Goal: Task Accomplishment & Management: Manage account settings

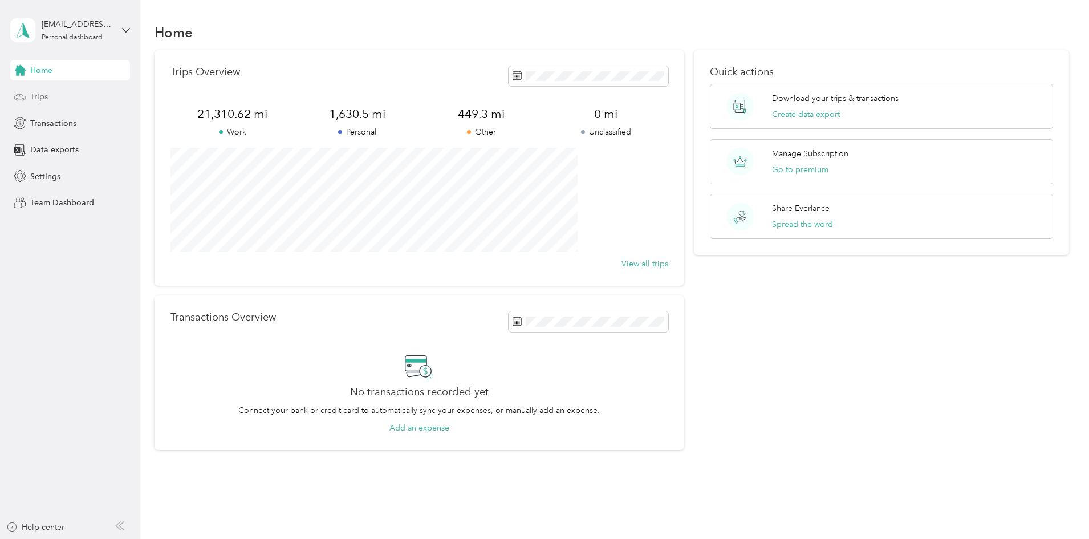
click at [50, 95] on div "Trips" at bounding box center [70, 97] width 120 height 21
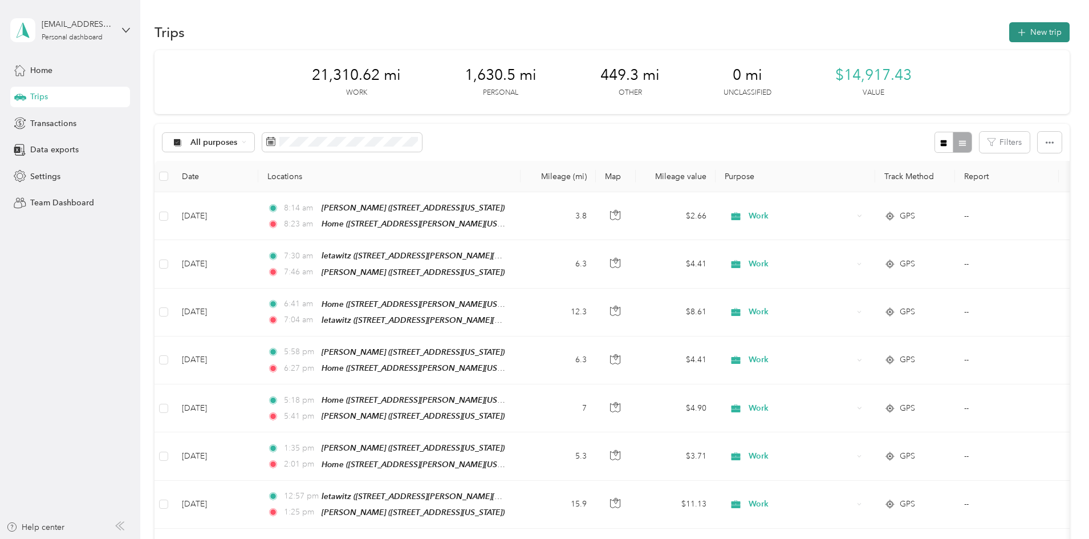
click at [1010, 31] on button "New trip" at bounding box center [1040, 32] width 60 height 20
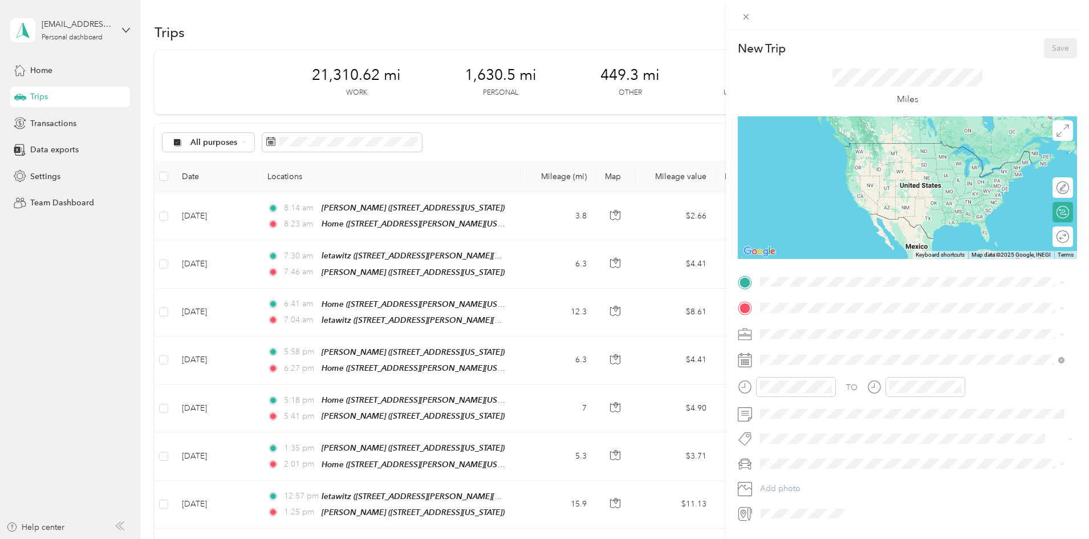
click at [818, 329] on div "Home" at bounding box center [921, 327] width 279 height 10
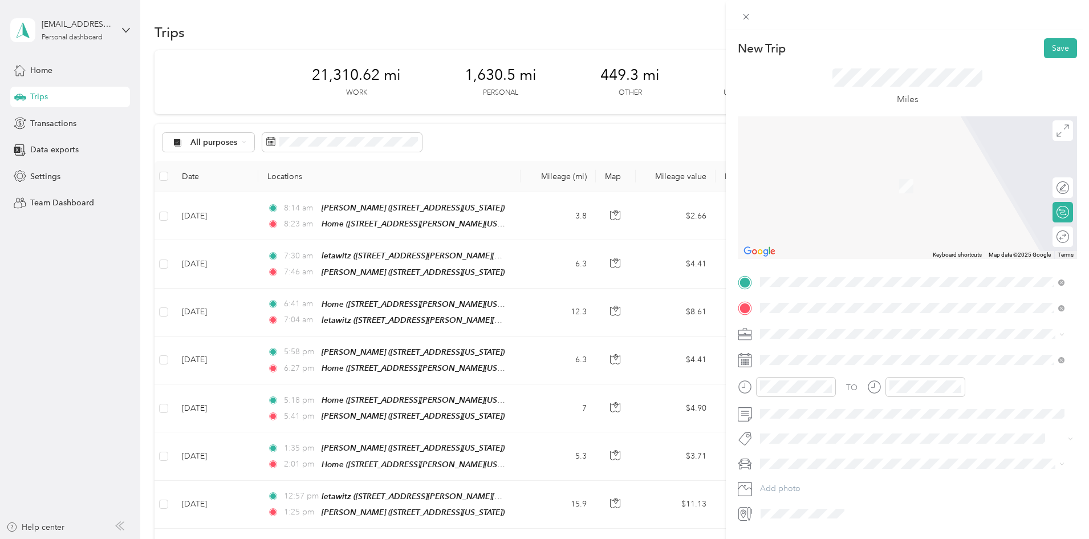
click at [814, 359] on div "lucenta [STREET_ADDRESS][PERSON_NAME][US_STATE]" at bounding box center [870, 360] width 177 height 24
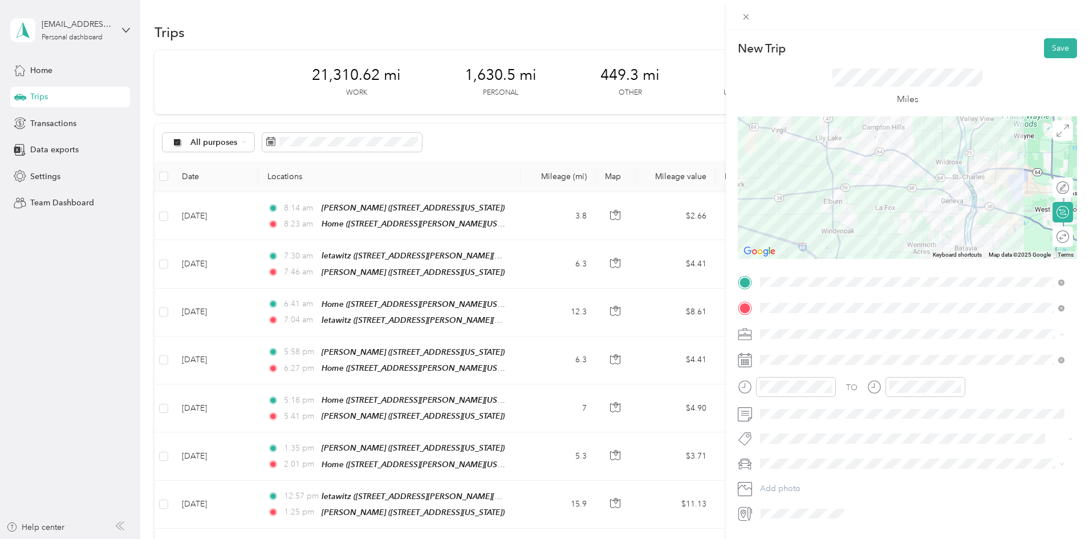
click at [791, 349] on div "Work" at bounding box center [912, 354] width 297 height 12
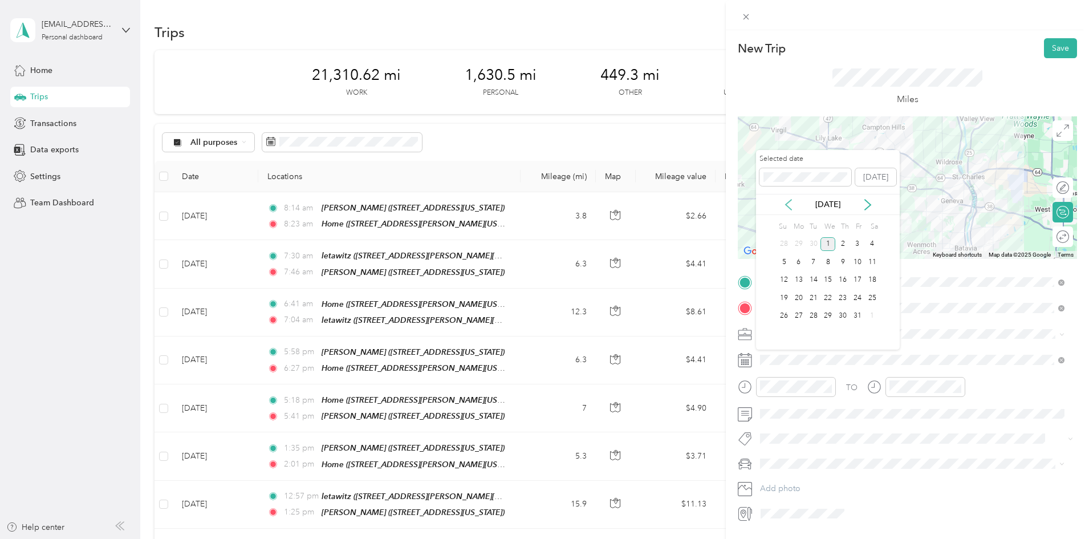
click at [791, 206] on icon at bounding box center [788, 204] width 11 height 11
click at [814, 298] on div "23" at bounding box center [814, 298] width 15 height 14
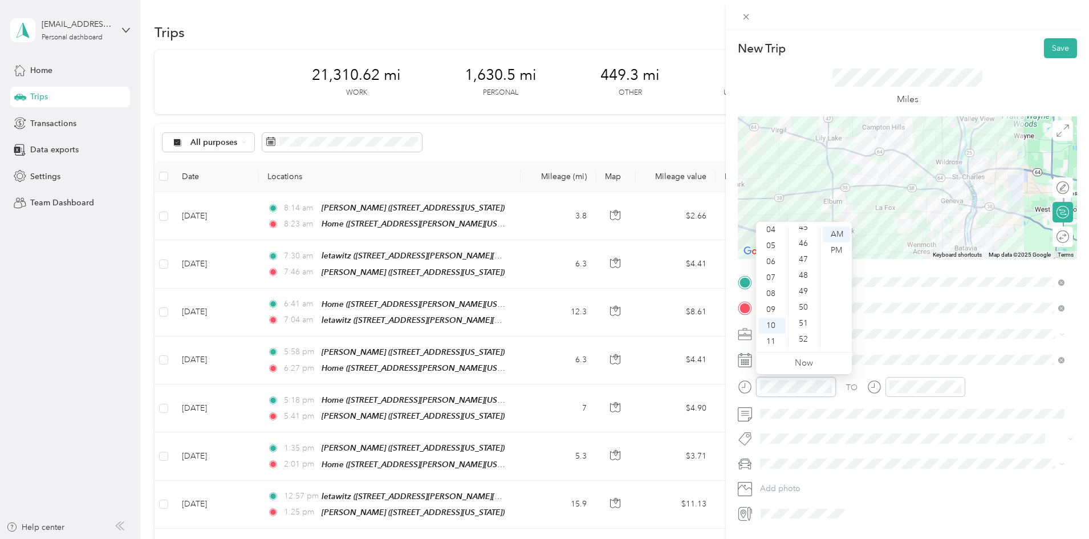
scroll to position [746, 0]
click at [803, 281] on div "50" at bounding box center [804, 287] width 27 height 16
click at [842, 230] on div "AM" at bounding box center [836, 234] width 27 height 16
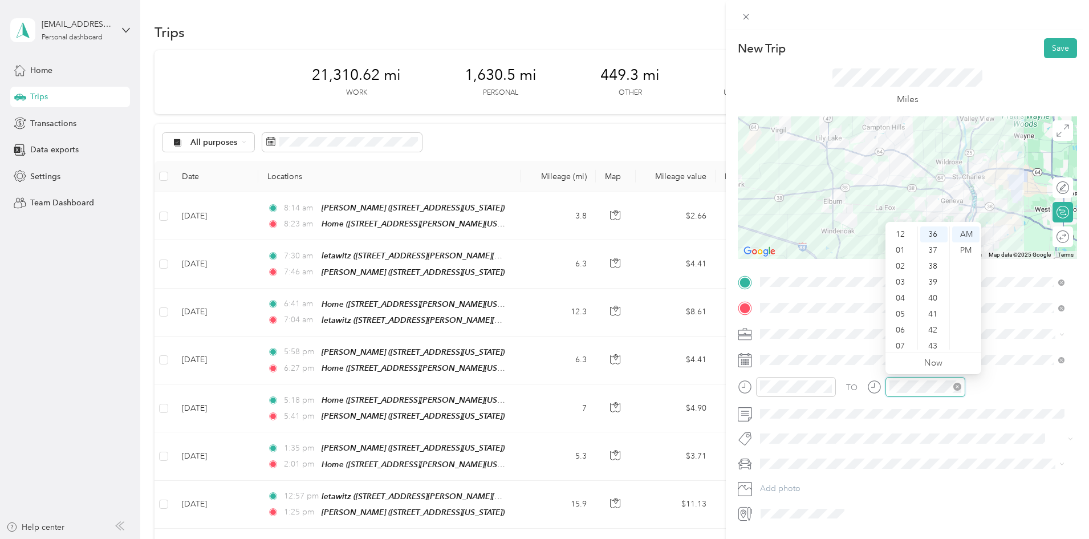
scroll to position [68, 0]
click at [902, 342] on div "11" at bounding box center [901, 342] width 27 height 16
click at [934, 229] on div "00" at bounding box center [934, 234] width 27 height 16
click at [967, 232] on div "AM" at bounding box center [966, 234] width 27 height 16
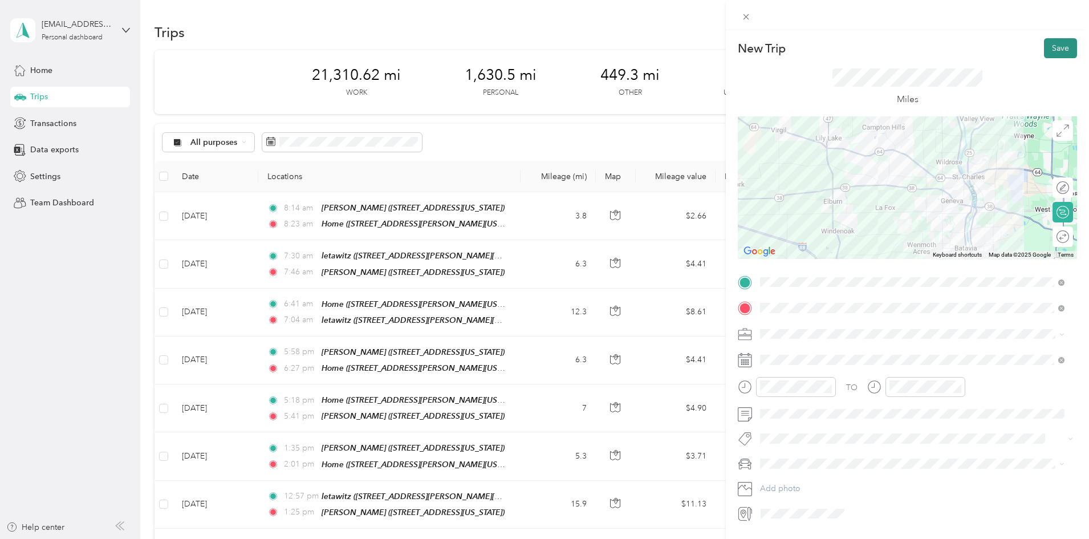
click at [1047, 48] on button "Save" at bounding box center [1060, 48] width 33 height 20
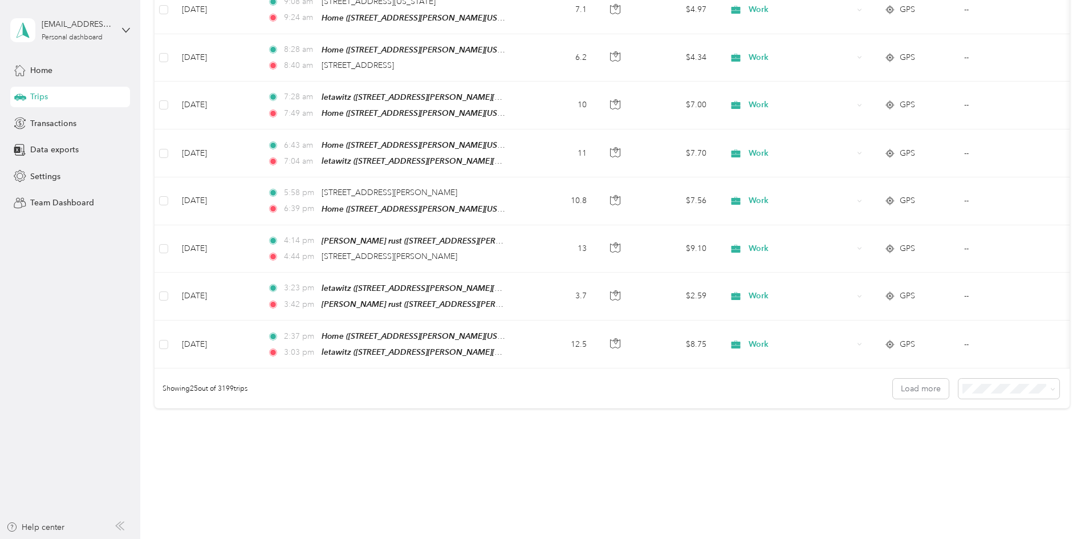
scroll to position [1032, 0]
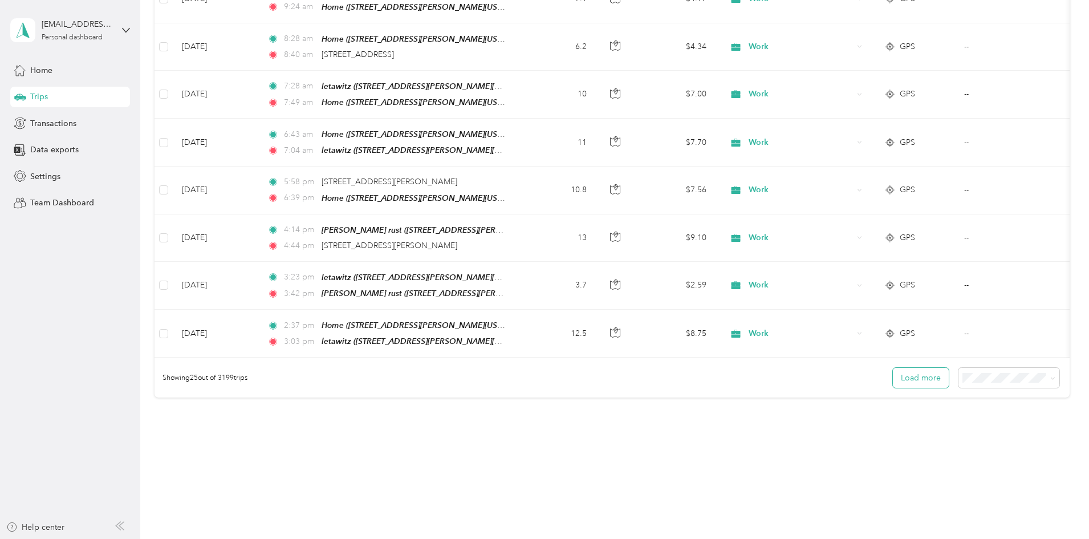
click at [893, 368] on button "Load more" at bounding box center [921, 378] width 56 height 20
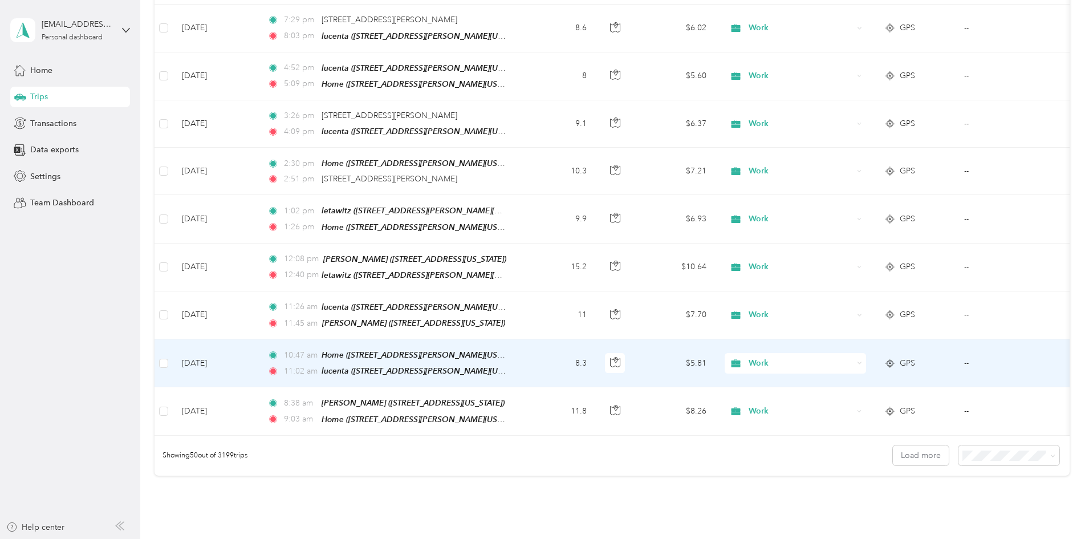
scroll to position [2173, 0]
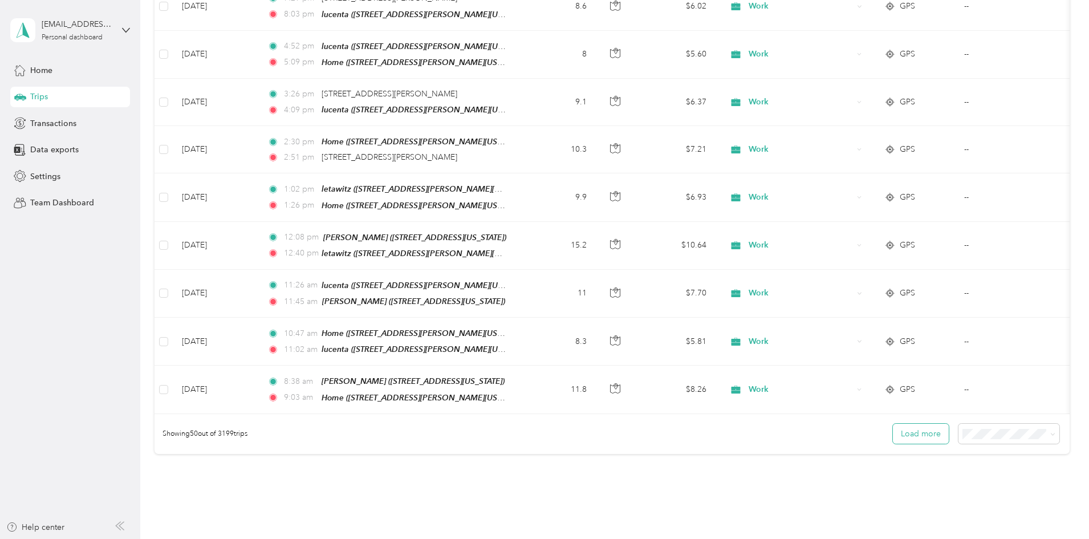
click at [893, 424] on button "Load more" at bounding box center [921, 434] width 56 height 20
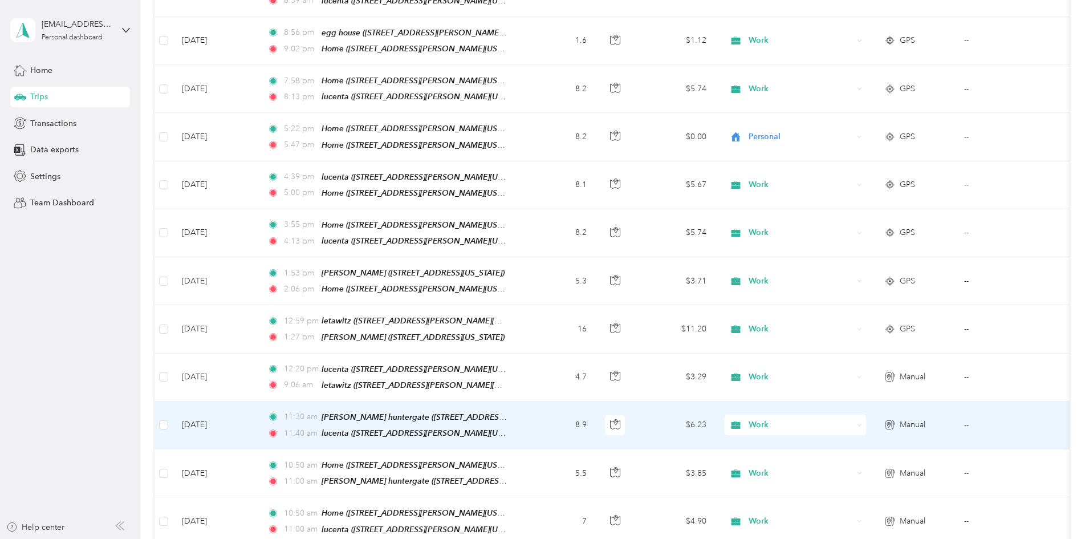
scroll to position [3314, 0]
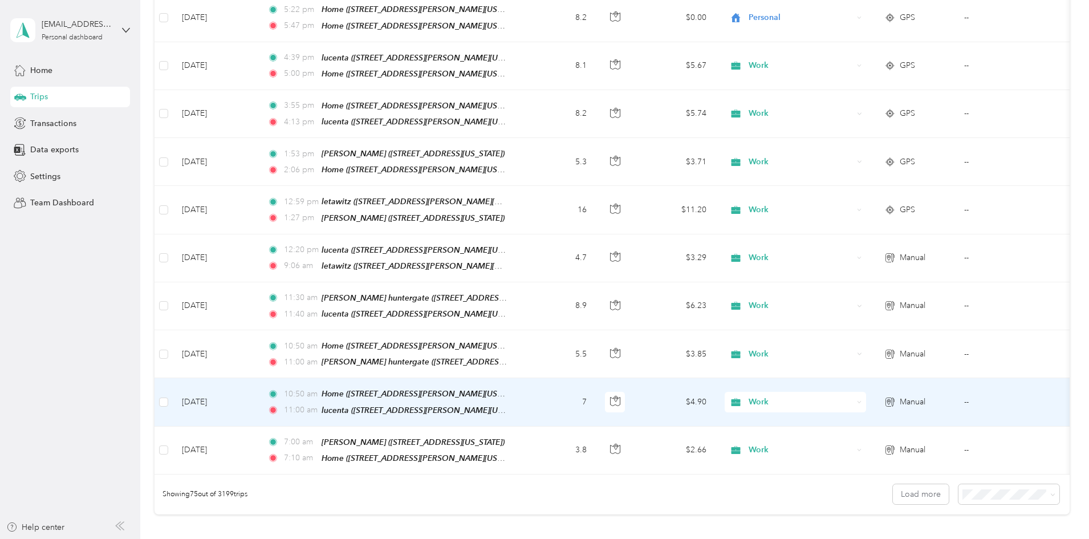
click at [596, 378] on td "7" at bounding box center [558, 402] width 75 height 48
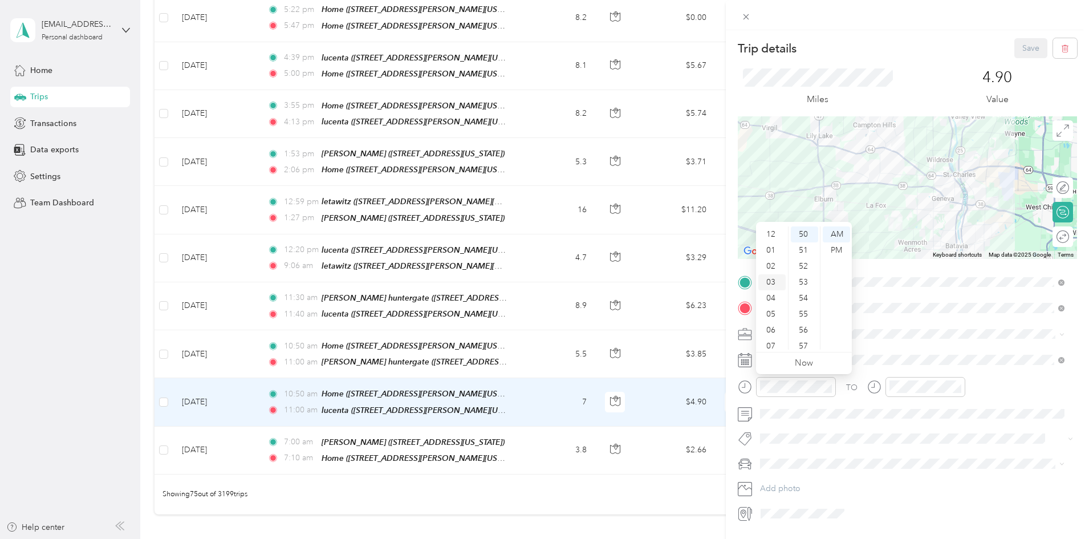
click at [770, 280] on div "03" at bounding box center [772, 282] width 27 height 16
click at [837, 248] on div "PM" at bounding box center [836, 250] width 27 height 16
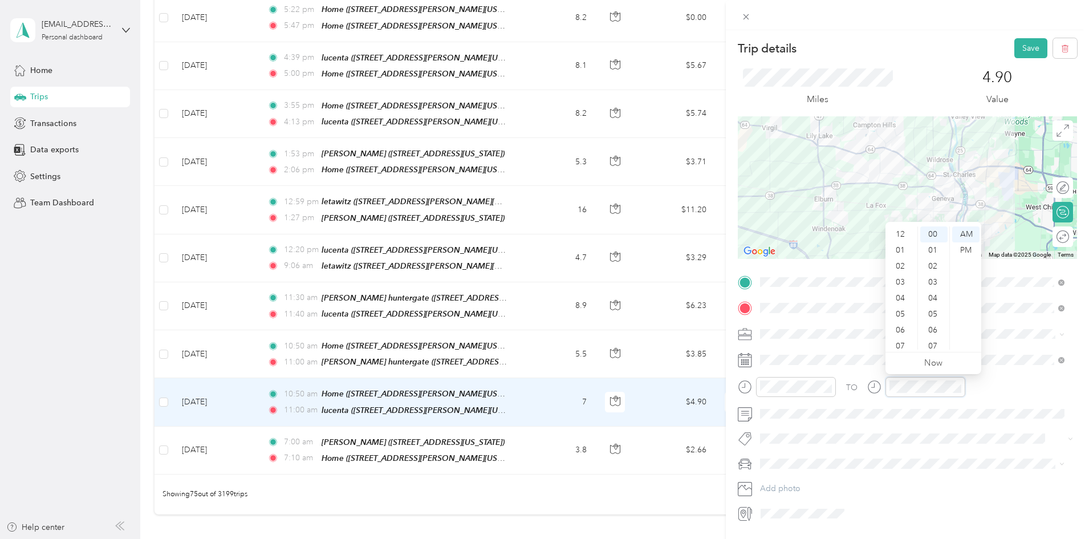
scroll to position [68, 0]
click at [904, 229] on div "04" at bounding box center [901, 230] width 27 height 16
click at [965, 247] on div "PM" at bounding box center [966, 250] width 27 height 16
click at [1024, 43] on button "Save" at bounding box center [1031, 48] width 33 height 20
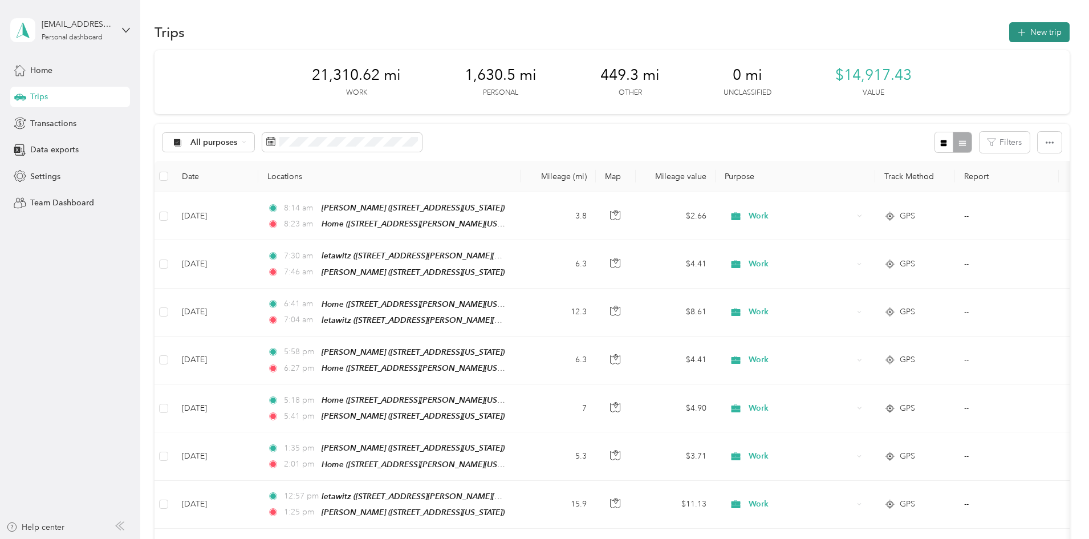
click at [1015, 33] on icon "button" at bounding box center [1021, 32] width 13 height 13
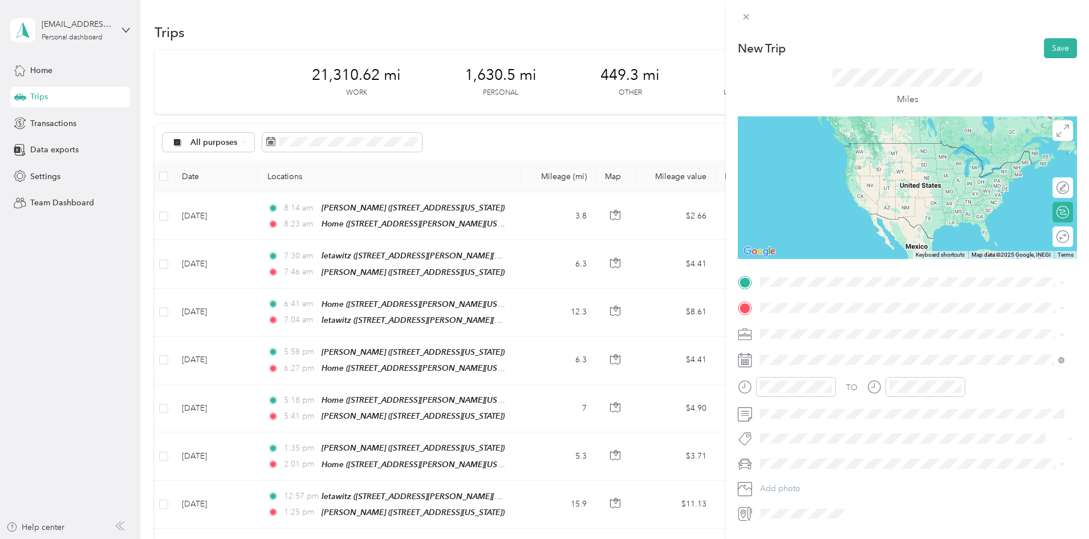
click at [828, 339] on span "[STREET_ADDRESS][PERSON_NAME][US_STATE]" at bounding box center [870, 337] width 177 height 10
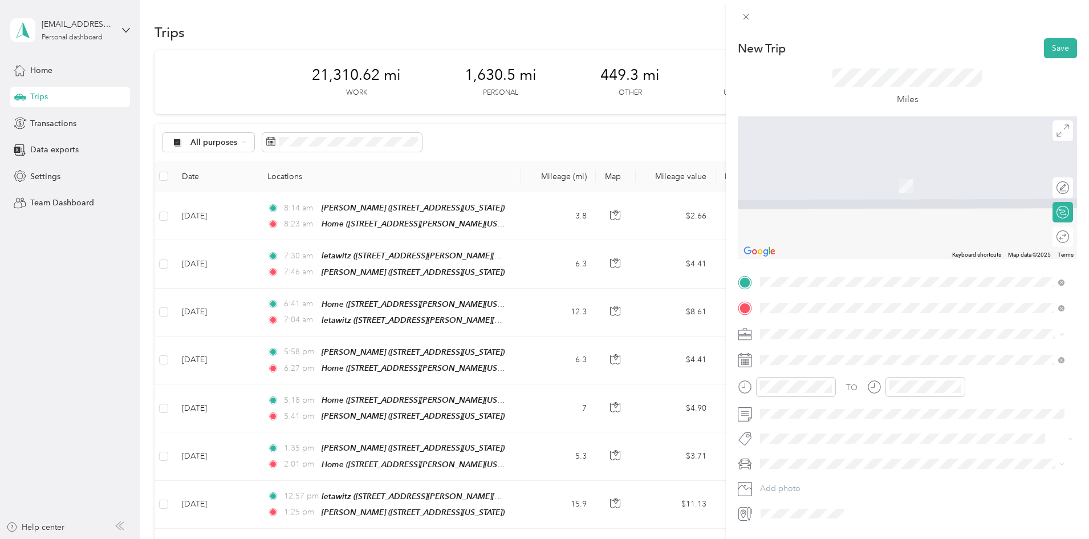
click at [842, 430] on div "[PERSON_NAME] [STREET_ADDRESS][US_STATE]" at bounding box center [839, 432] width 114 height 24
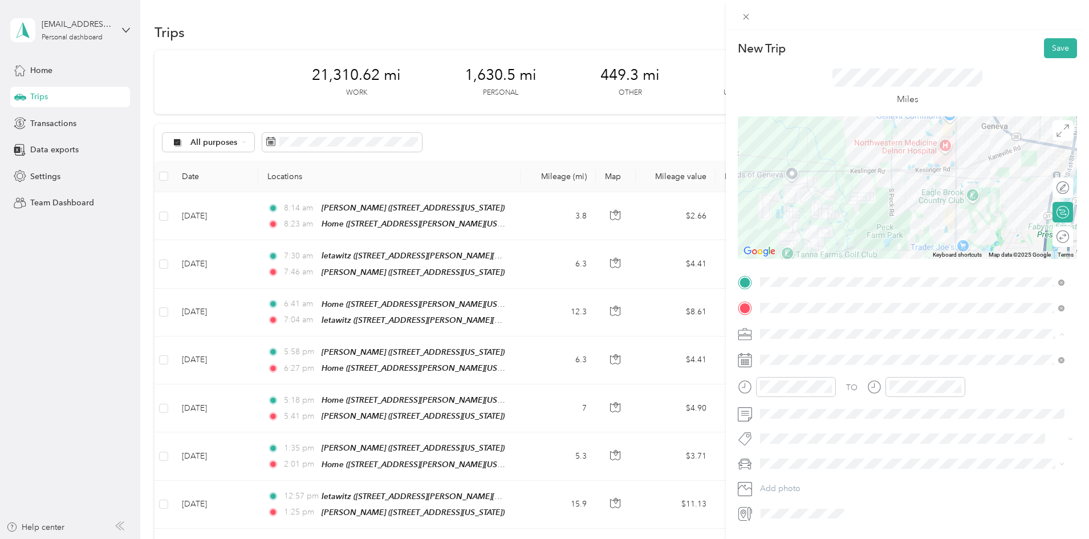
click at [781, 351] on span "Work" at bounding box center [773, 354] width 19 height 10
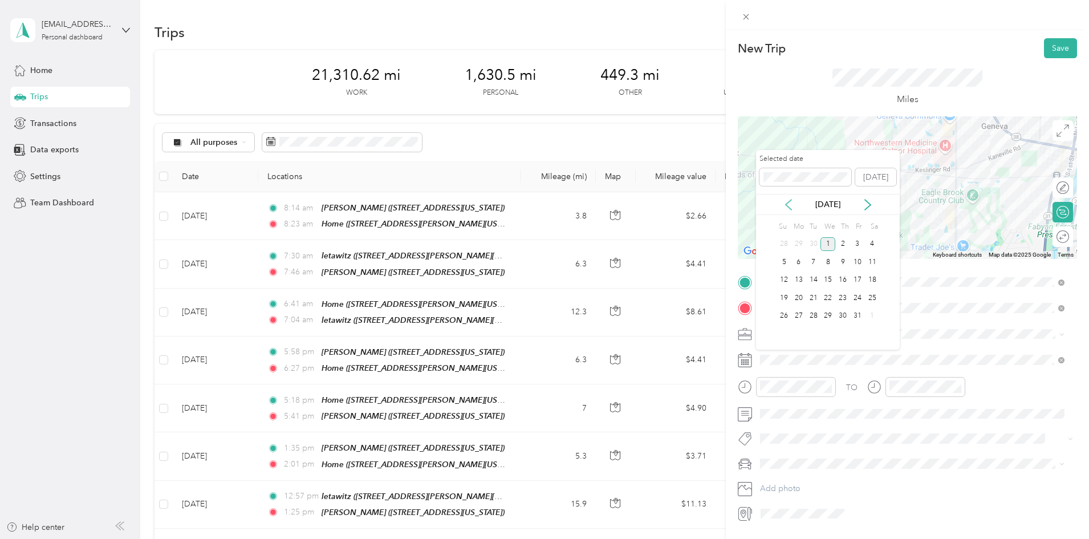
click at [790, 206] on icon at bounding box center [788, 204] width 11 height 11
click at [815, 298] on div "23" at bounding box center [814, 298] width 15 height 14
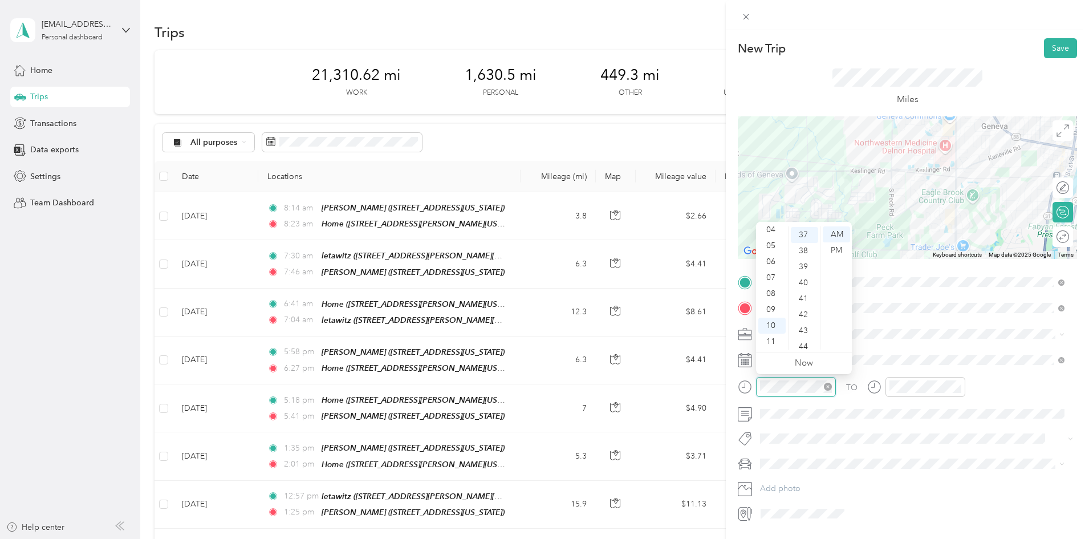
scroll to position [591, 0]
click at [773, 226] on div "12 01 02 03 04 05 06 07 08 09 10 11 00 01 02 03 04 05 06 07 08 09 10 11 12 13 1…" at bounding box center [804, 288] width 96 height 128
drag, startPoint x: 803, startPoint y: 237, endPoint x: 807, endPoint y: 241, distance: 6.1
click at [803, 237] on div "30" at bounding box center [804, 237] width 27 height 16
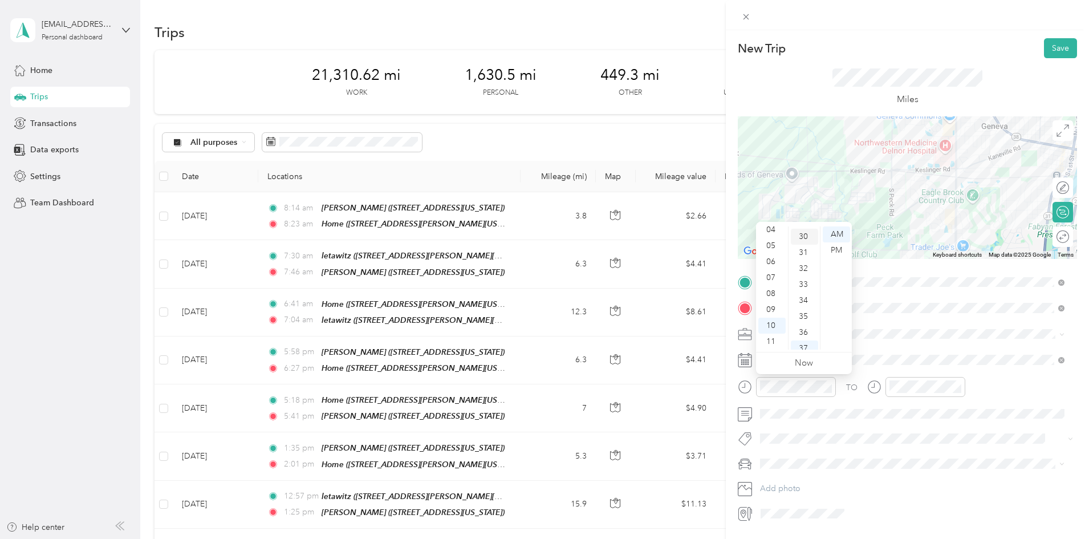
scroll to position [479, 0]
click at [838, 249] on div "PM" at bounding box center [836, 250] width 27 height 16
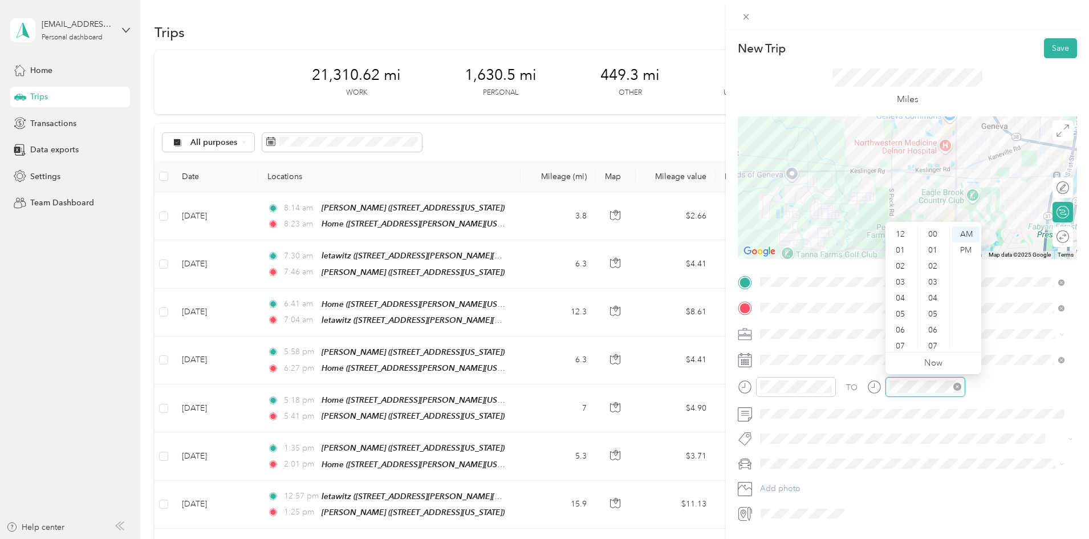
scroll to position [68, 0]
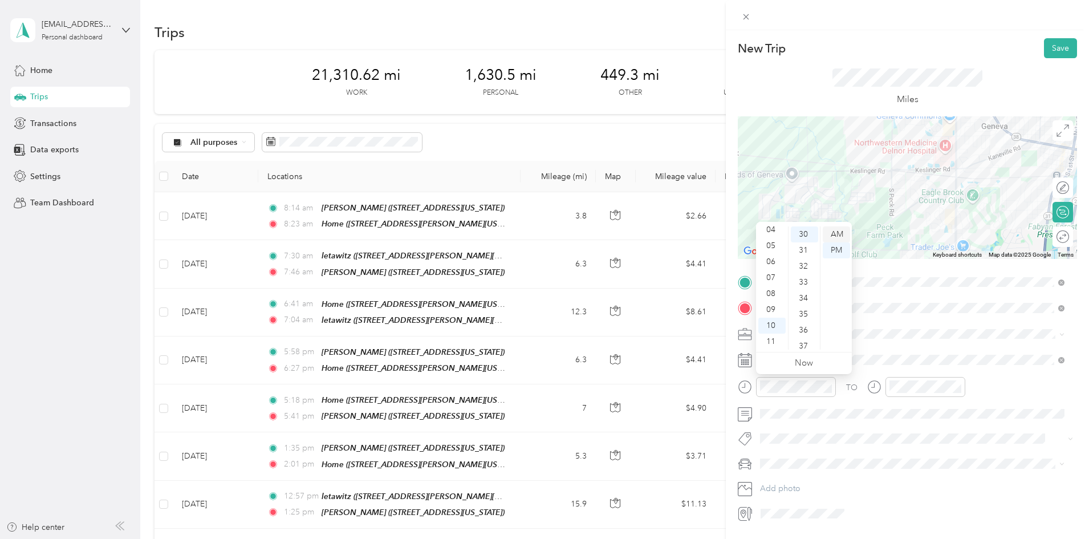
drag, startPoint x: 768, startPoint y: 227, endPoint x: 823, endPoint y: 237, distance: 56.2
click at [769, 227] on div "04" at bounding box center [772, 230] width 27 height 16
click at [842, 249] on div "PM" at bounding box center [836, 250] width 27 height 16
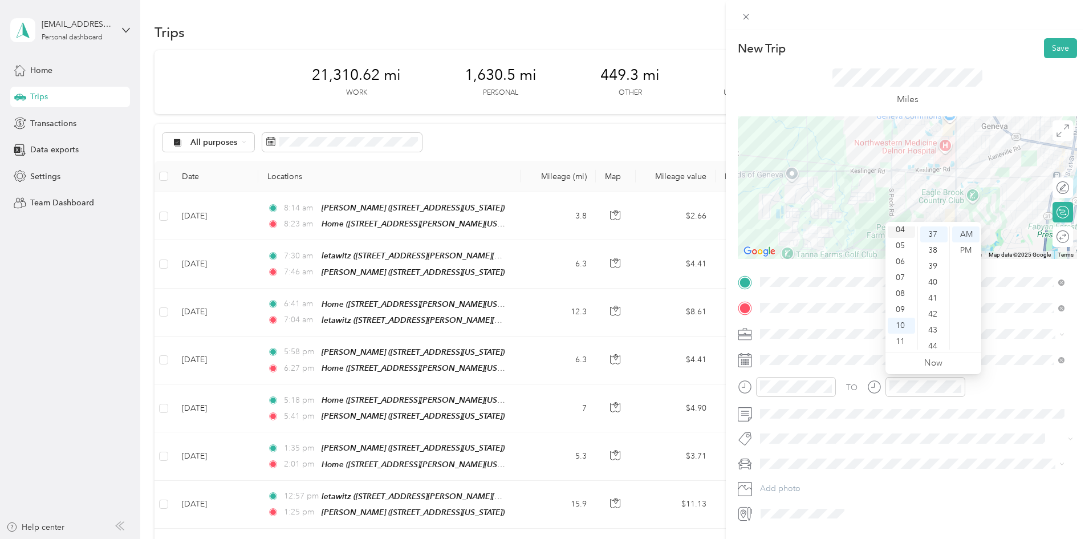
click at [904, 228] on div "04" at bounding box center [901, 230] width 27 height 16
click at [934, 278] on div "40" at bounding box center [934, 282] width 27 height 16
click at [969, 246] on div "PM" at bounding box center [966, 250] width 27 height 16
click at [1052, 47] on button "Save" at bounding box center [1060, 48] width 33 height 20
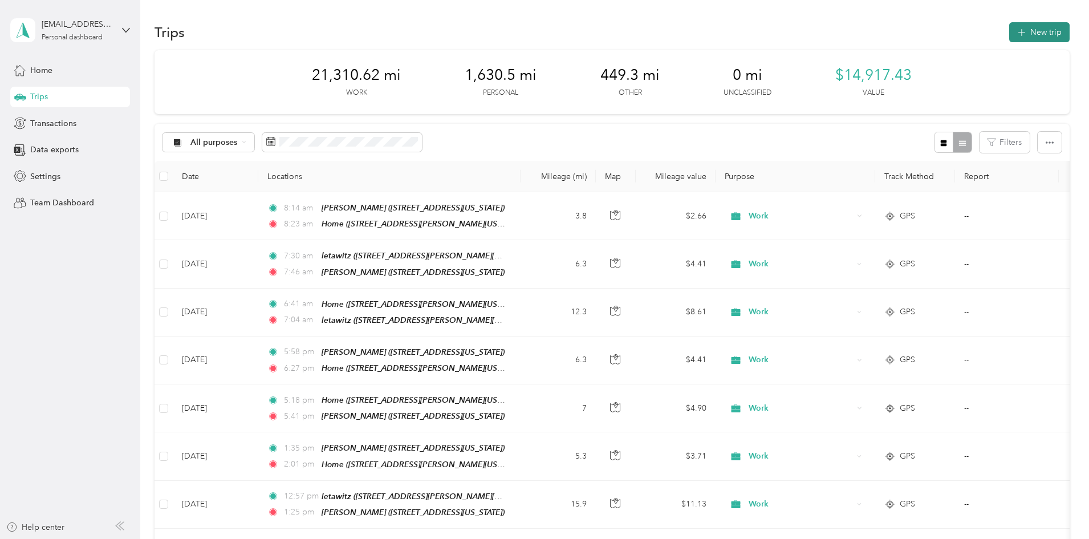
click at [1010, 29] on button "New trip" at bounding box center [1040, 32] width 60 height 20
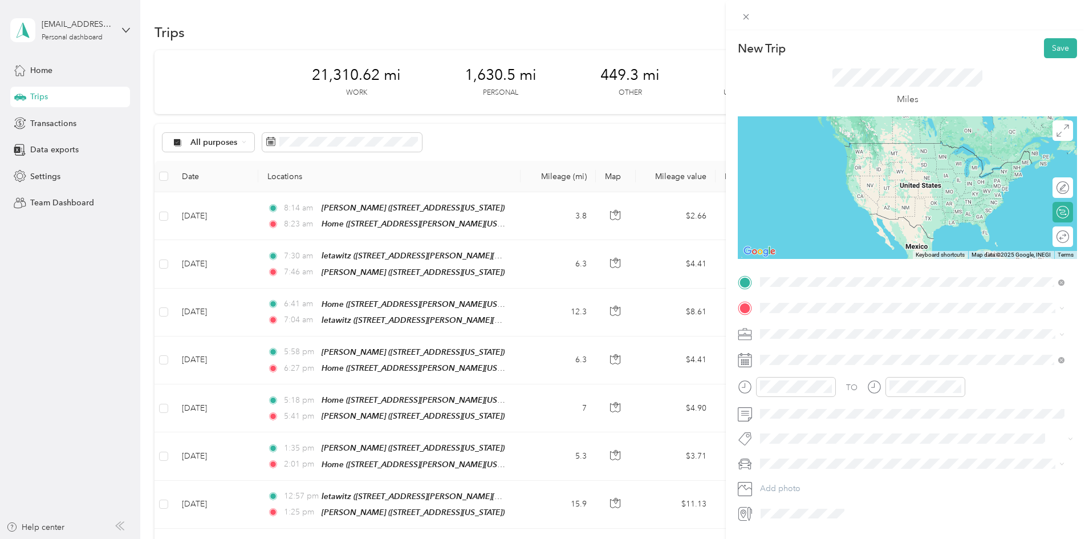
click at [808, 400] on div "[PERSON_NAME]" at bounding box center [839, 399] width 114 height 10
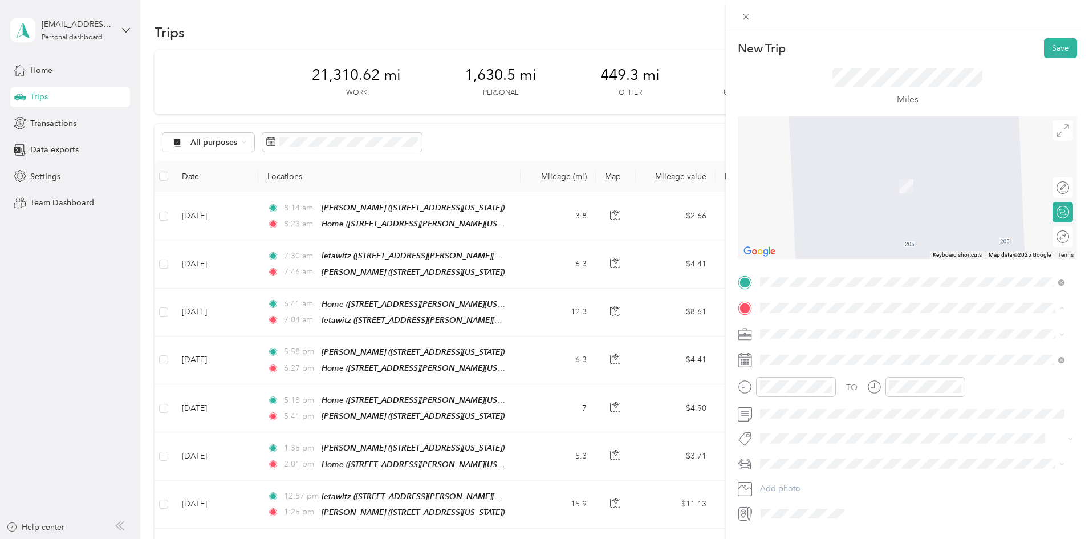
click at [799, 357] on div "Home [STREET_ADDRESS][GEOGRAPHIC_DATA][PERSON_NAME], [US_STATE], [GEOGRAPHIC_DA…" at bounding box center [921, 366] width 279 height 36
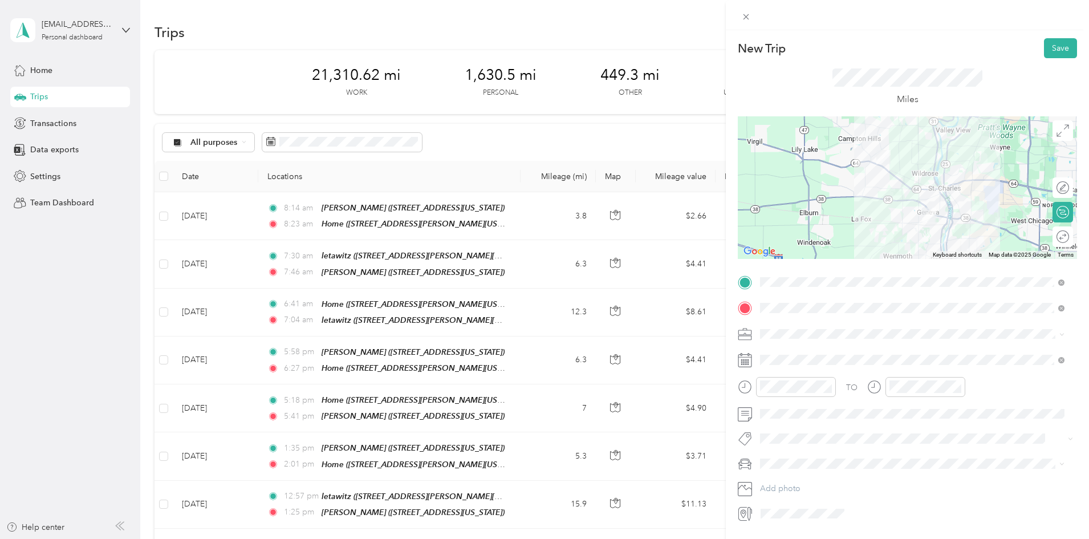
click at [794, 327] on span at bounding box center [916, 334] width 321 height 18
click at [786, 351] on div "Work" at bounding box center [912, 354] width 297 height 12
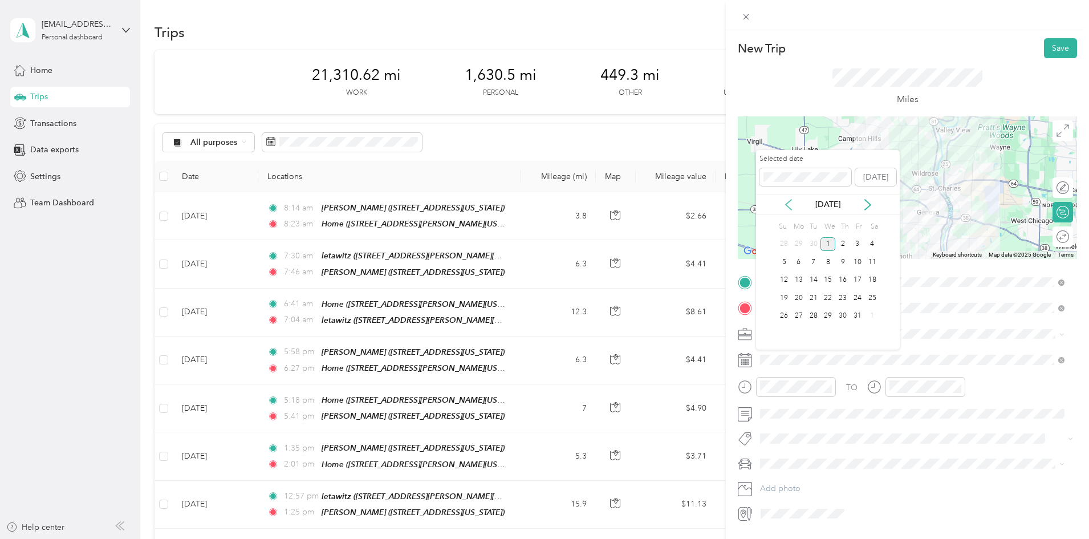
click at [788, 203] on icon at bounding box center [788, 204] width 11 height 11
click at [812, 295] on div "23" at bounding box center [814, 298] width 15 height 14
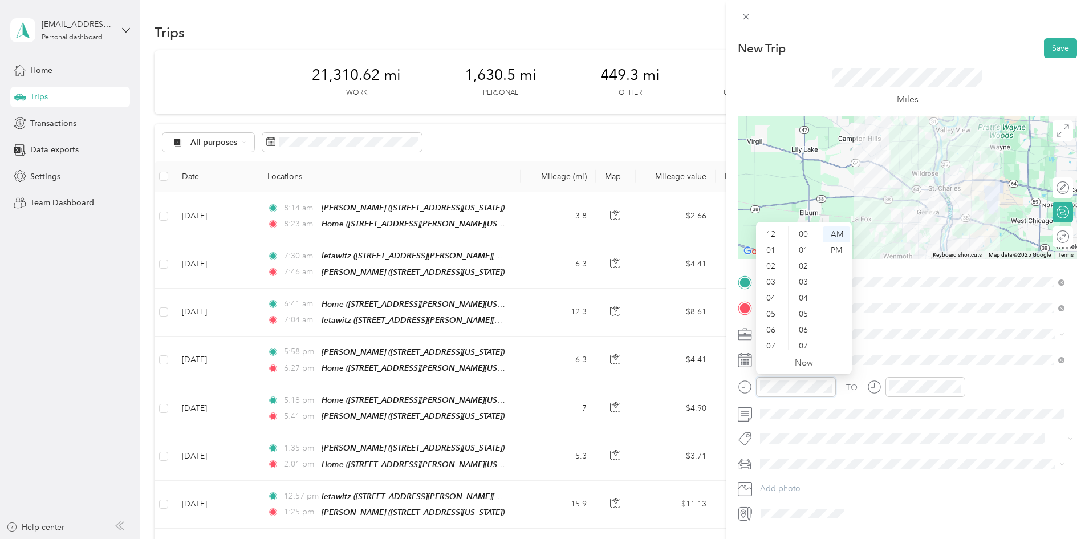
scroll to position [68, 0]
click at [775, 243] on div "05" at bounding box center [772, 246] width 27 height 16
click at [809, 230] on div "00" at bounding box center [804, 234] width 27 height 16
click at [835, 247] on div "PM" at bounding box center [836, 250] width 27 height 16
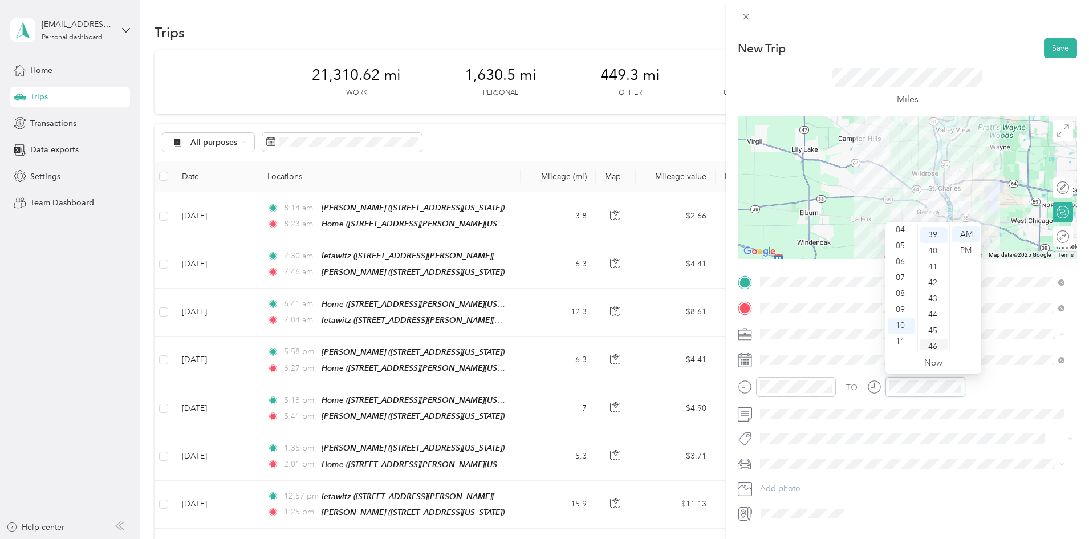
scroll to position [623, 0]
click at [904, 241] on div "05" at bounding box center [901, 246] width 27 height 16
click at [935, 335] on div "10" at bounding box center [934, 337] width 27 height 16
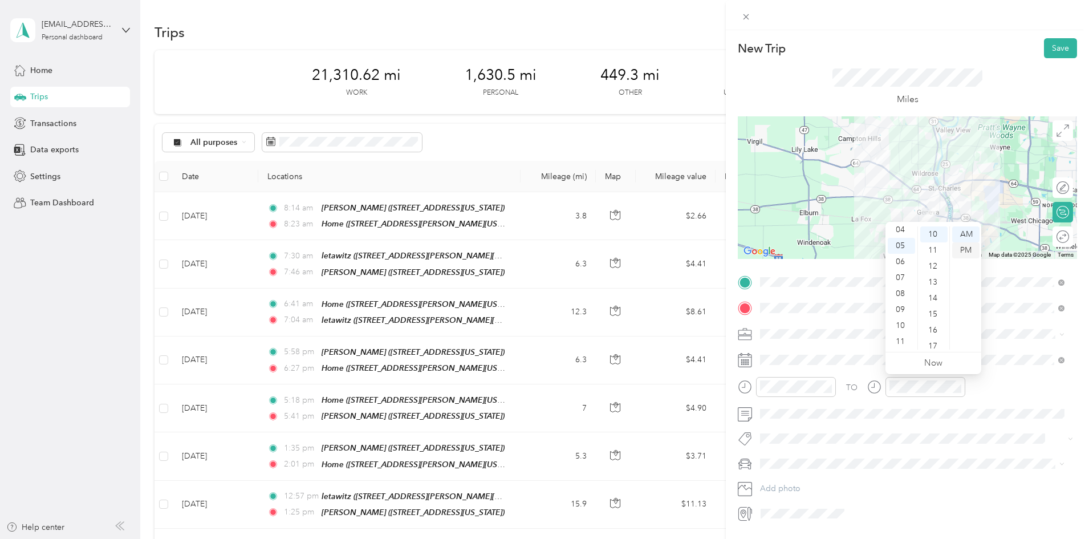
click at [965, 248] on div "PM" at bounding box center [966, 250] width 27 height 16
click at [1055, 46] on button "Save" at bounding box center [1060, 48] width 33 height 20
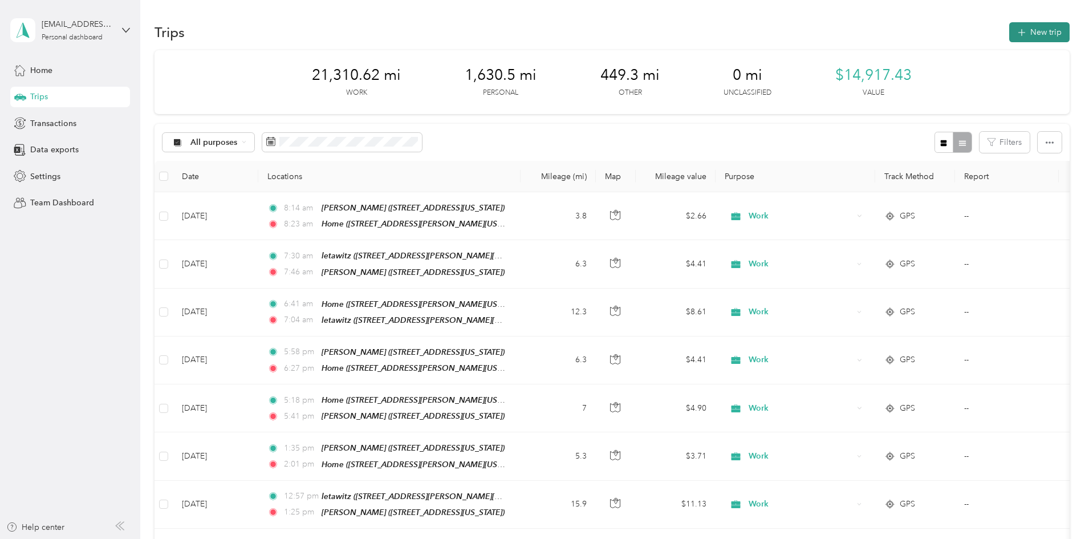
click at [1010, 30] on button "New trip" at bounding box center [1040, 32] width 60 height 20
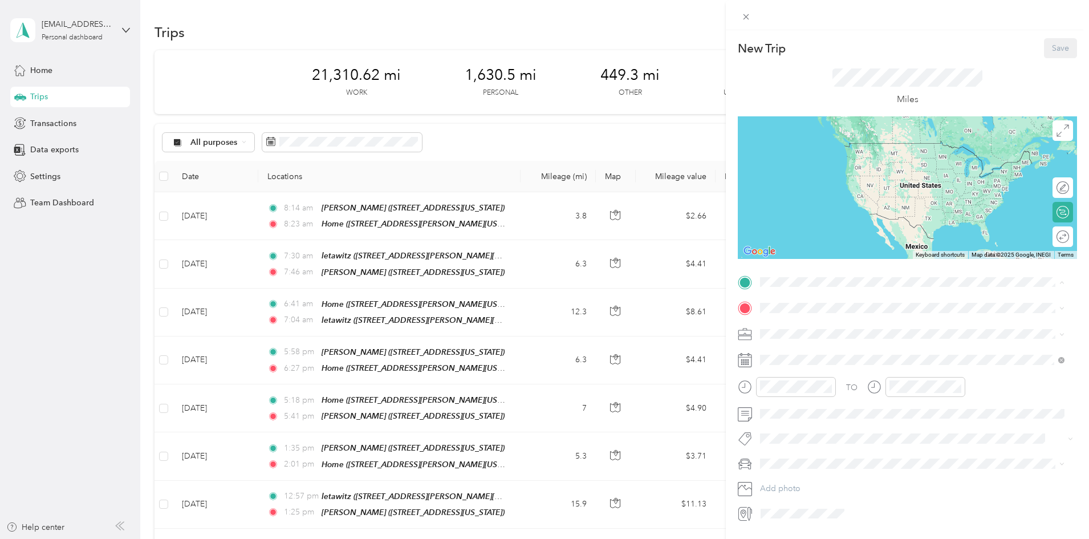
click at [846, 331] on div "Home [STREET_ADDRESS][GEOGRAPHIC_DATA][PERSON_NAME], [US_STATE], [GEOGRAPHIC_DA…" at bounding box center [921, 340] width 279 height 36
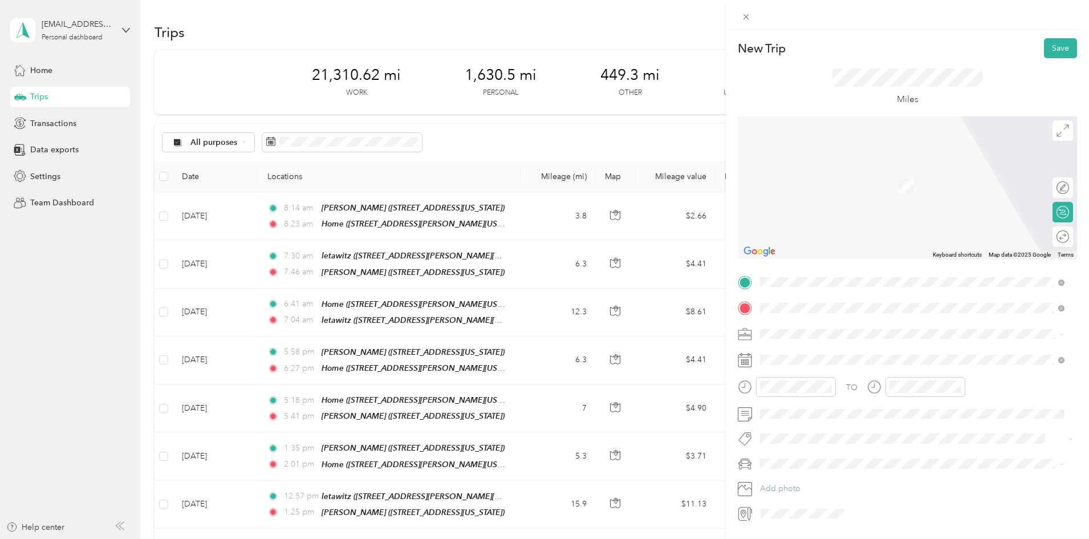
click at [819, 357] on div "lucenta [STREET_ADDRESS][PERSON_NAME][US_STATE]" at bounding box center [870, 360] width 177 height 24
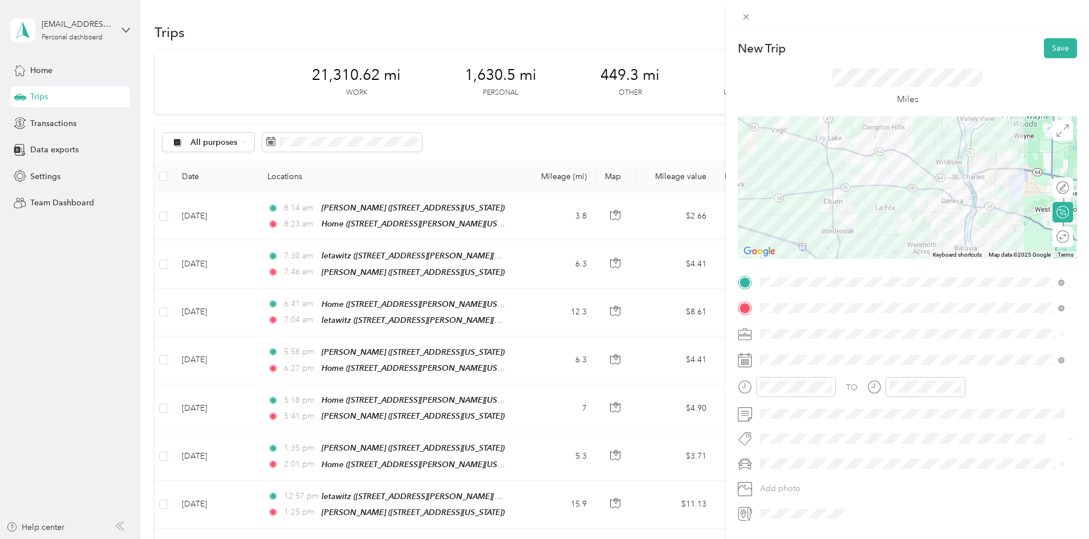
click at [777, 328] on span at bounding box center [916, 334] width 321 height 18
click at [779, 350] on span "Work" at bounding box center [773, 350] width 19 height 10
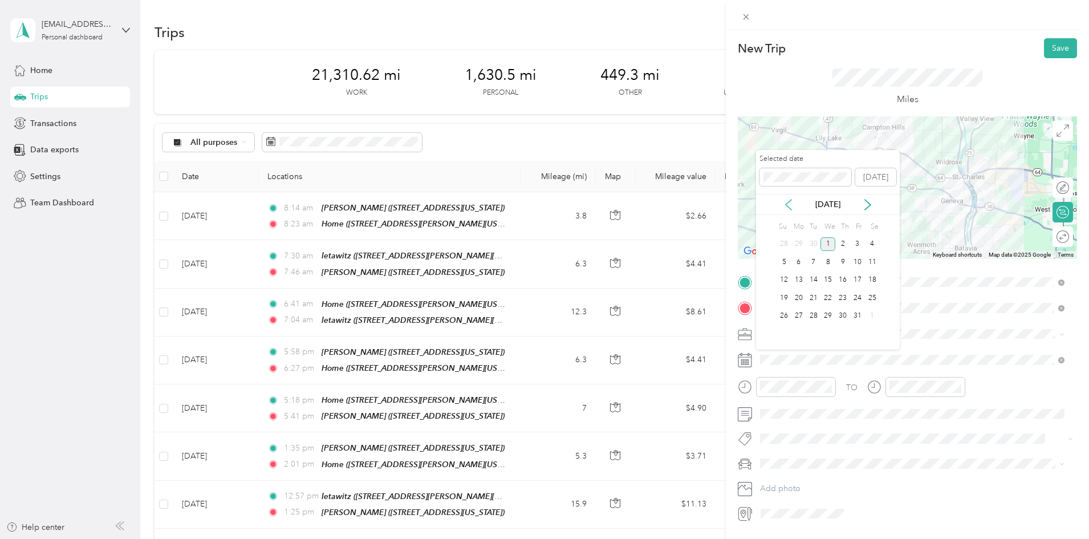
click at [789, 202] on icon at bounding box center [789, 205] width 6 height 10
click at [810, 294] on div "23" at bounding box center [814, 298] width 15 height 14
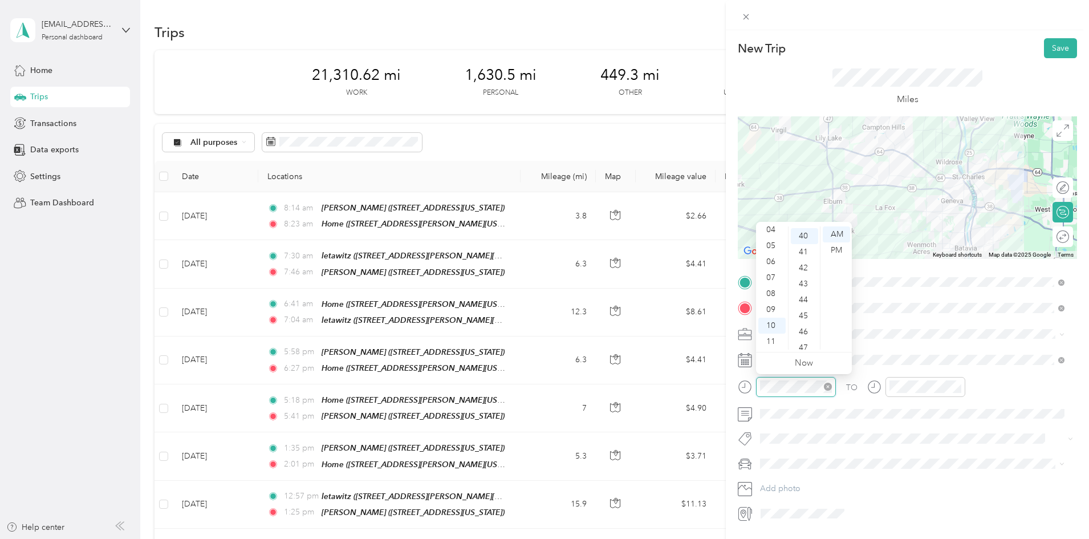
scroll to position [639, 0]
click at [774, 289] on div "08" at bounding box center [772, 294] width 27 height 16
drag, startPoint x: 807, startPoint y: 227, endPoint x: 821, endPoint y: 242, distance: 20.2
click at [808, 229] on div "00" at bounding box center [804, 234] width 27 height 16
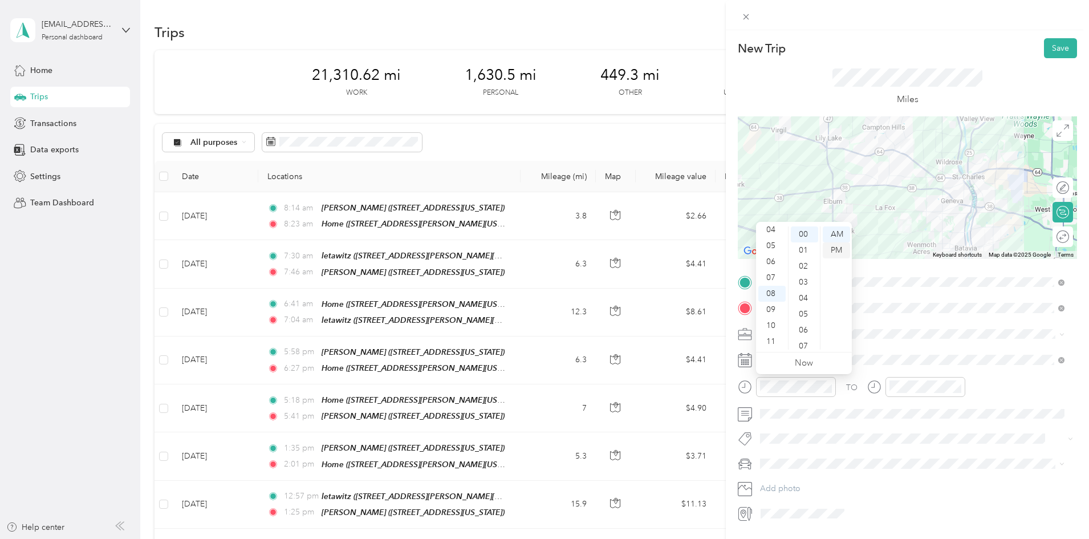
click at [832, 246] on div "PM" at bounding box center [836, 250] width 27 height 16
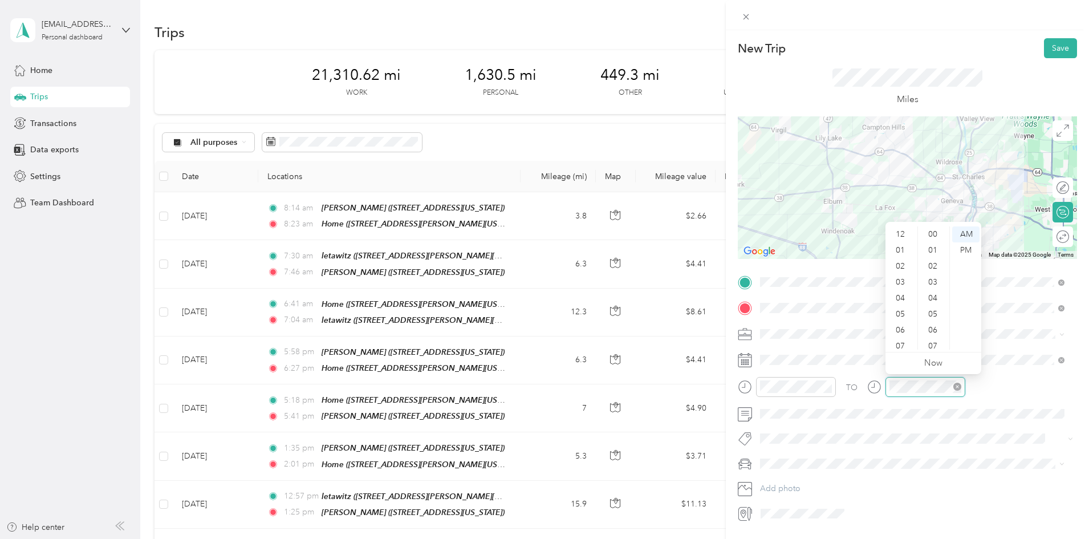
scroll to position [68, 0]
click at [902, 294] on div "08" at bounding box center [901, 294] width 27 height 16
click at [935, 263] on div "10" at bounding box center [934, 269] width 27 height 16
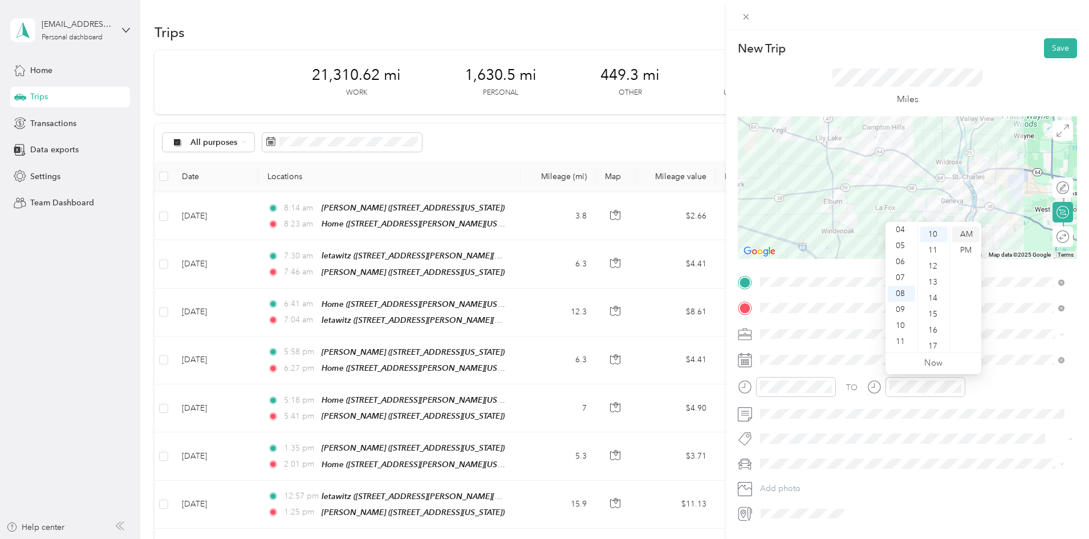
drag, startPoint x: 970, startPoint y: 244, endPoint x: 978, endPoint y: 227, distance: 18.1
click at [970, 244] on div "PM" at bounding box center [966, 250] width 27 height 16
click at [1050, 45] on button "Save" at bounding box center [1060, 48] width 33 height 20
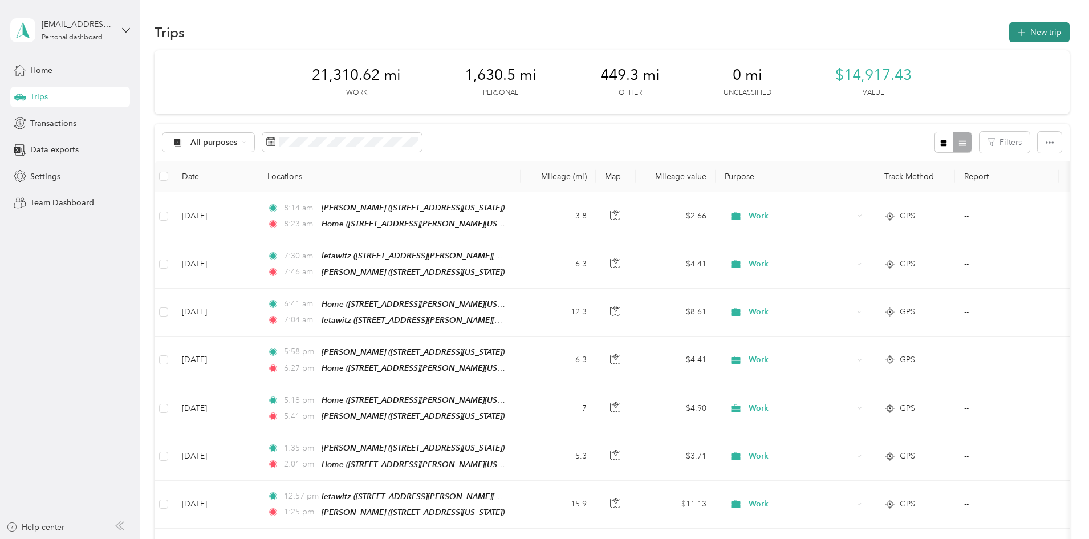
click at [1010, 38] on button "New trip" at bounding box center [1040, 32] width 60 height 20
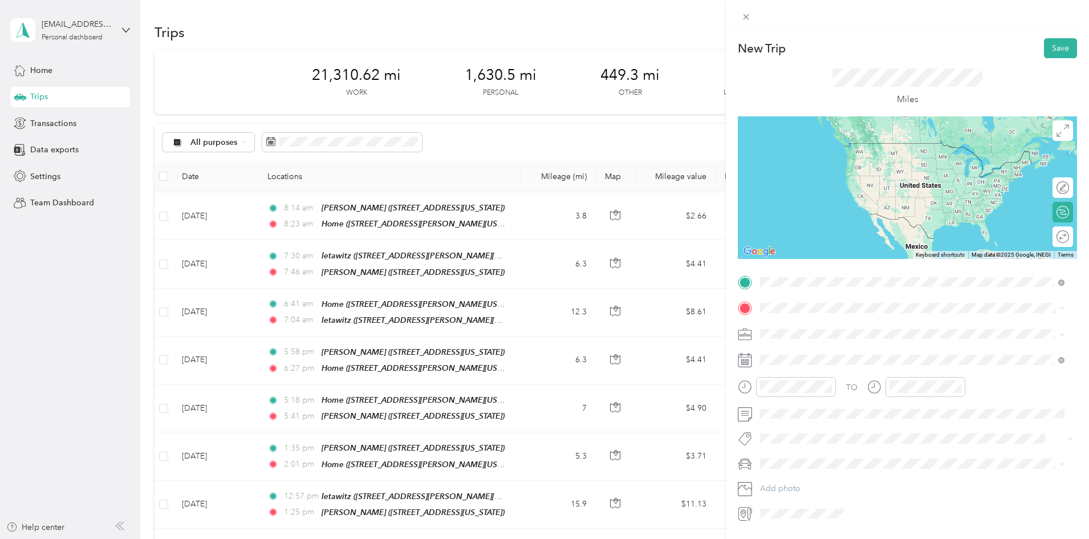
click at [833, 333] on div "lucenta [STREET_ADDRESS][PERSON_NAME][US_STATE]" at bounding box center [870, 334] width 177 height 24
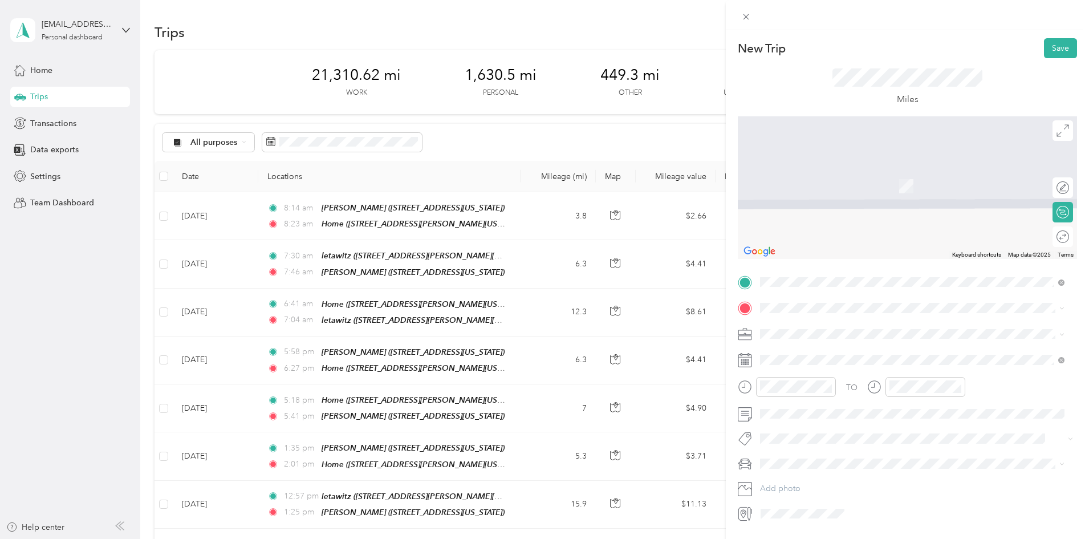
drag, startPoint x: 829, startPoint y: 372, endPoint x: 831, endPoint y: 360, distance: 12.6
click at [829, 372] on div "Home [STREET_ADDRESS][GEOGRAPHIC_DATA][PERSON_NAME], [US_STATE], [GEOGRAPHIC_DA…" at bounding box center [921, 363] width 279 height 36
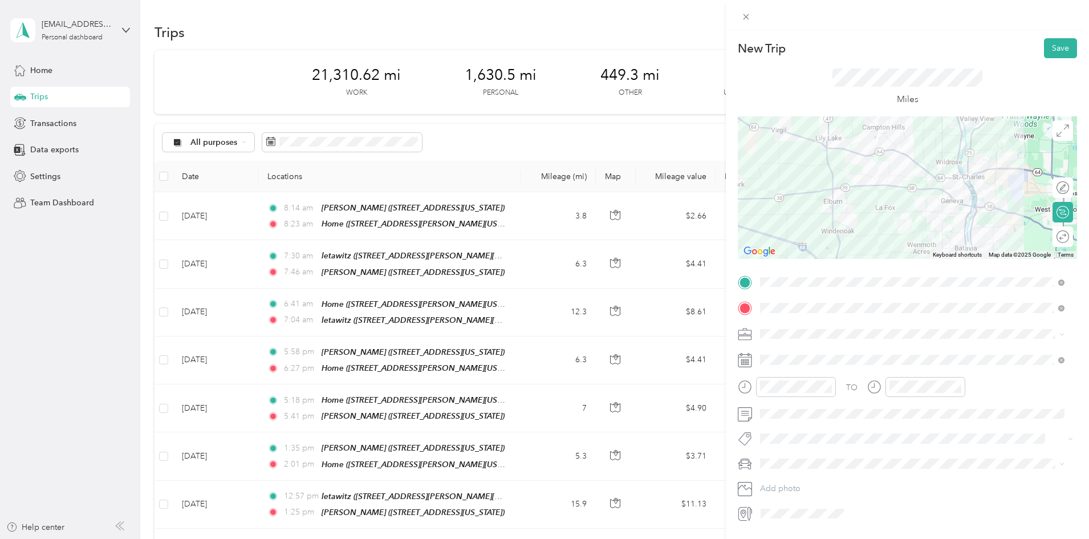
click at [792, 353] on div "Work" at bounding box center [912, 349] width 297 height 12
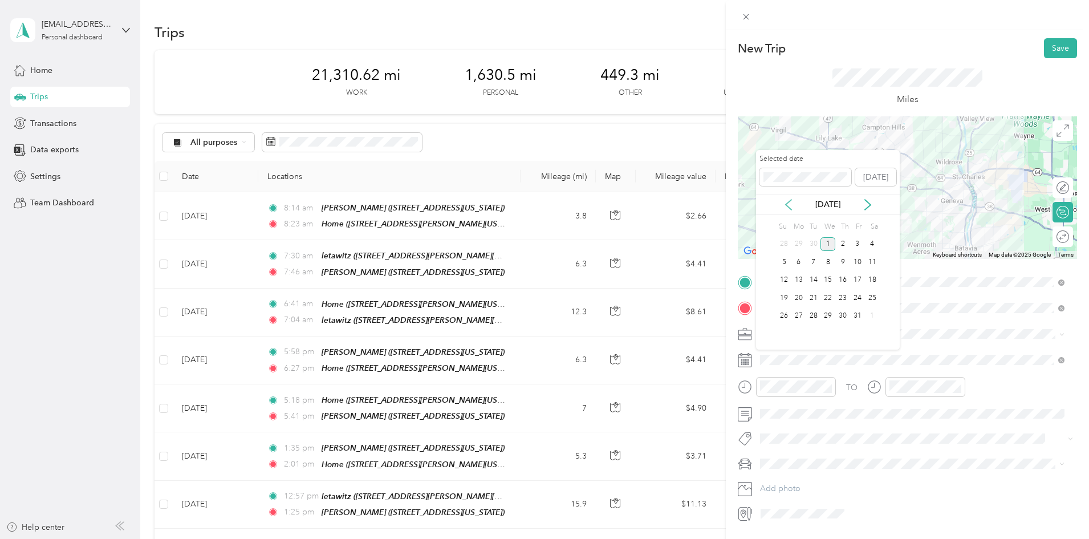
click at [788, 204] on icon at bounding box center [788, 204] width 11 height 11
click at [815, 294] on div "23" at bounding box center [814, 298] width 15 height 14
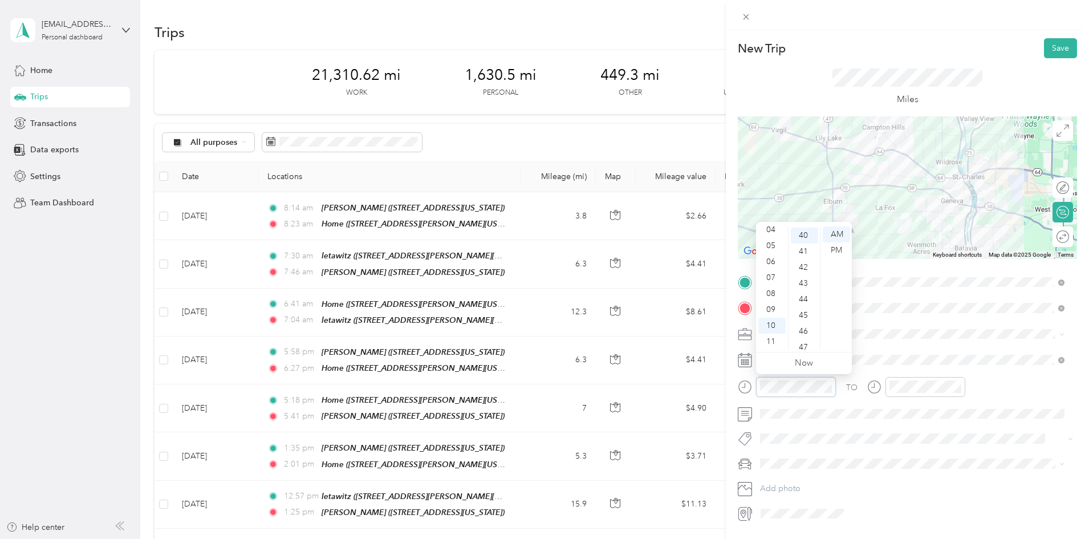
scroll to position [639, 0]
click at [776, 293] on div "08" at bounding box center [772, 294] width 27 height 16
click at [836, 248] on div "PM" at bounding box center [836, 250] width 27 height 16
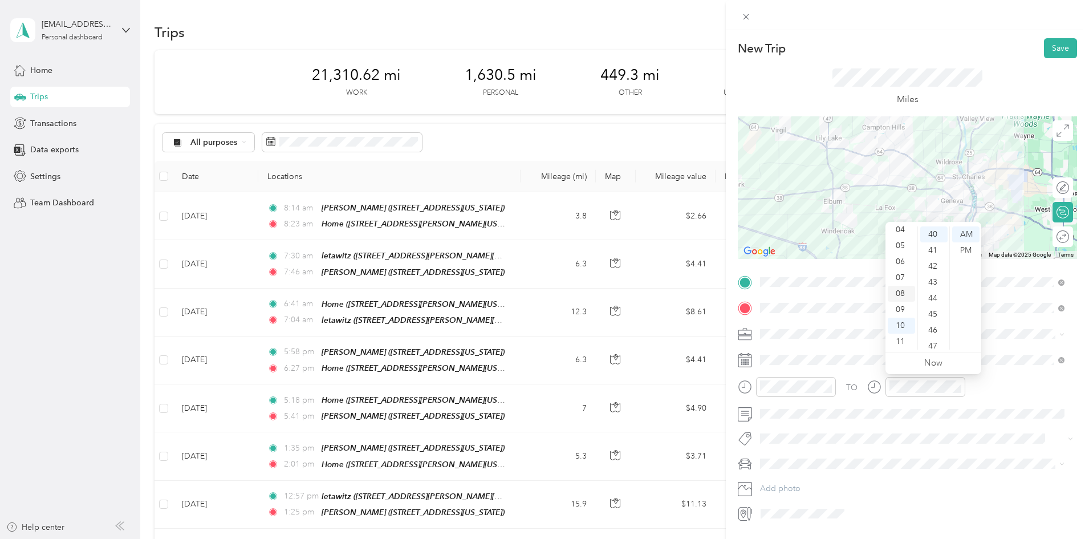
click at [902, 290] on div "08" at bounding box center [901, 294] width 27 height 16
click at [936, 279] on div "50" at bounding box center [934, 280] width 27 height 16
click at [967, 249] on div "PM" at bounding box center [966, 250] width 27 height 16
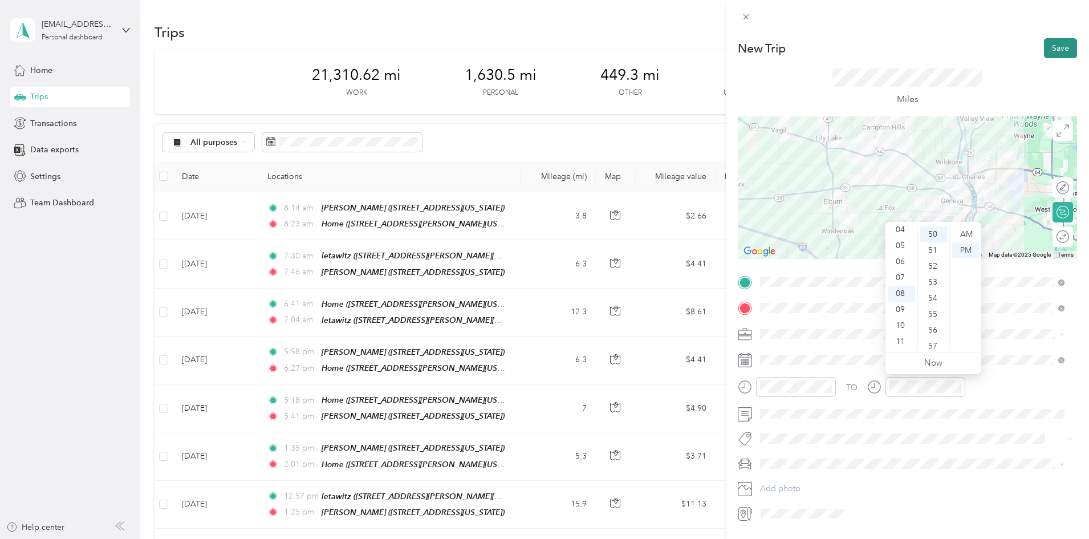
click at [1048, 46] on button "Save" at bounding box center [1060, 48] width 33 height 20
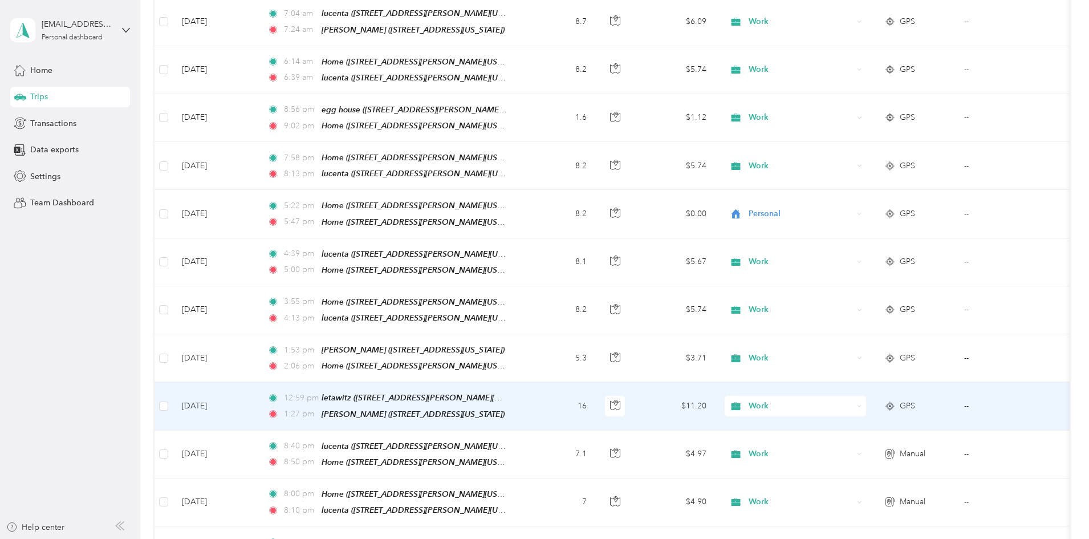
scroll to position [3365, 0]
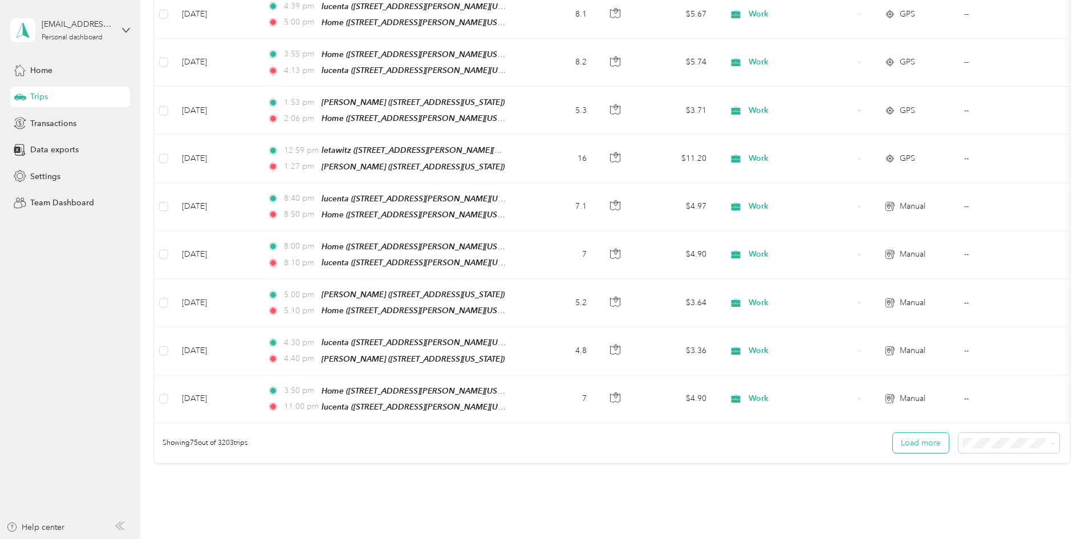
click at [893, 433] on button "Load more" at bounding box center [921, 443] width 56 height 20
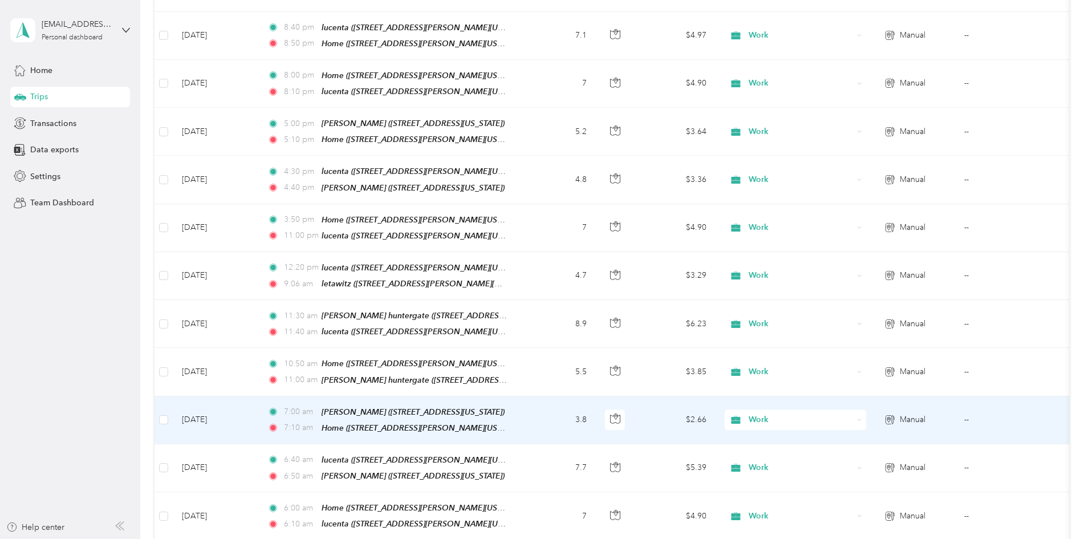
scroll to position [3594, 0]
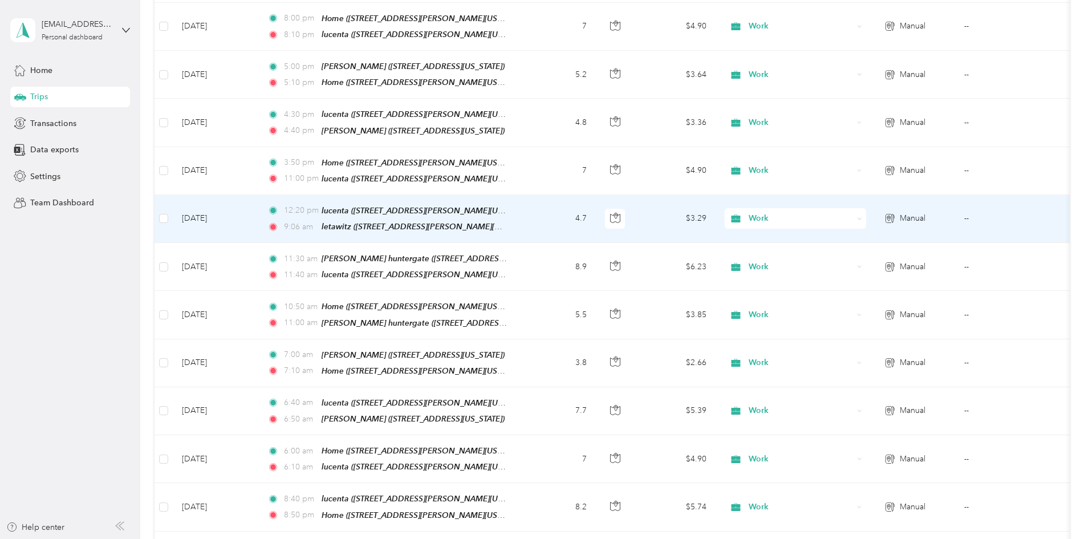
click at [596, 195] on td "4.7" at bounding box center [558, 219] width 75 height 48
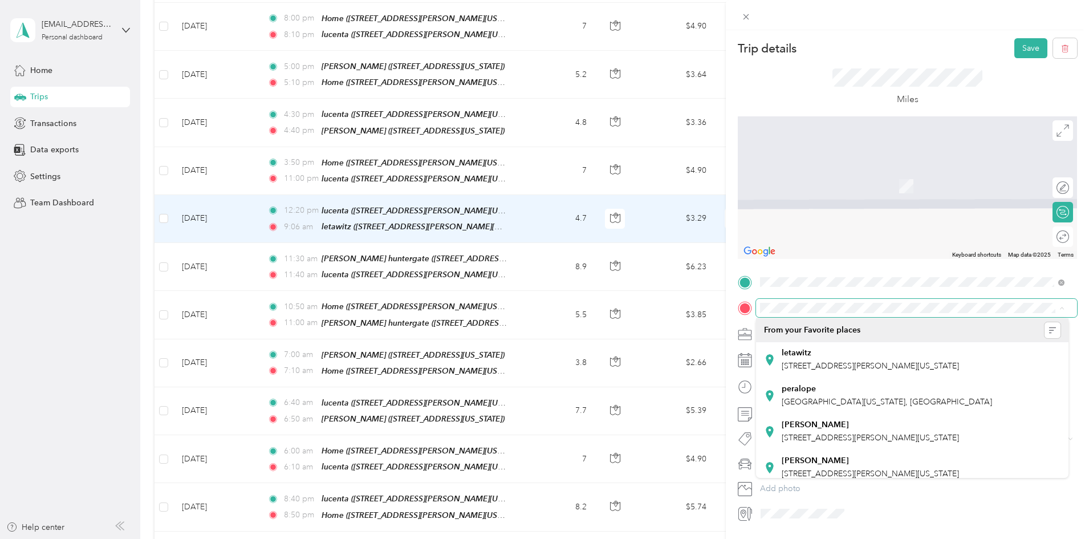
click at [957, 519] on div at bounding box center [917, 514] width 321 height 18
click at [746, 14] on icon at bounding box center [747, 17] width 10 height 10
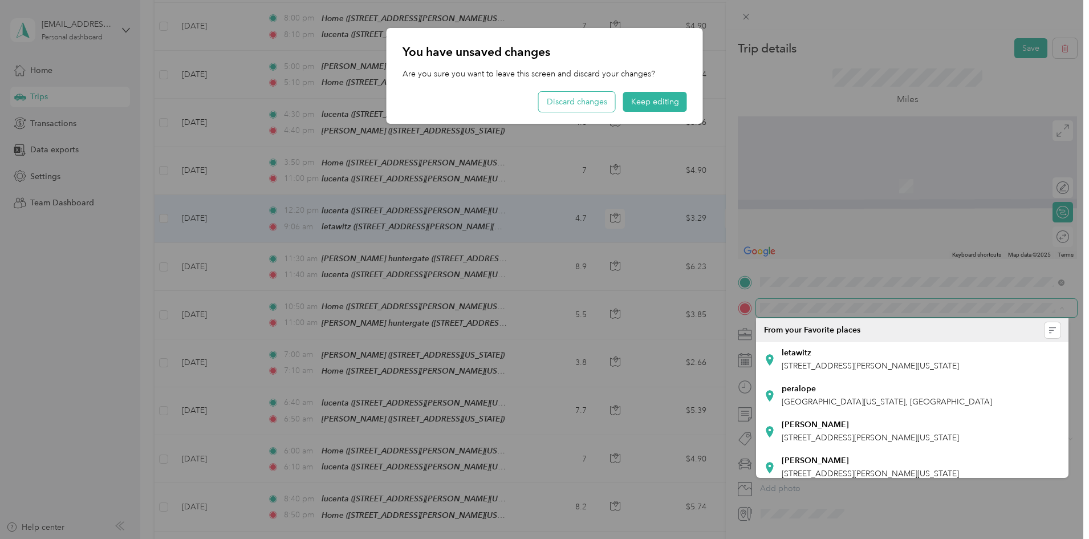
click at [589, 103] on button "Discard changes" at bounding box center [577, 102] width 76 height 20
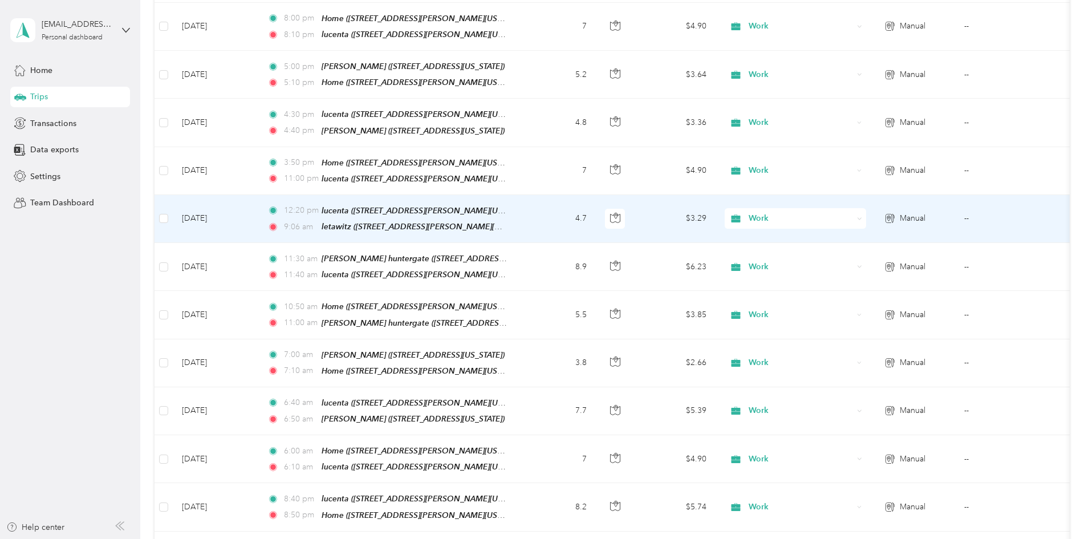
click at [596, 195] on td "4.7" at bounding box center [558, 219] width 75 height 48
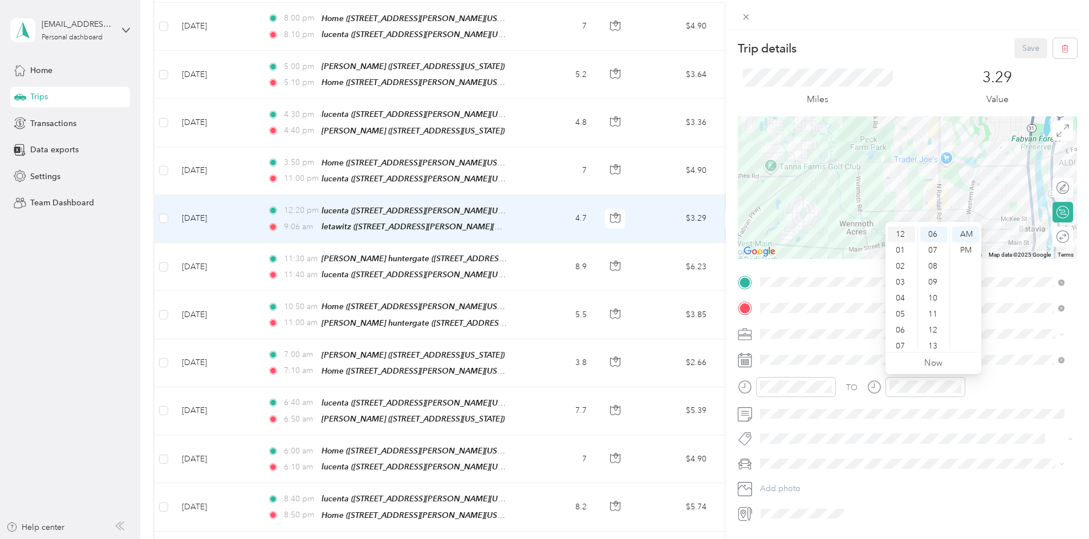
click at [902, 231] on div "12" at bounding box center [901, 234] width 27 height 16
click at [935, 339] on div "30" at bounding box center [934, 340] width 27 height 16
click at [971, 250] on div "PM" at bounding box center [966, 250] width 27 height 16
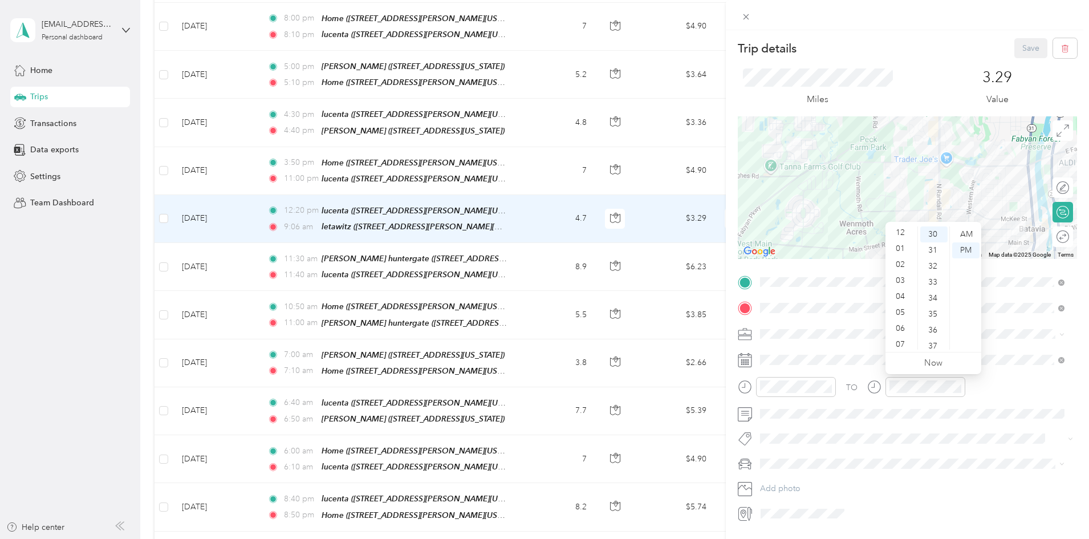
scroll to position [0, 0]
click at [897, 230] on div "12" at bounding box center [901, 234] width 27 height 16
click at [943, 66] on div "Miles 3.29 Value" at bounding box center [907, 87] width 339 height 58
click at [1030, 43] on button "Save" at bounding box center [1031, 48] width 33 height 20
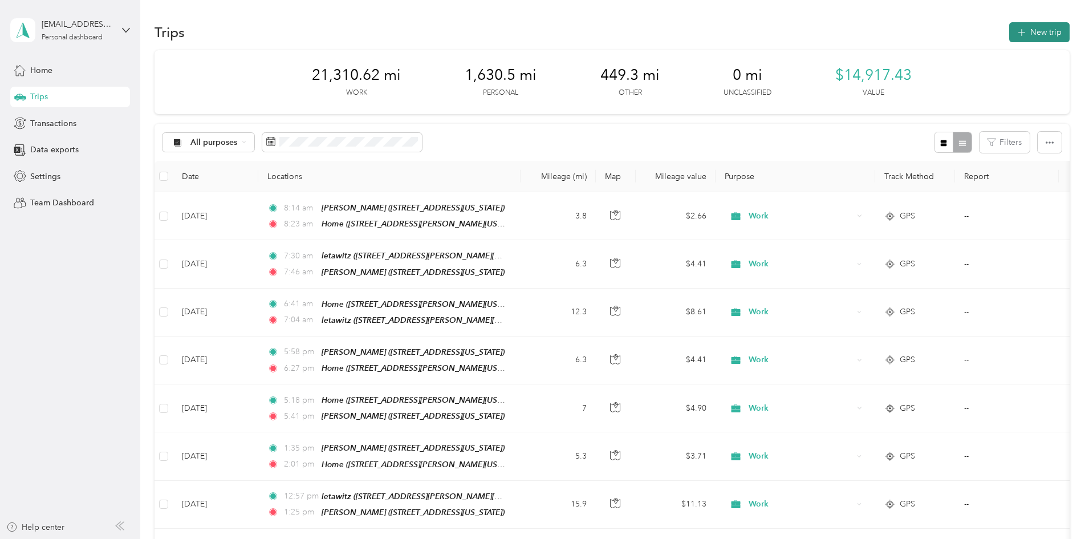
click at [1015, 29] on icon "button" at bounding box center [1021, 32] width 13 height 13
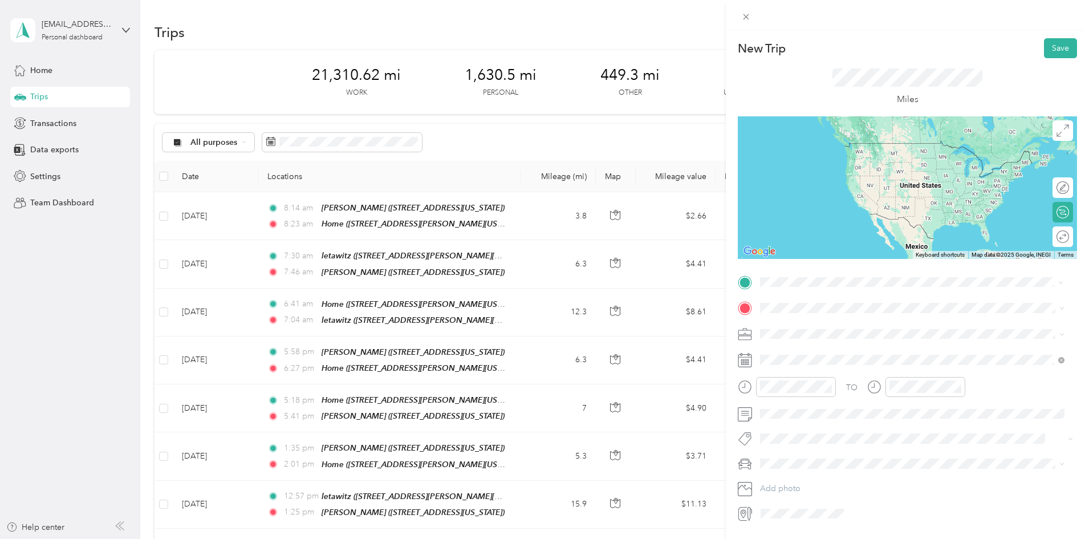
drag, startPoint x: 832, startPoint y: 407, endPoint x: 831, endPoint y: 401, distance: 6.3
click at [832, 407] on span "[STREET_ADDRESS][PERSON_NAME][US_STATE]" at bounding box center [870, 412] width 177 height 10
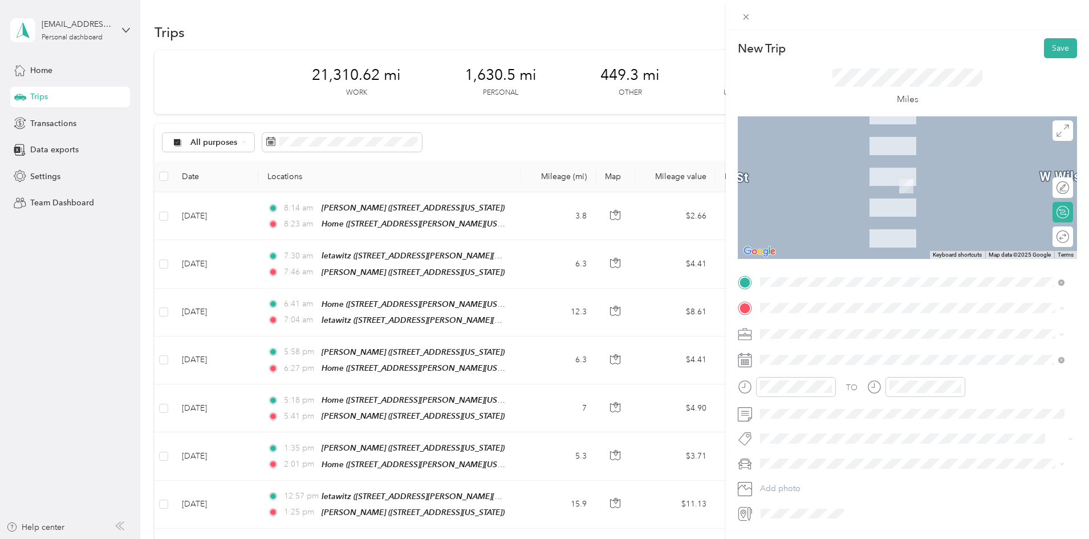
click at [815, 366] on span "[STREET_ADDRESS][GEOGRAPHIC_DATA][PERSON_NAME], [US_STATE], [GEOGRAPHIC_DATA]" at bounding box center [915, 372] width 266 height 22
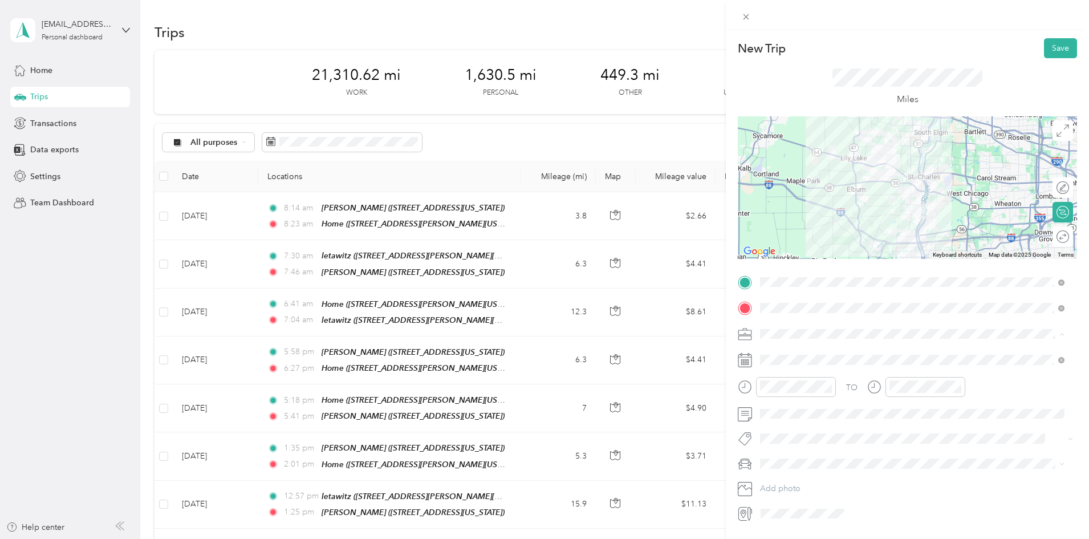
click at [792, 351] on div "Work" at bounding box center [912, 354] width 297 height 12
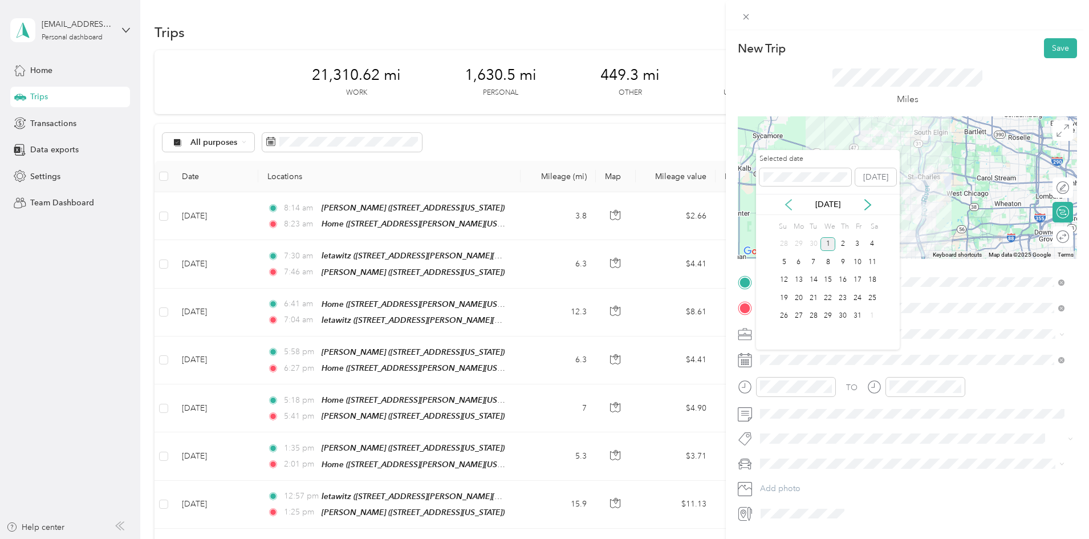
click at [789, 205] on icon at bounding box center [788, 204] width 11 height 11
click at [816, 293] on div "23" at bounding box center [814, 298] width 15 height 14
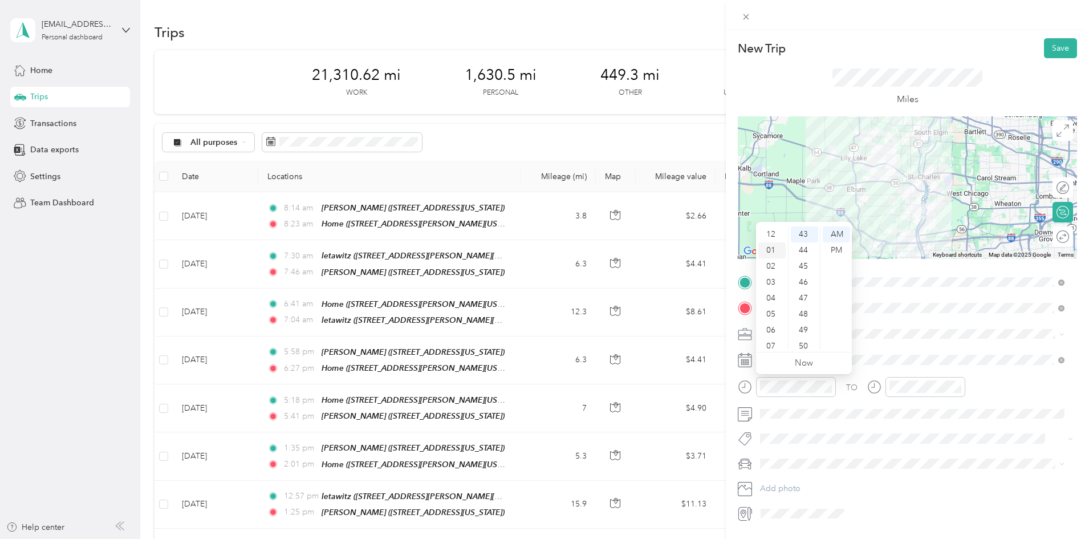
click at [773, 251] on div "01" at bounding box center [772, 250] width 27 height 16
click at [801, 233] on div "00" at bounding box center [804, 234] width 27 height 16
click at [836, 249] on div "PM" at bounding box center [836, 250] width 27 height 16
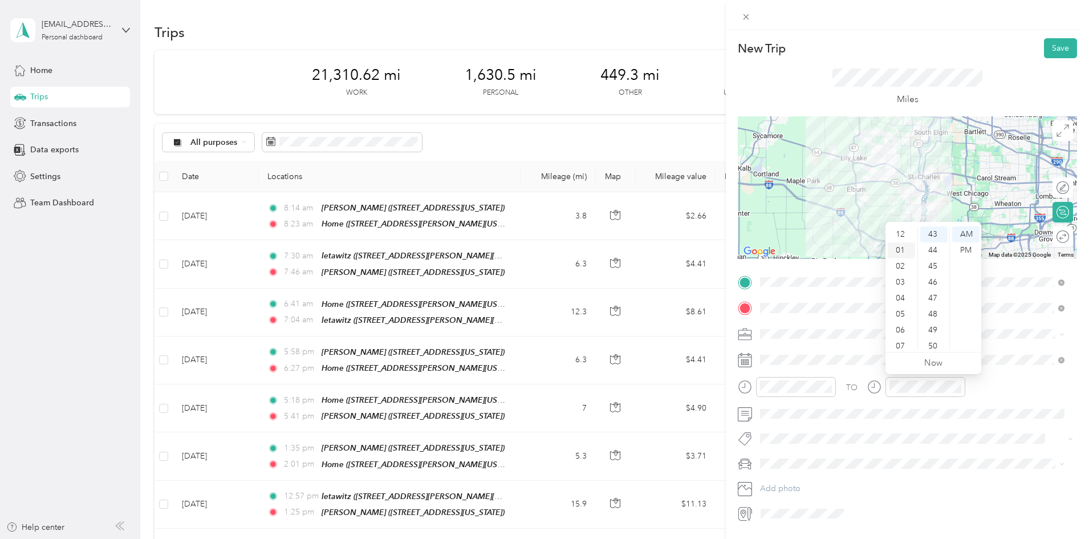
click at [902, 248] on div "01" at bounding box center [901, 250] width 27 height 16
click at [937, 321] on div "20" at bounding box center [934, 323] width 27 height 16
click at [967, 246] on div "PM" at bounding box center [966, 250] width 27 height 16
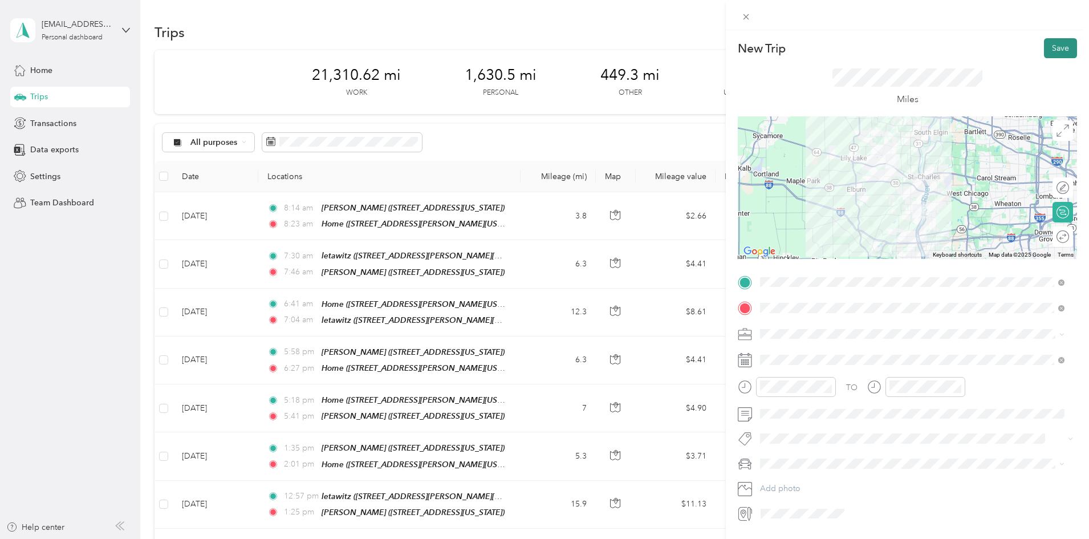
click at [1052, 45] on button "Save" at bounding box center [1060, 48] width 33 height 20
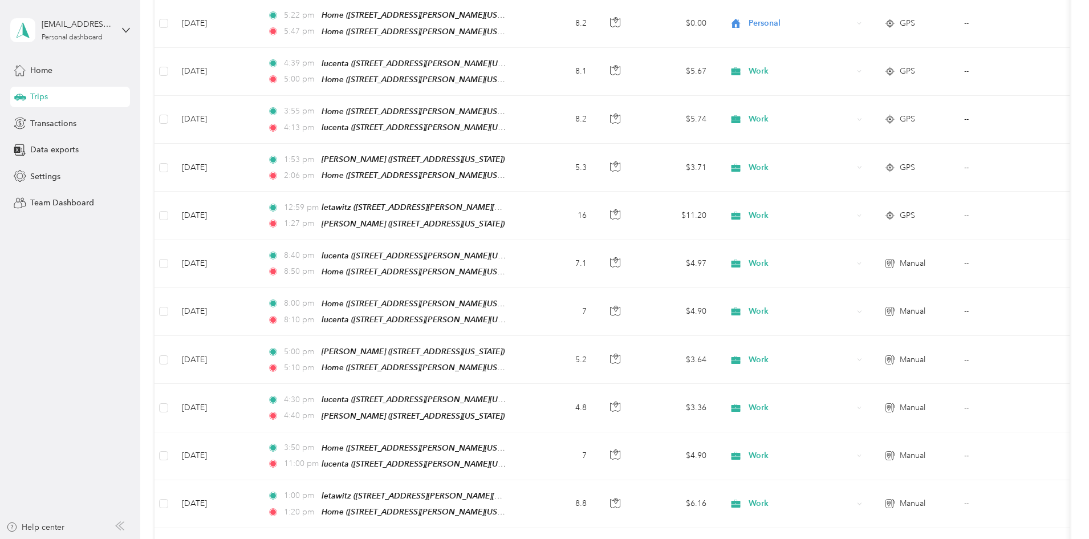
scroll to position [0, 0]
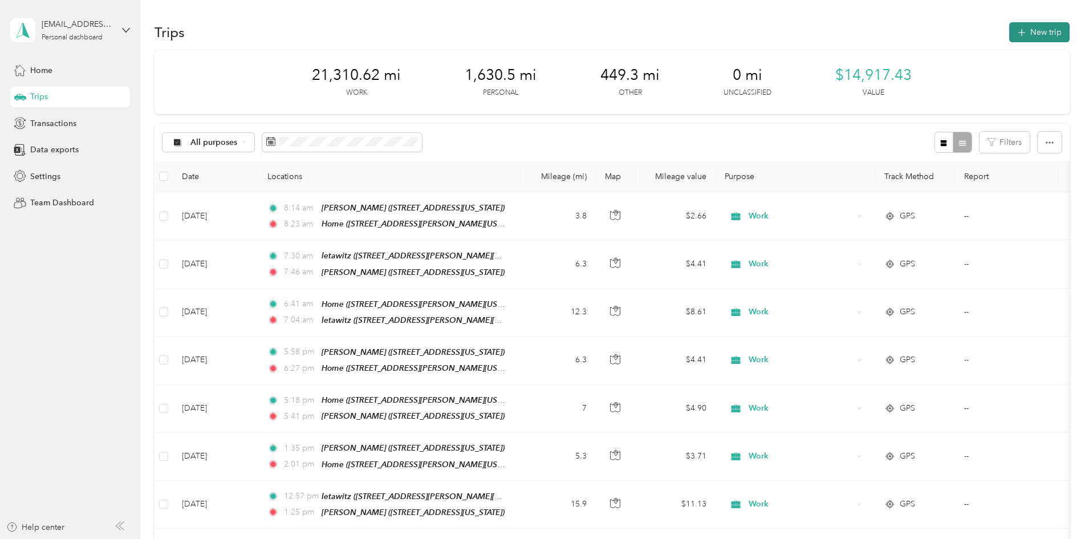
click at [1010, 29] on button "New trip" at bounding box center [1040, 32] width 60 height 20
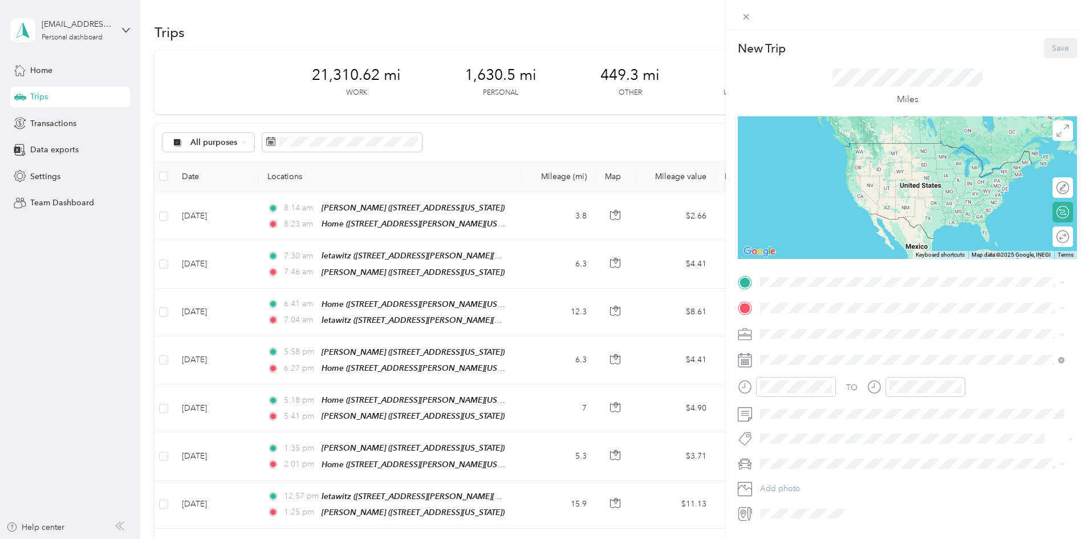
click at [820, 329] on div "Home [STREET_ADDRESS][GEOGRAPHIC_DATA][PERSON_NAME], [US_STATE], [GEOGRAPHIC_DA…" at bounding box center [921, 340] width 279 height 36
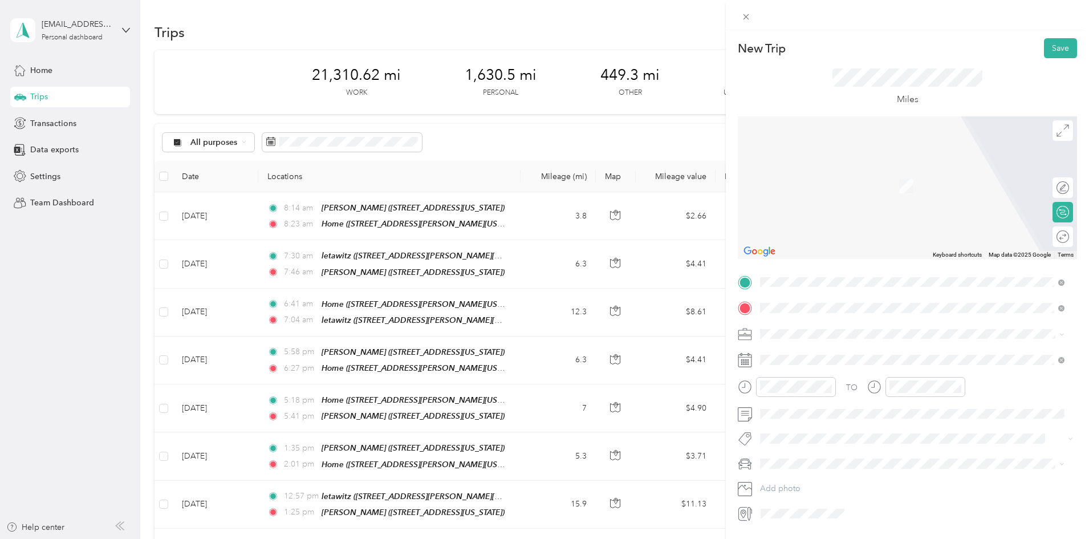
click at [797, 354] on strong "lucenta" at bounding box center [795, 353] width 27 height 10
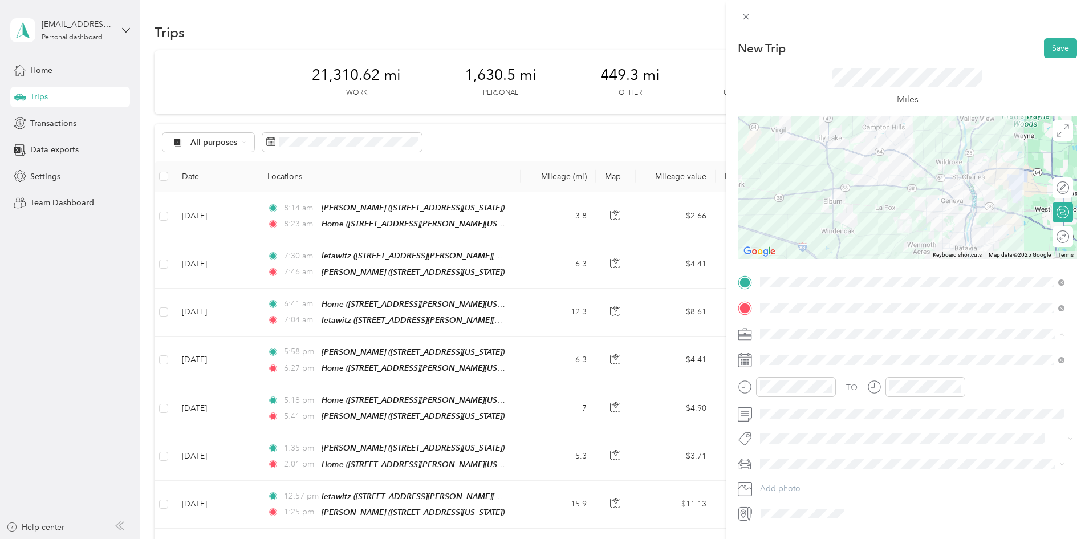
click at [775, 354] on div "Work" at bounding box center [912, 354] width 297 height 12
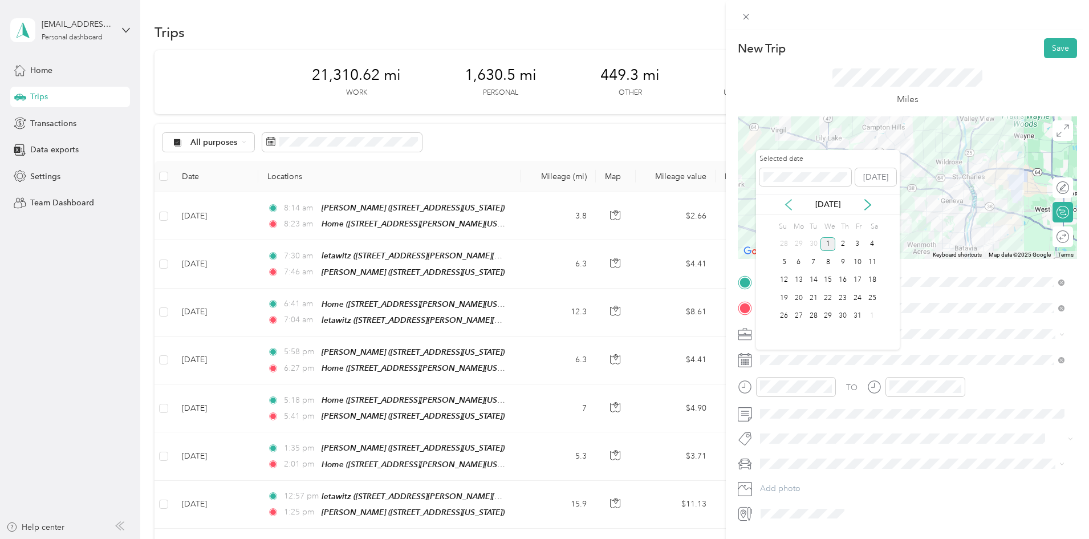
click at [787, 206] on icon at bounding box center [789, 205] width 6 height 10
click at [829, 295] on div "24" at bounding box center [828, 298] width 15 height 14
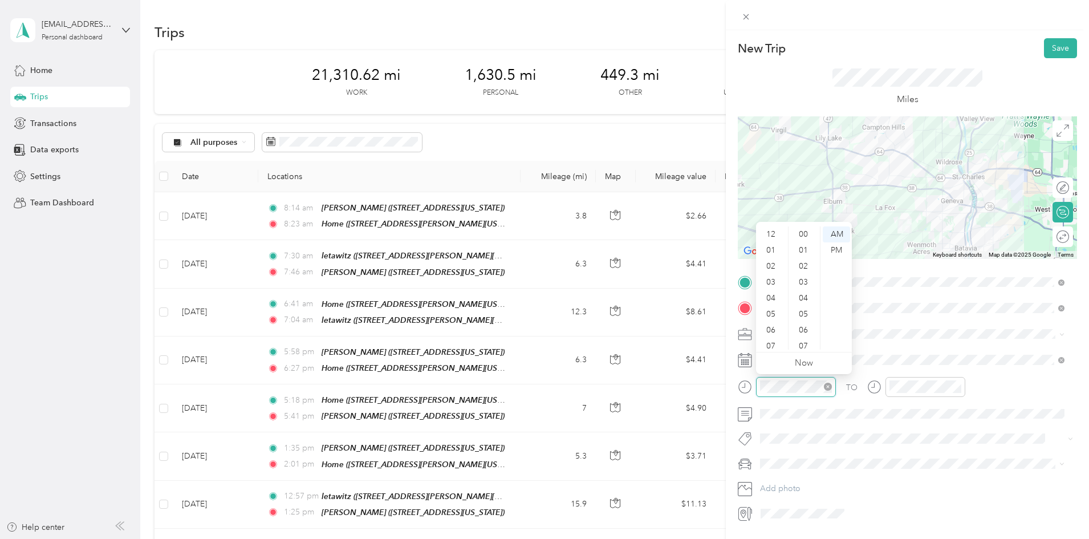
scroll to position [68, 0]
click at [772, 258] on div "06" at bounding box center [772, 262] width 27 height 16
click at [804, 230] on div "00" at bounding box center [804, 234] width 27 height 16
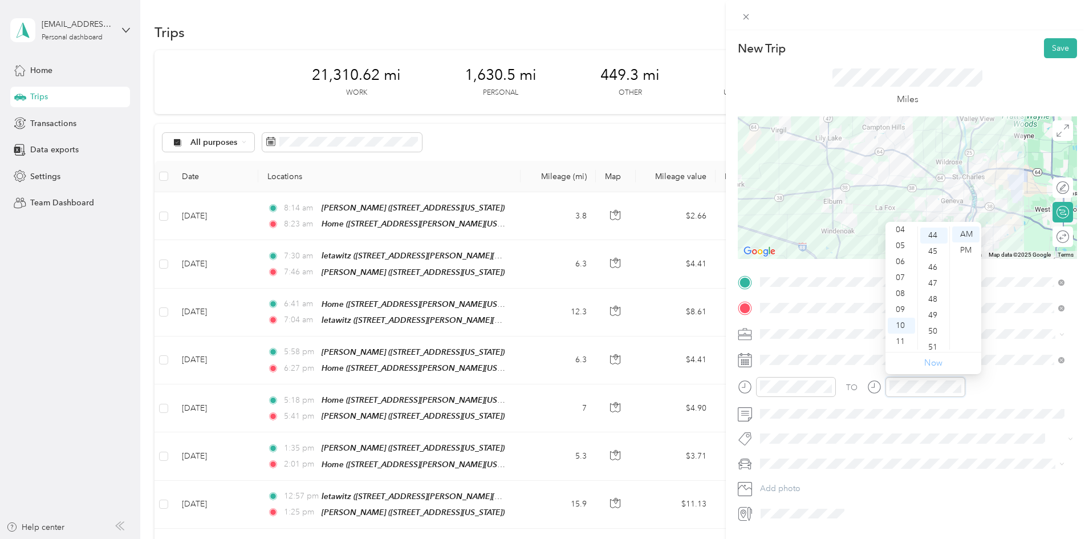
scroll to position [703, 0]
click at [906, 257] on div "06" at bounding box center [901, 262] width 27 height 16
click at [933, 261] on div "10" at bounding box center [934, 262] width 27 height 16
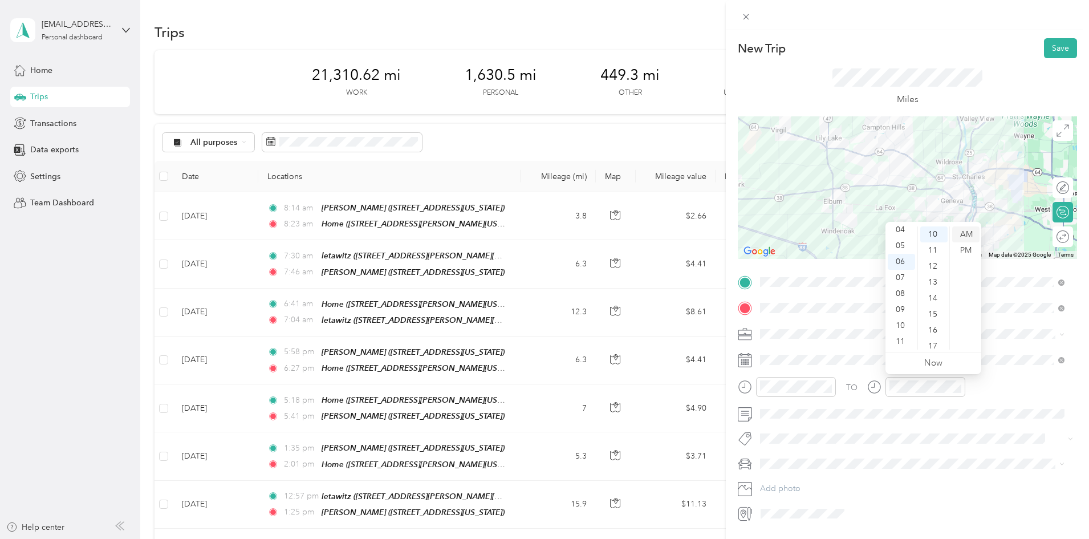
click at [963, 231] on div "AM" at bounding box center [966, 234] width 27 height 16
click at [1049, 42] on button "Save" at bounding box center [1060, 48] width 33 height 20
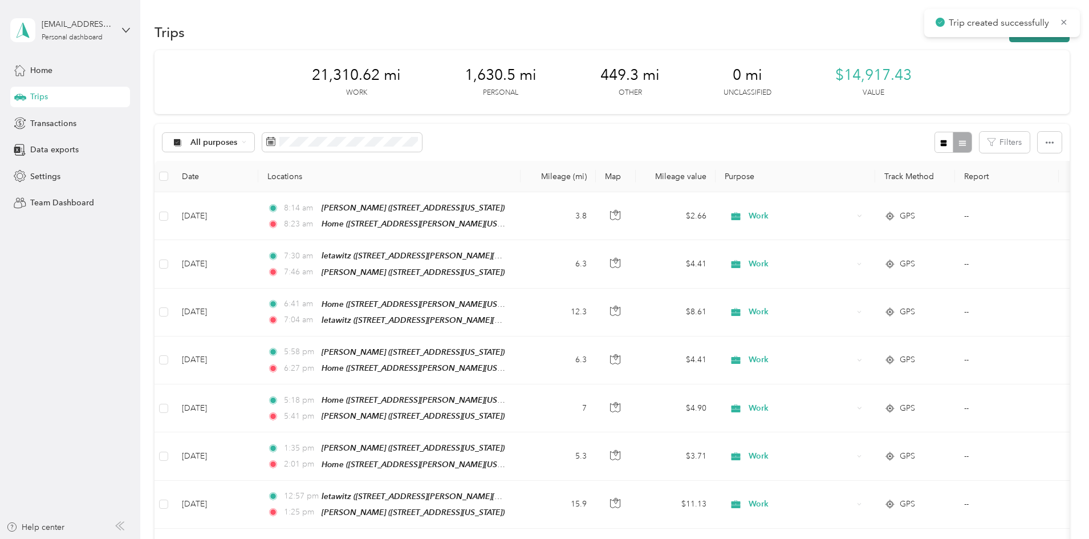
click at [1010, 39] on button "New trip" at bounding box center [1040, 32] width 60 height 20
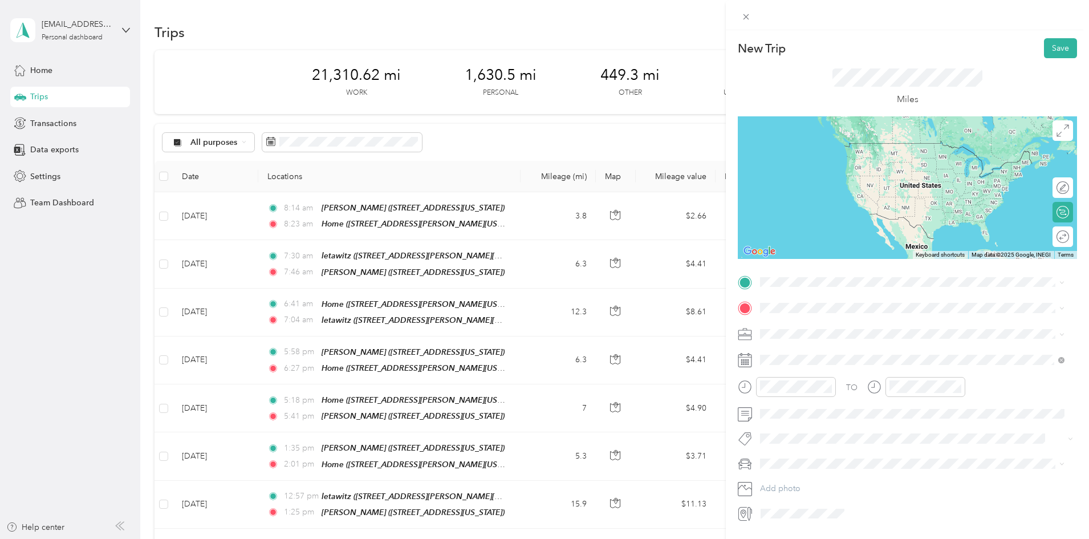
click at [830, 334] on div "lucenta [STREET_ADDRESS][PERSON_NAME][US_STATE]" at bounding box center [870, 331] width 177 height 24
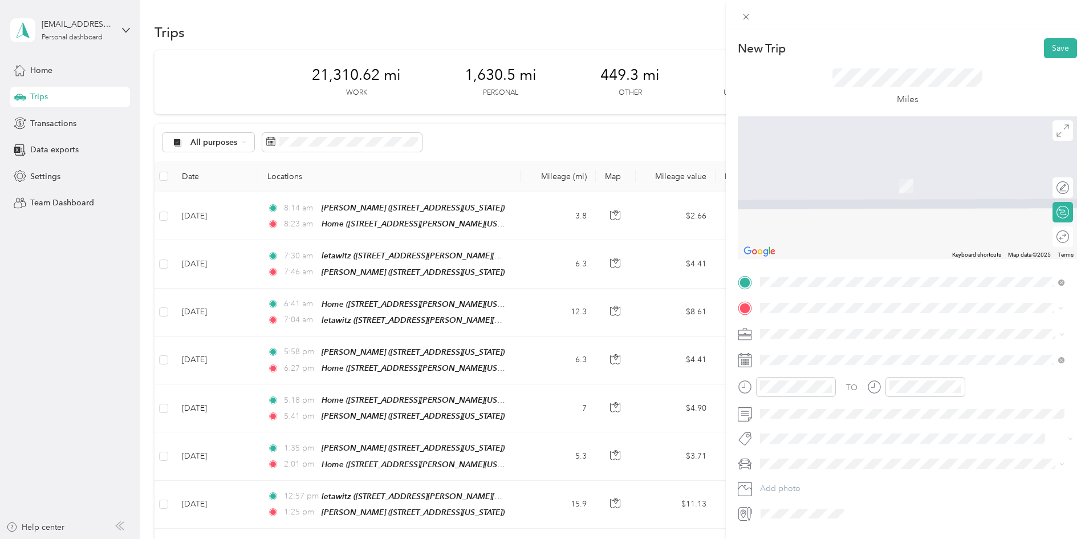
click at [809, 357] on div "letawitz [STREET_ADDRESS][PERSON_NAME][US_STATE]" at bounding box center [870, 360] width 177 height 24
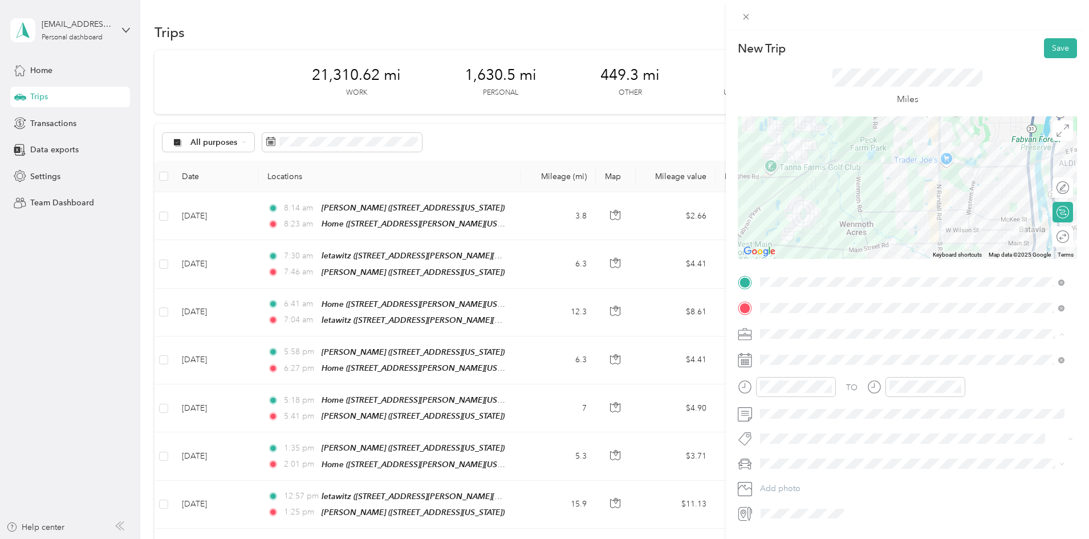
click at [789, 350] on div "Work" at bounding box center [912, 354] width 297 height 12
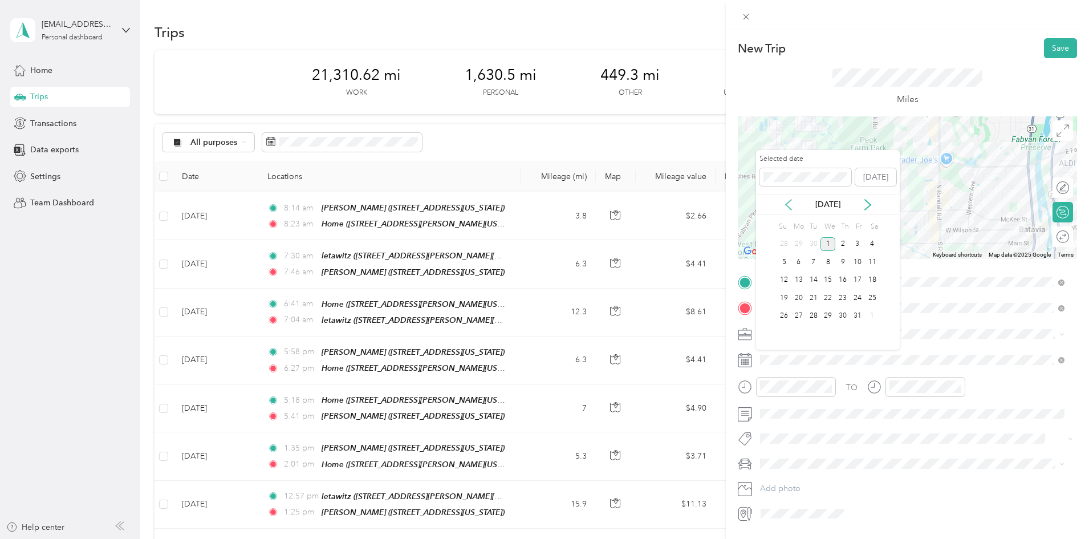
click at [788, 207] on icon at bounding box center [789, 205] width 6 height 10
click at [827, 295] on div "24" at bounding box center [828, 298] width 15 height 14
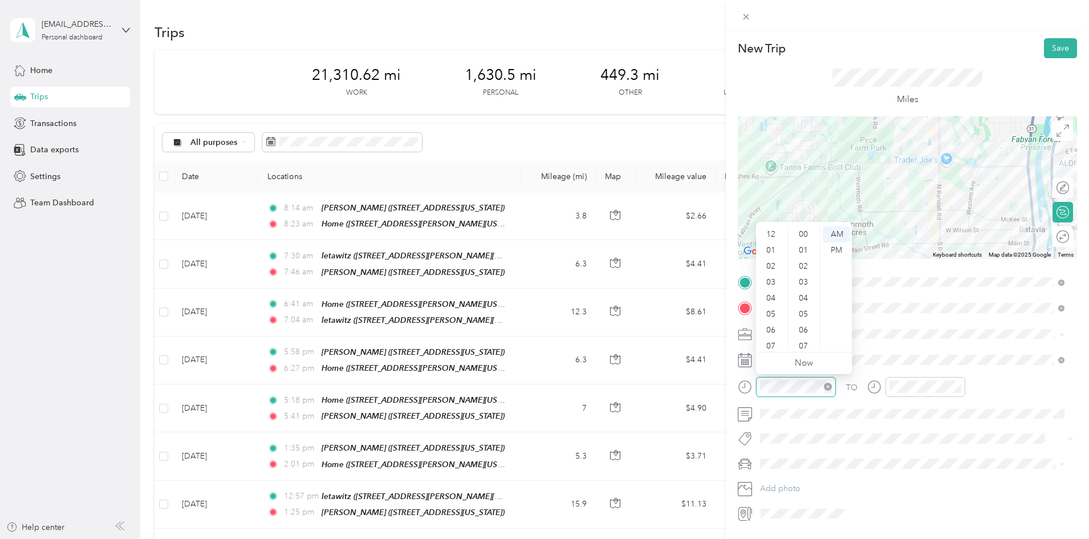
scroll to position [68, 0]
click at [774, 262] on div "06" at bounding box center [772, 262] width 27 height 16
click at [804, 268] on div "40" at bounding box center [804, 266] width 27 height 16
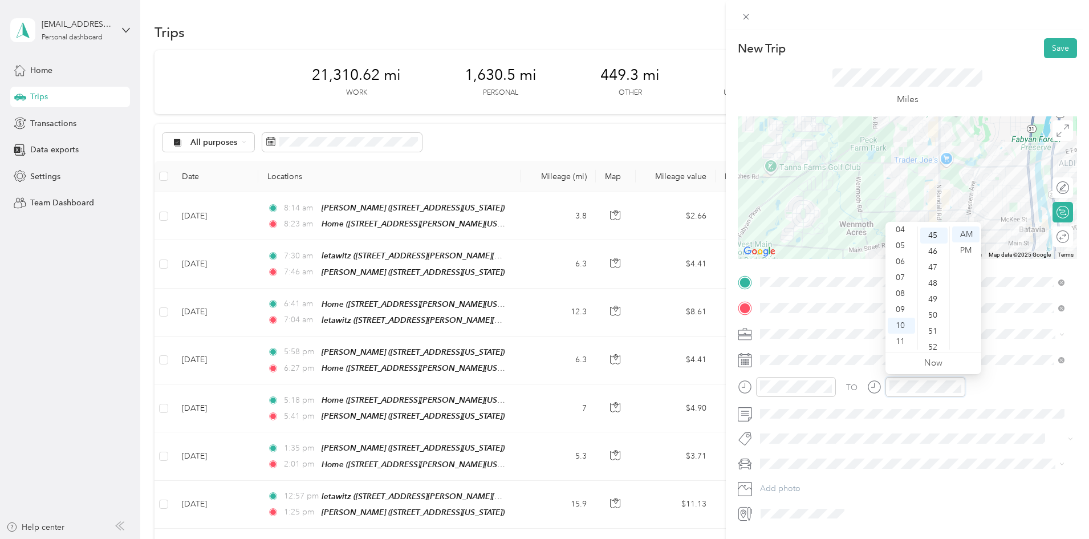
scroll to position [719, 0]
click at [901, 261] on div "06" at bounding box center [901, 262] width 27 height 16
click at [933, 314] on div "50" at bounding box center [934, 314] width 27 height 16
click at [1052, 42] on button "Save" at bounding box center [1060, 48] width 33 height 20
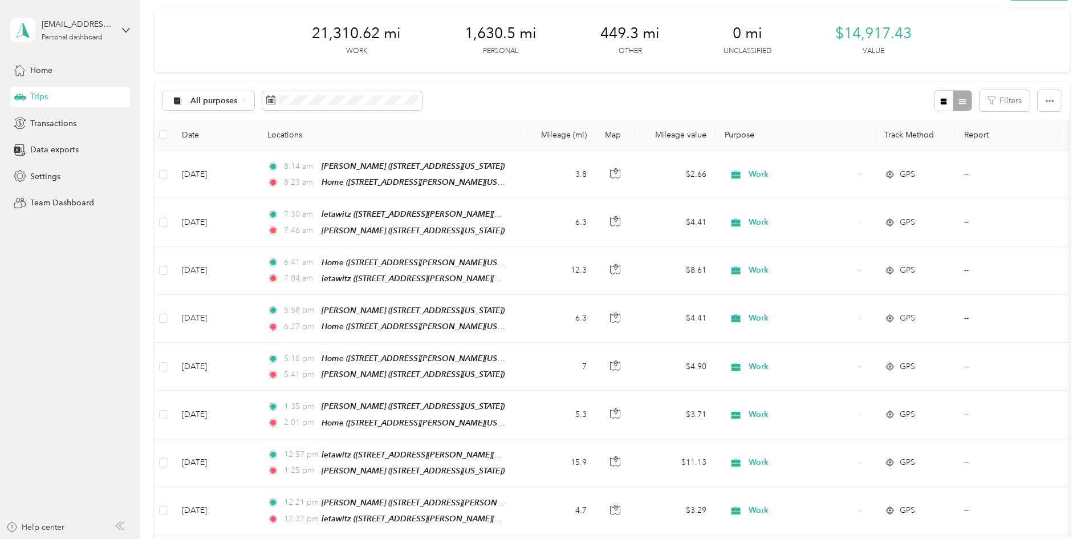
scroll to position [0, 0]
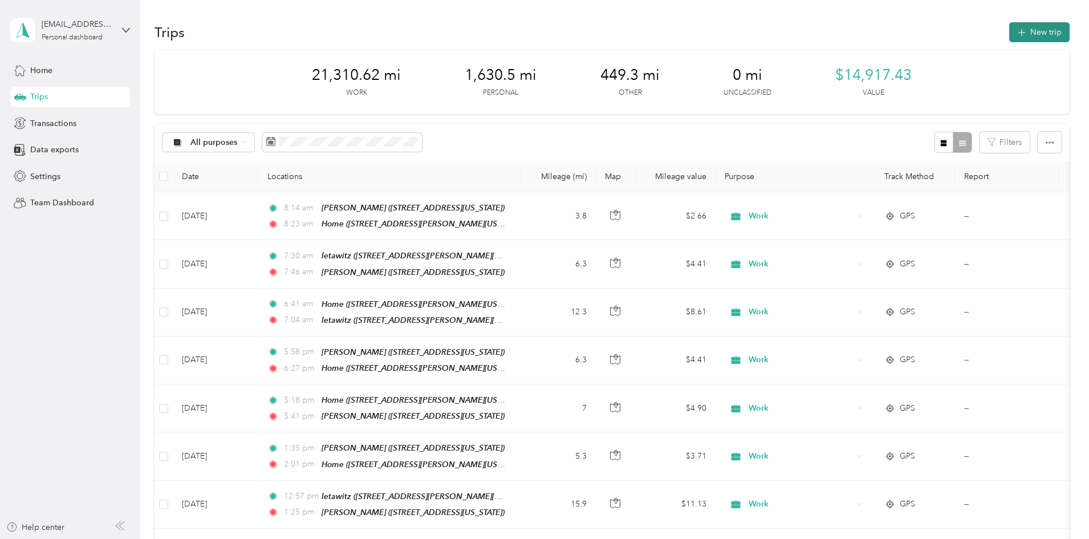
click at [1010, 29] on button "New trip" at bounding box center [1040, 32] width 60 height 20
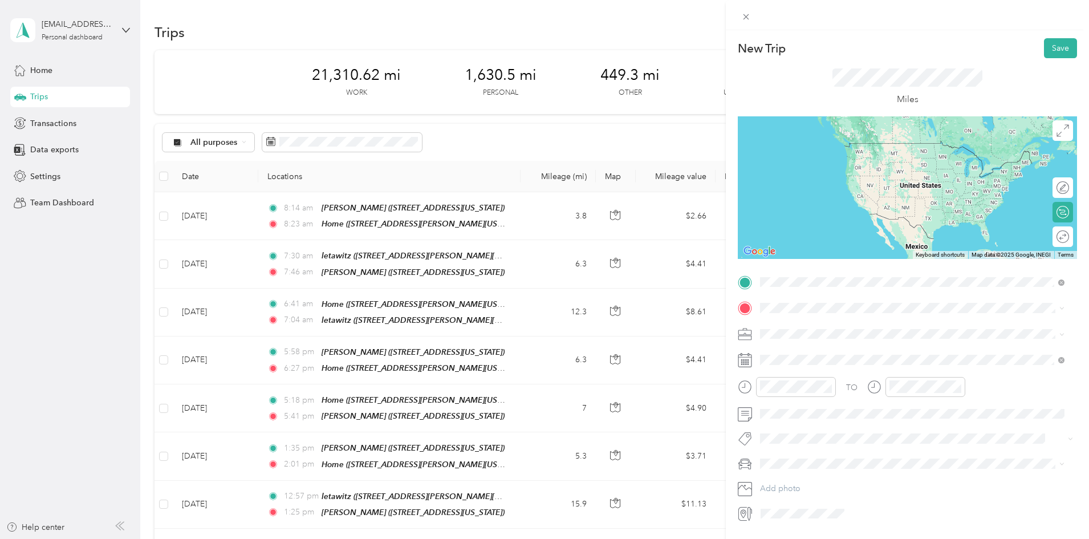
click at [809, 325] on strong "letawitz" at bounding box center [797, 327] width 30 height 10
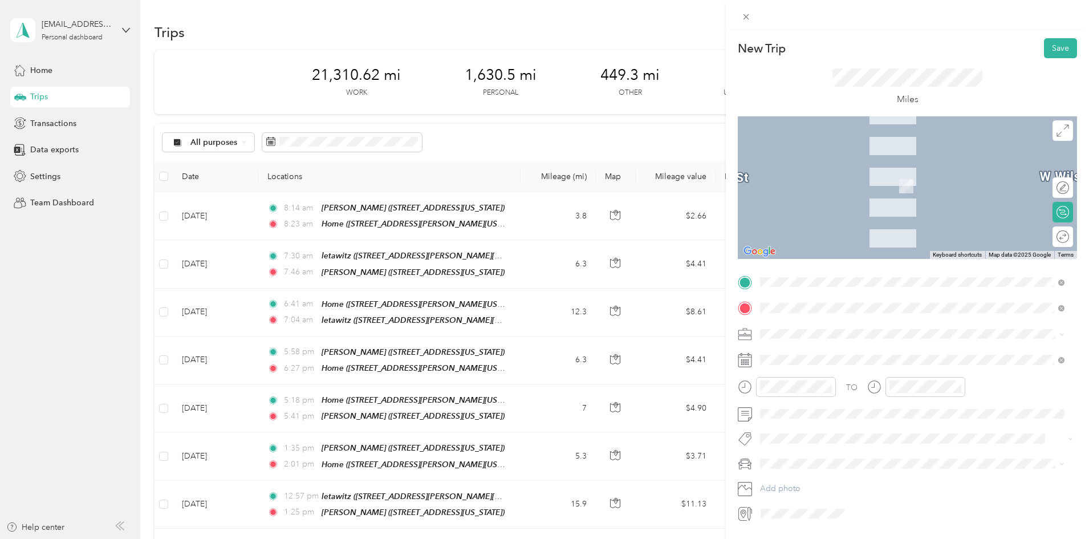
click at [813, 437] on span "4n786 [STREET_ADDRESS][US_STATE]" at bounding box center [851, 438] width 139 height 10
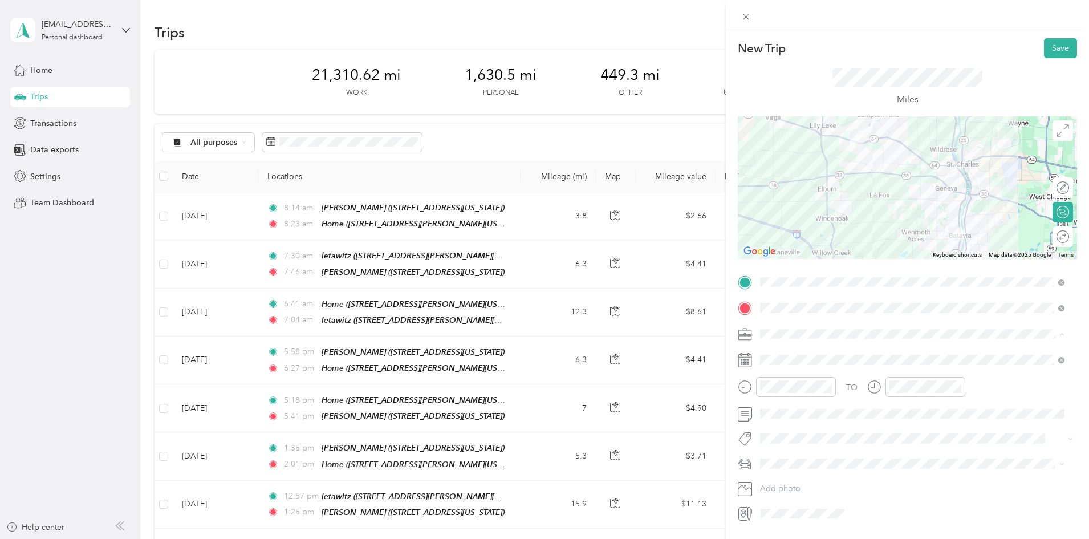
click at [782, 349] on div "Work" at bounding box center [912, 354] width 297 height 12
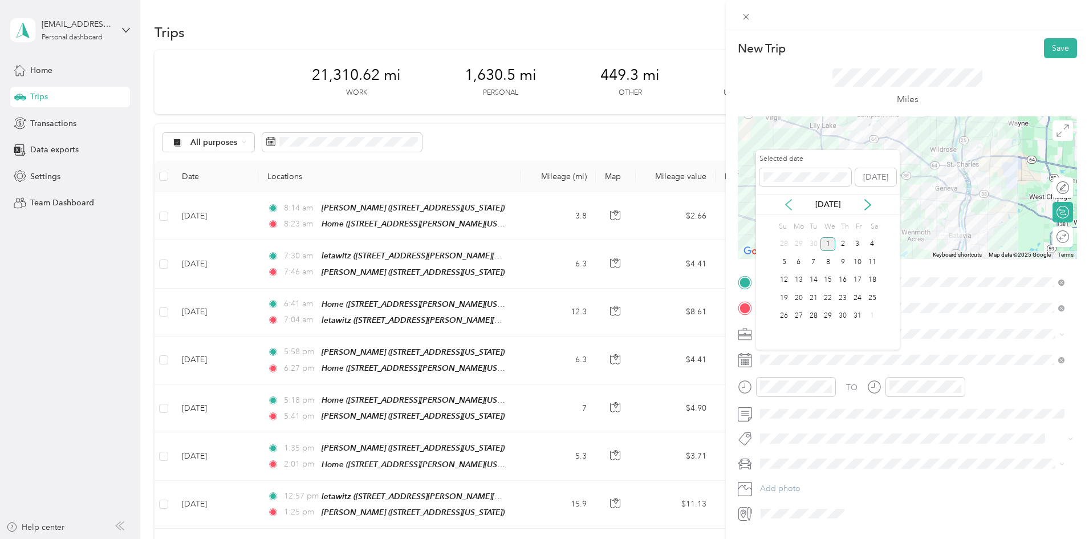
click at [790, 202] on icon at bounding box center [788, 204] width 11 height 11
click at [829, 299] on div "24" at bounding box center [828, 298] width 15 height 14
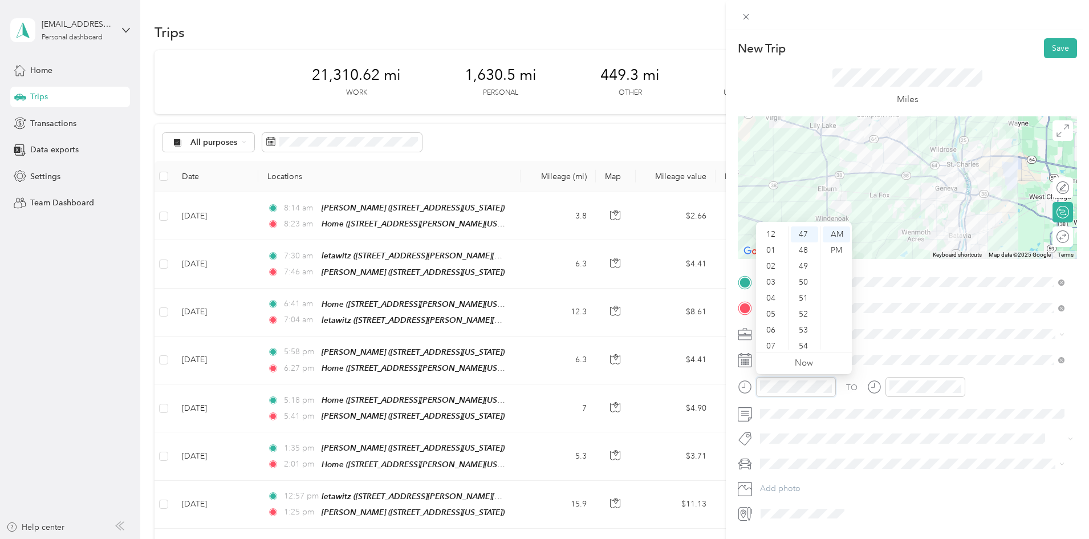
scroll to position [68, 0]
click at [772, 277] on div "07" at bounding box center [772, 278] width 27 height 16
click at [805, 302] on div "30" at bounding box center [804, 305] width 27 height 16
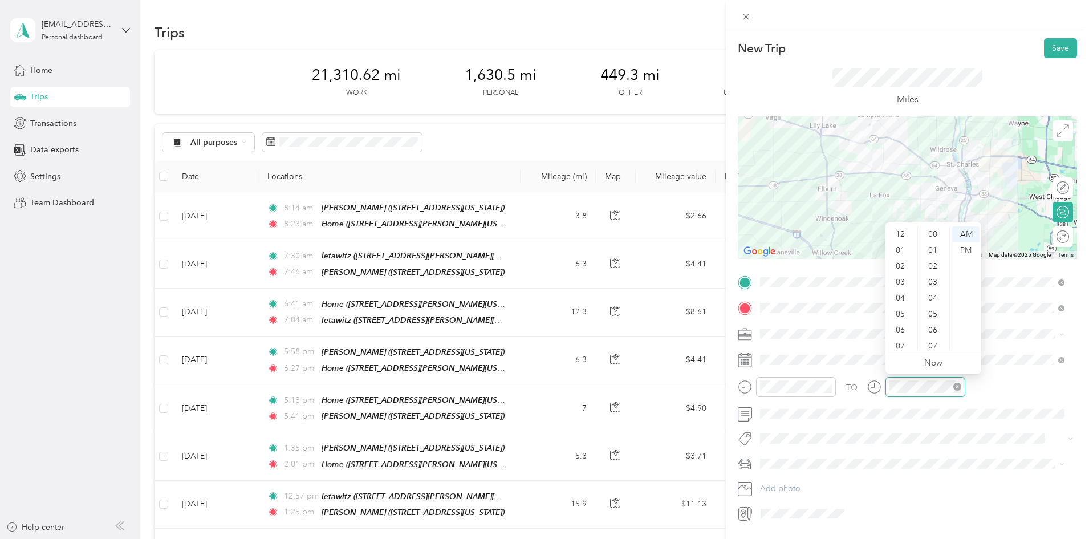
scroll to position [68, 0]
click at [903, 275] on div "07" at bounding box center [901, 278] width 27 height 16
click at [935, 313] on div "45" at bounding box center [934, 317] width 27 height 16
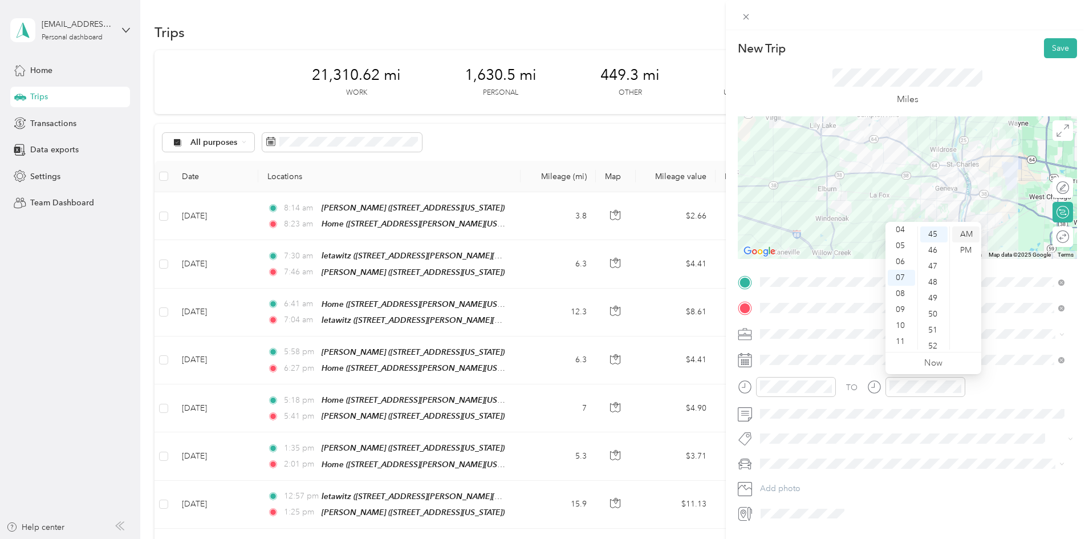
click at [970, 232] on div "AM" at bounding box center [966, 234] width 27 height 16
click at [936, 278] on div "55" at bounding box center [934, 280] width 27 height 16
click at [938, 253] on div "50" at bounding box center [934, 255] width 27 height 16
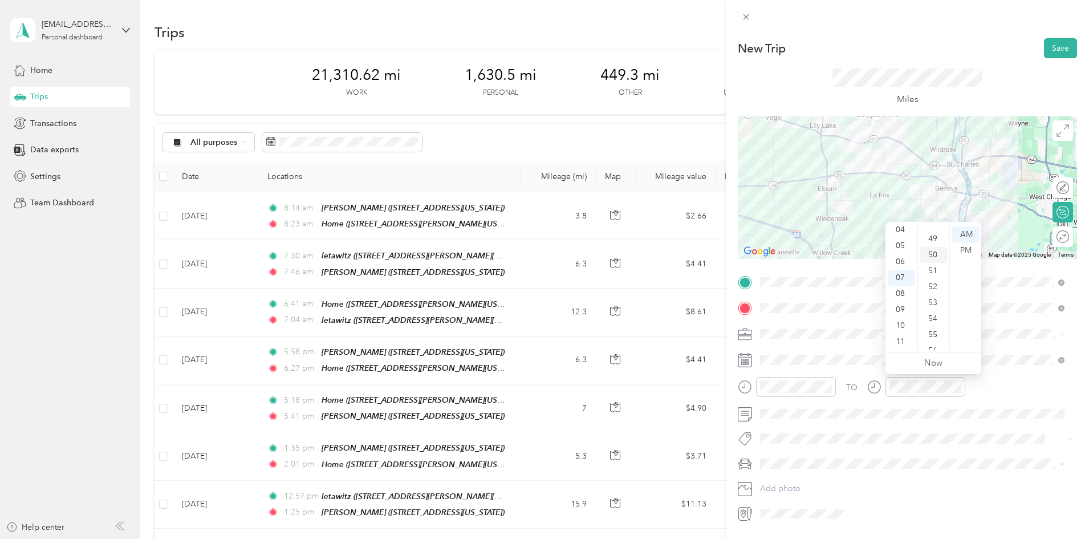
scroll to position [799, 0]
click at [1048, 43] on button "Save" at bounding box center [1060, 48] width 33 height 20
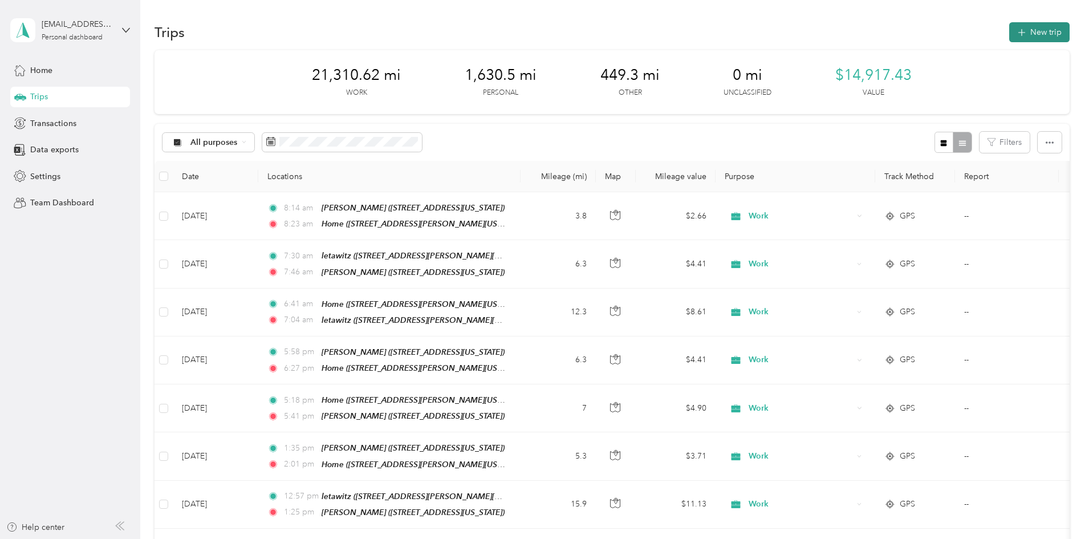
click at [1010, 31] on button "New trip" at bounding box center [1040, 32] width 60 height 20
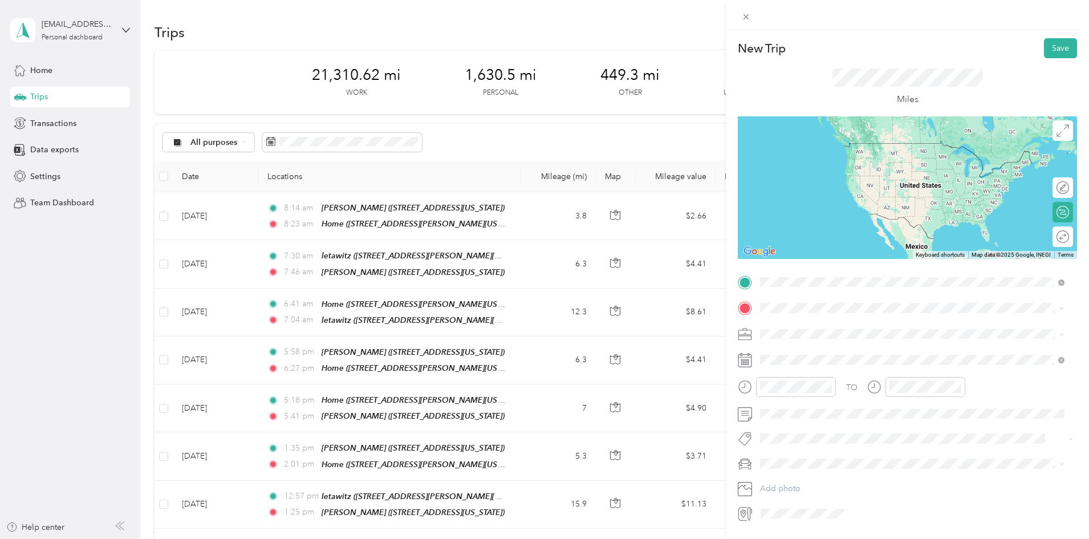
click at [799, 329] on div "[PERSON_NAME] 4n786 [STREET_ADDRESS][US_STATE]" at bounding box center [851, 334] width 139 height 24
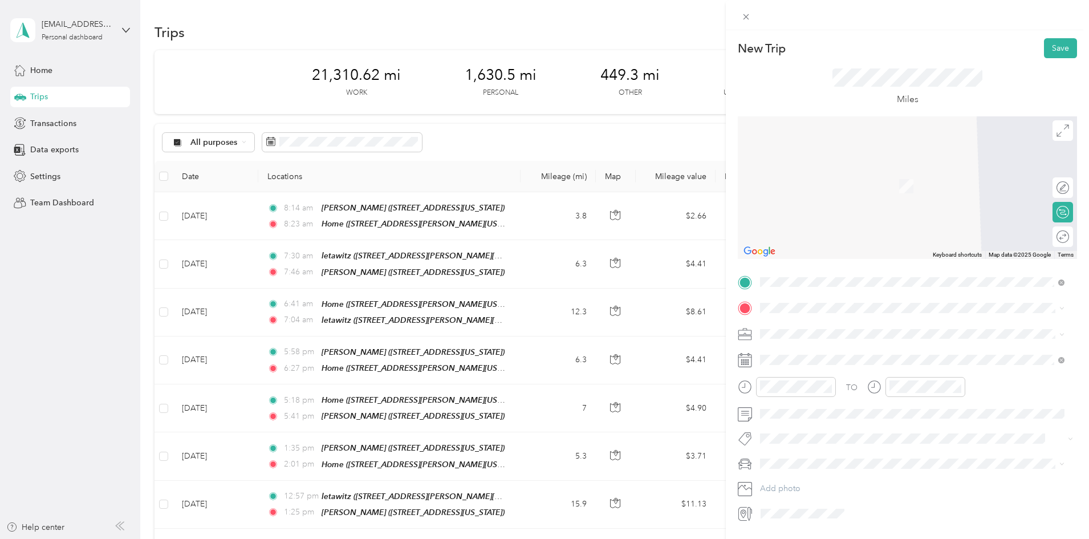
click at [809, 361] on span "[STREET_ADDRESS][GEOGRAPHIC_DATA][PERSON_NAME], [US_STATE], [GEOGRAPHIC_DATA]" at bounding box center [915, 371] width 266 height 22
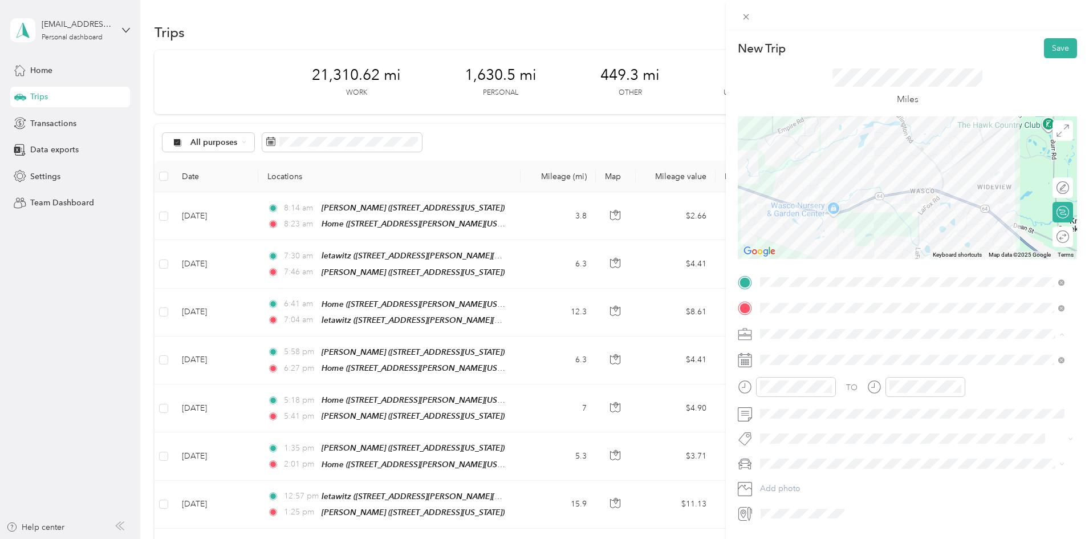
click at [781, 355] on span "Work" at bounding box center [773, 354] width 19 height 10
click at [789, 202] on icon at bounding box center [789, 205] width 6 height 10
click at [825, 298] on div "24" at bounding box center [828, 298] width 15 height 14
click at [770, 288] on div "08" at bounding box center [772, 294] width 27 height 16
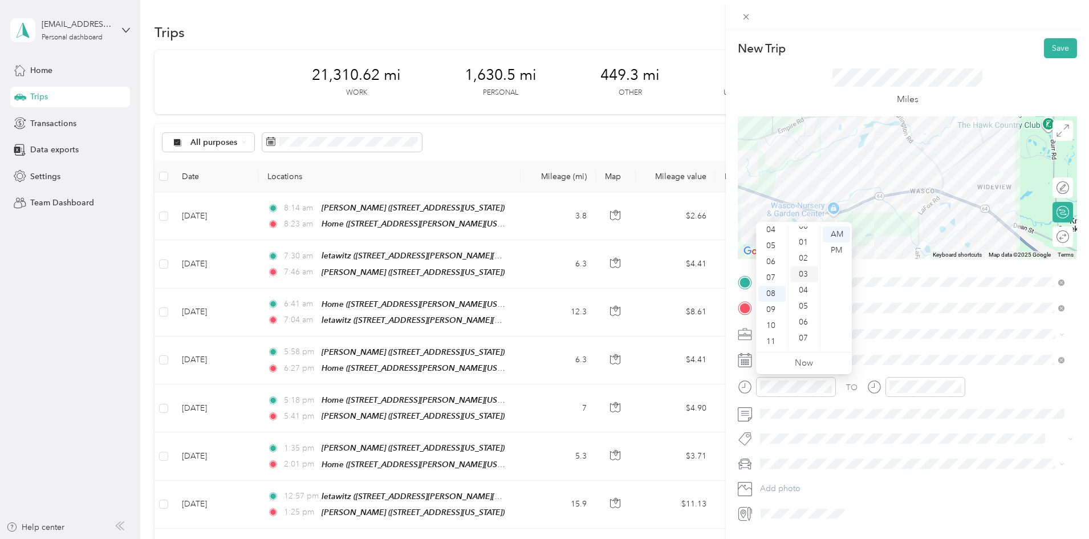
scroll to position [0, 0]
click at [807, 231] on div "00" at bounding box center [804, 234] width 27 height 16
click at [902, 290] on div "08" at bounding box center [901, 294] width 27 height 16
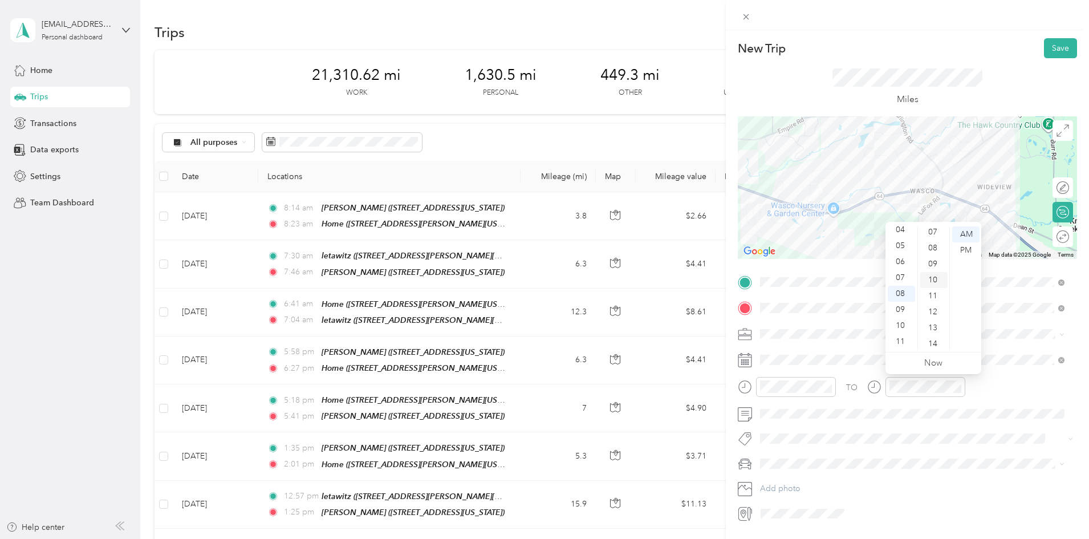
click at [932, 277] on div "10" at bounding box center [934, 280] width 27 height 16
click at [966, 230] on div "AM" at bounding box center [966, 234] width 27 height 16
click at [1046, 48] on button "Save" at bounding box center [1060, 48] width 33 height 20
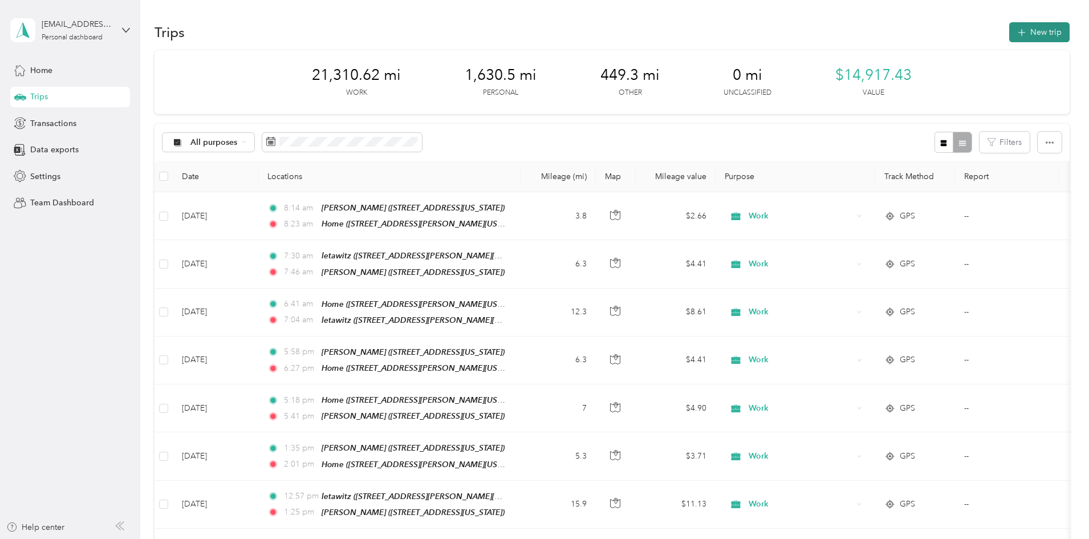
click at [1010, 31] on button "New trip" at bounding box center [1040, 32] width 60 height 20
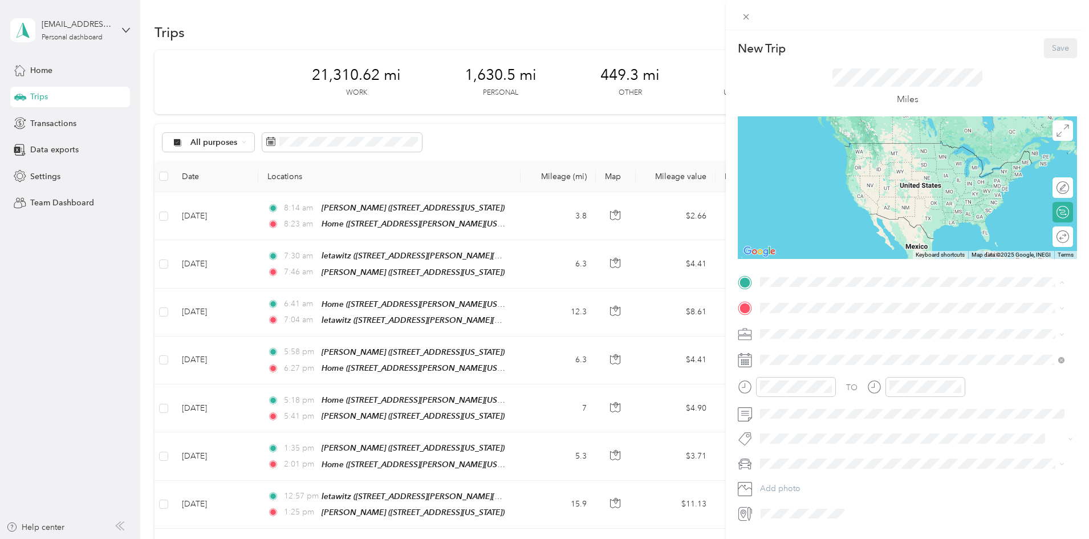
click at [820, 331] on div "Home [STREET_ADDRESS][GEOGRAPHIC_DATA][PERSON_NAME], [US_STATE], [GEOGRAPHIC_DA…" at bounding box center [921, 340] width 279 height 36
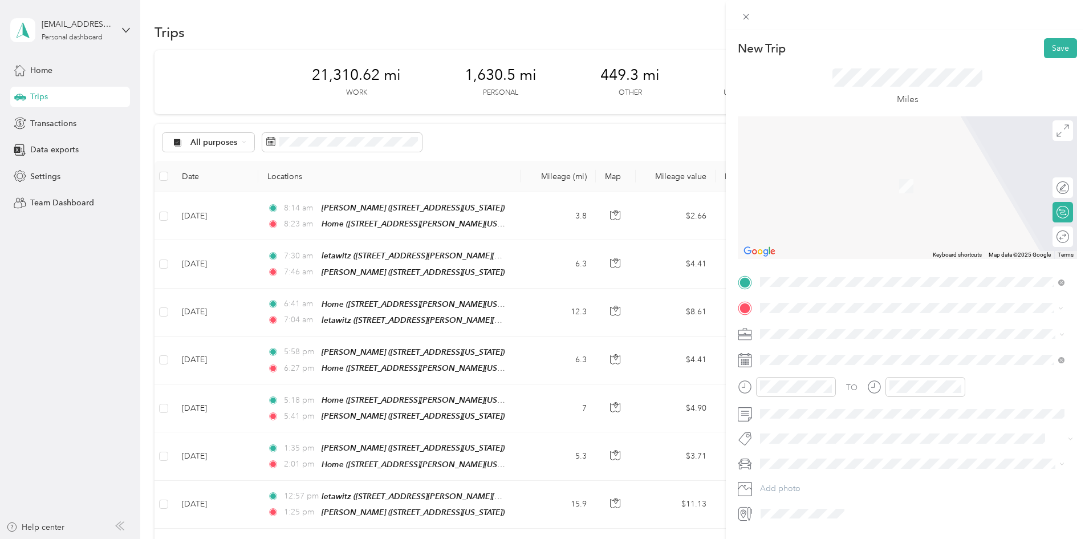
click at [815, 362] on span "[STREET_ADDRESS][PERSON_NAME][US_STATE]" at bounding box center [870, 366] width 177 height 10
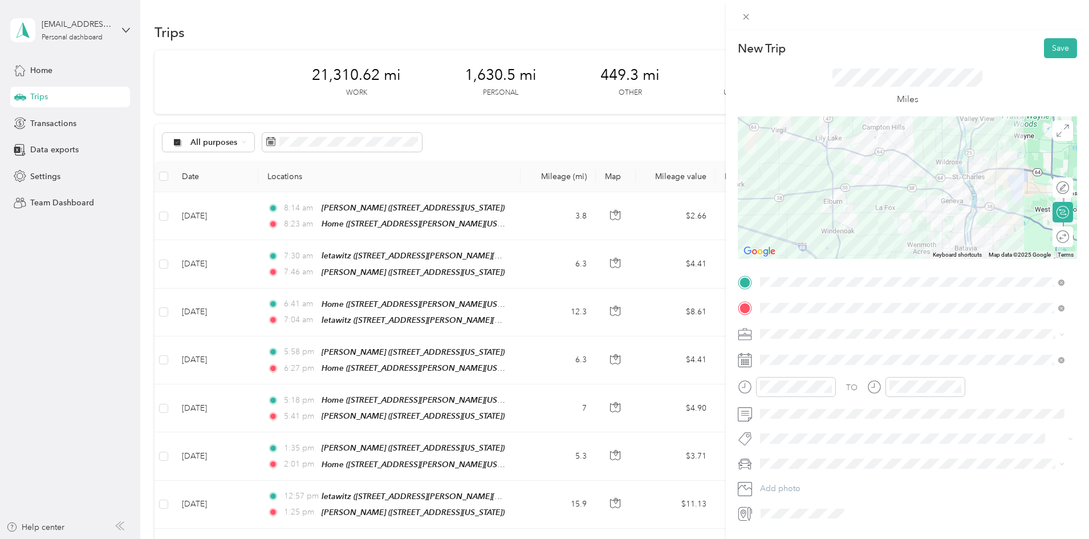
click at [786, 352] on div "Work" at bounding box center [912, 354] width 297 height 12
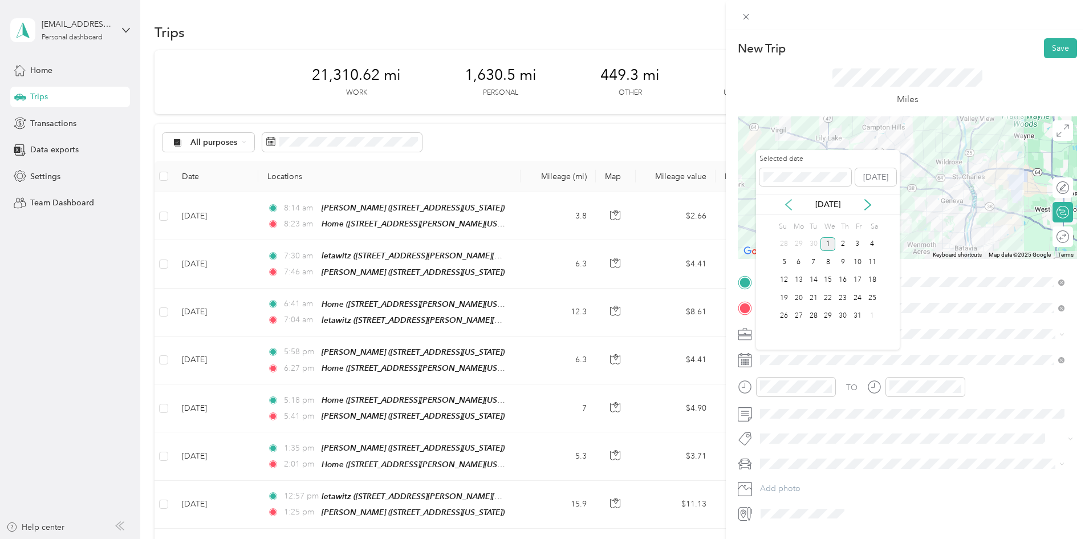
click at [789, 204] on icon at bounding box center [788, 204] width 11 height 11
click at [829, 296] on div "24" at bounding box center [828, 298] width 15 height 14
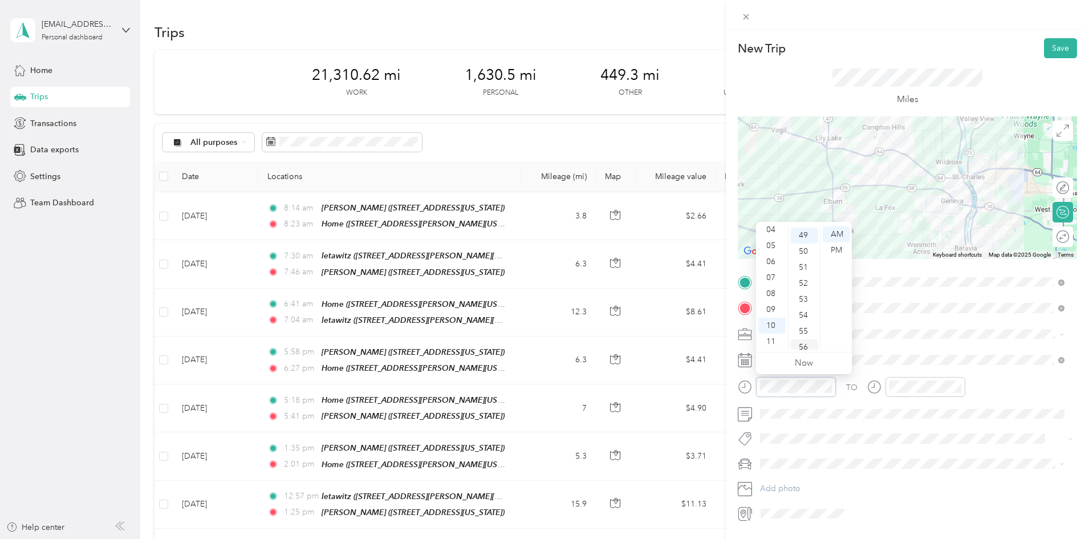
scroll to position [783, 0]
click at [775, 337] on div "11" at bounding box center [772, 342] width 27 height 16
click at [801, 229] on div "00" at bounding box center [804, 234] width 27 height 16
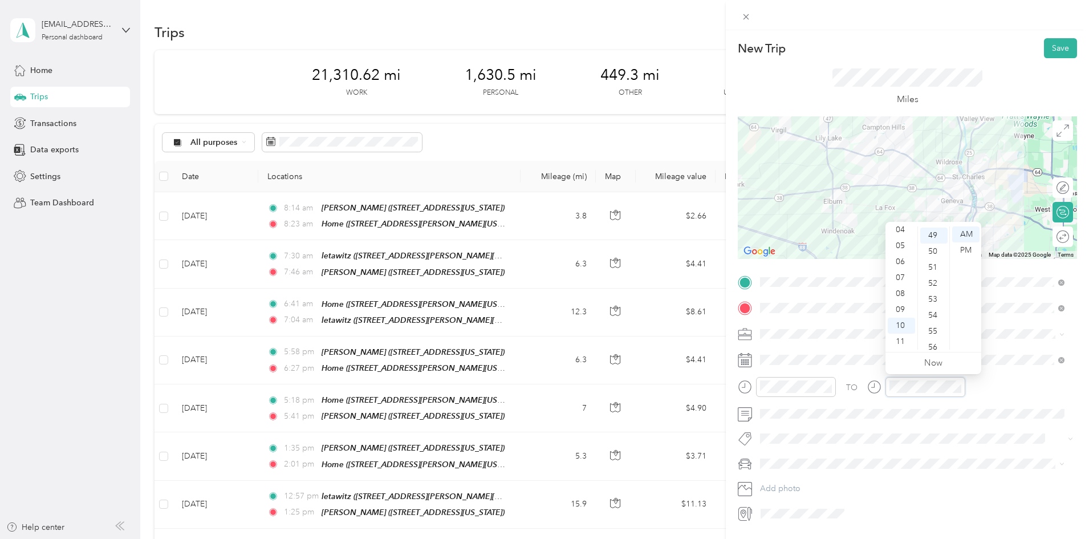
scroll to position [783, 0]
click at [902, 340] on div "11" at bounding box center [901, 342] width 27 height 16
click at [929, 331] on div "10" at bounding box center [934, 337] width 27 height 16
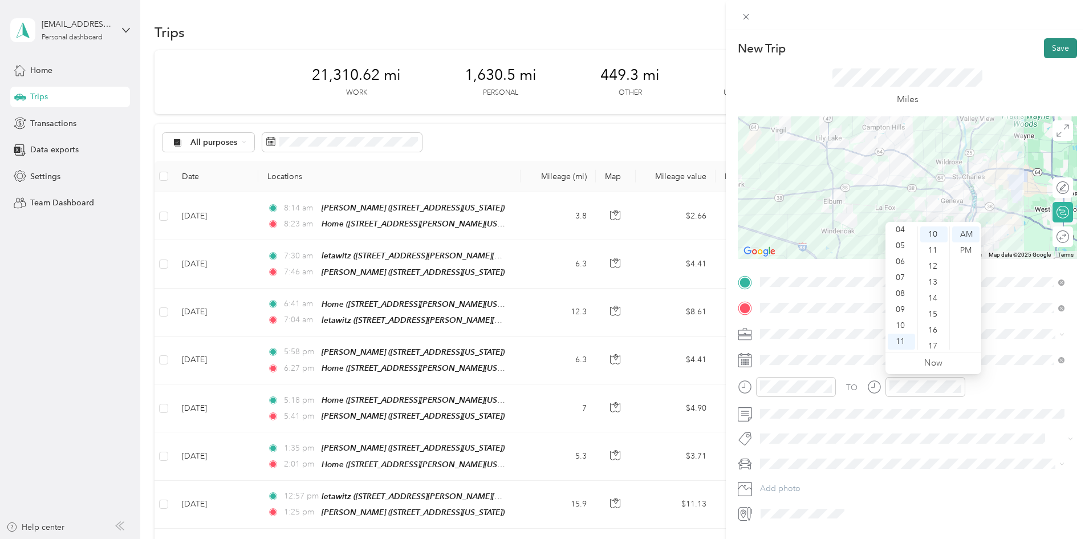
click at [1059, 46] on button "Save" at bounding box center [1060, 48] width 33 height 20
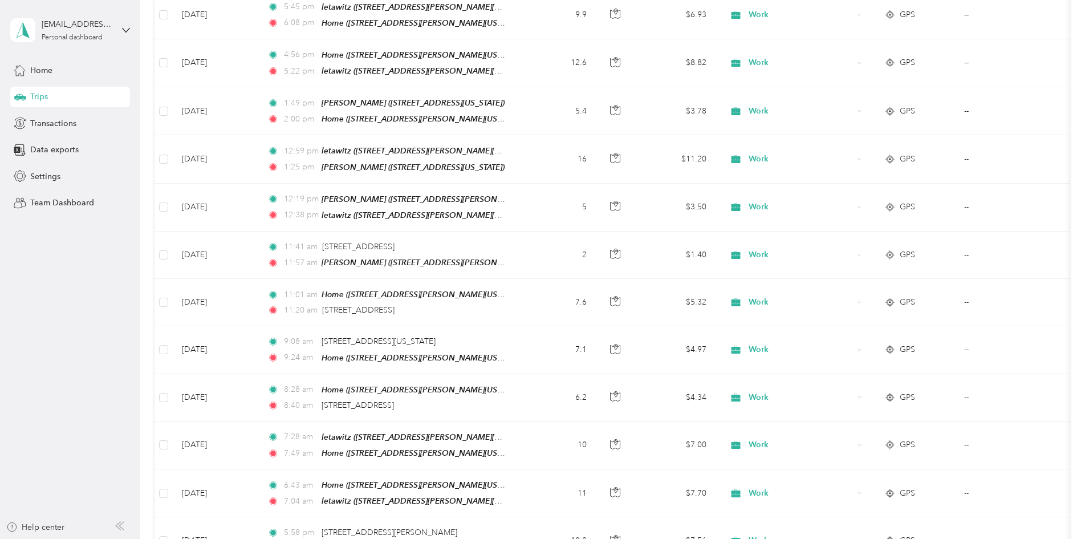
scroll to position [0, 0]
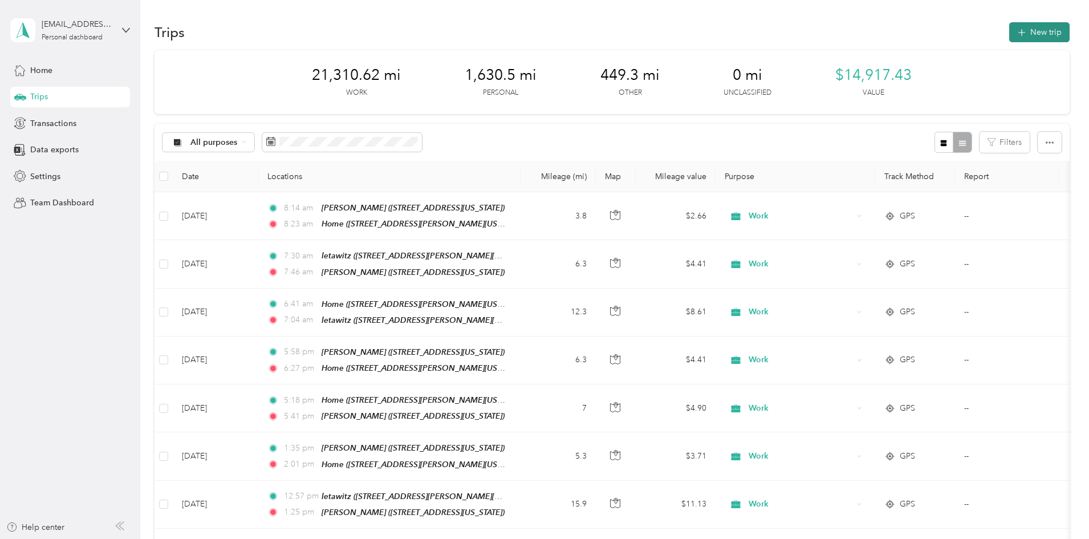
click at [1010, 27] on button "New trip" at bounding box center [1040, 32] width 60 height 20
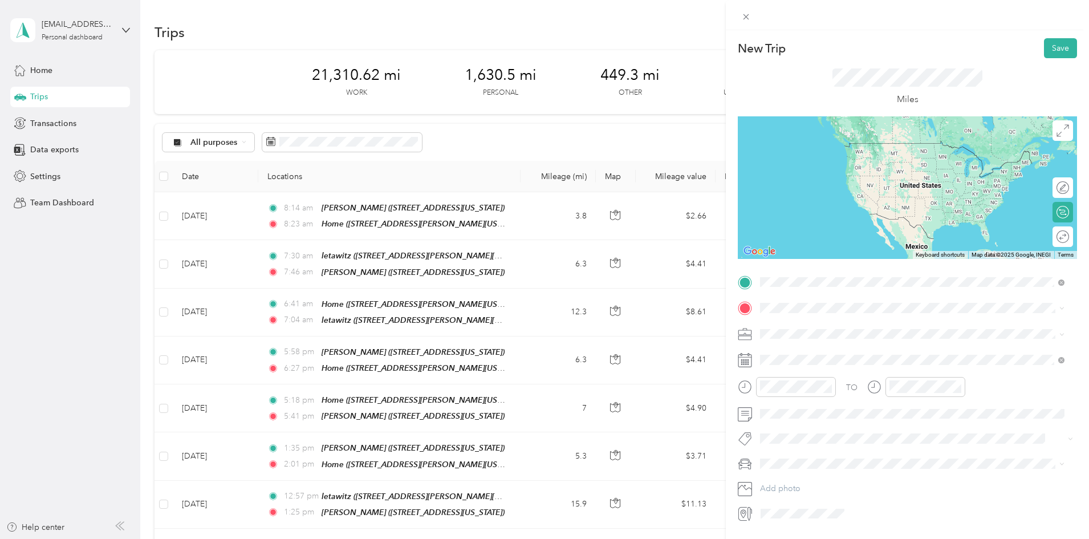
click at [784, 330] on strong "lucenta" at bounding box center [795, 327] width 27 height 10
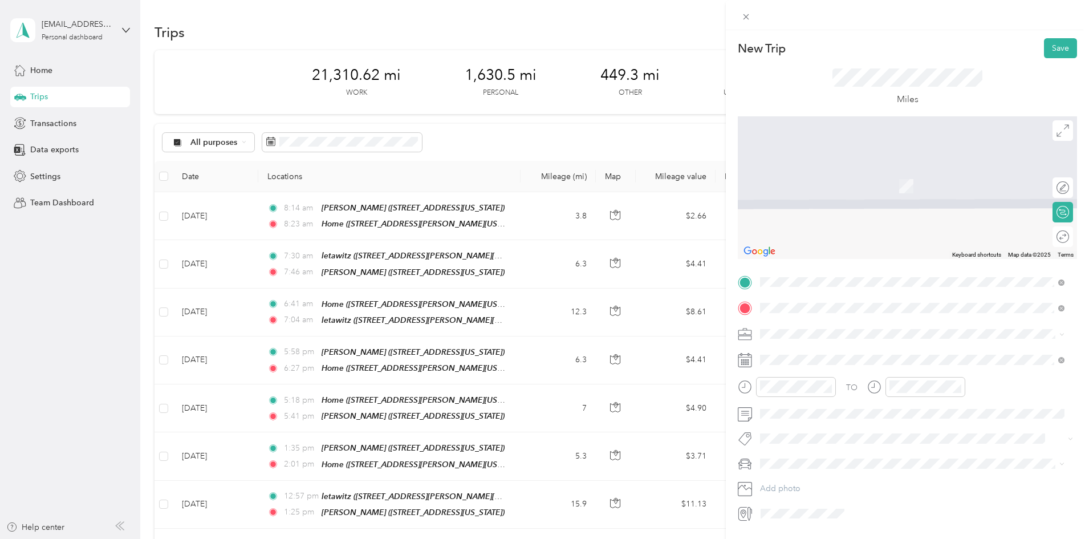
click at [803, 353] on strong "letawitz" at bounding box center [797, 353] width 30 height 10
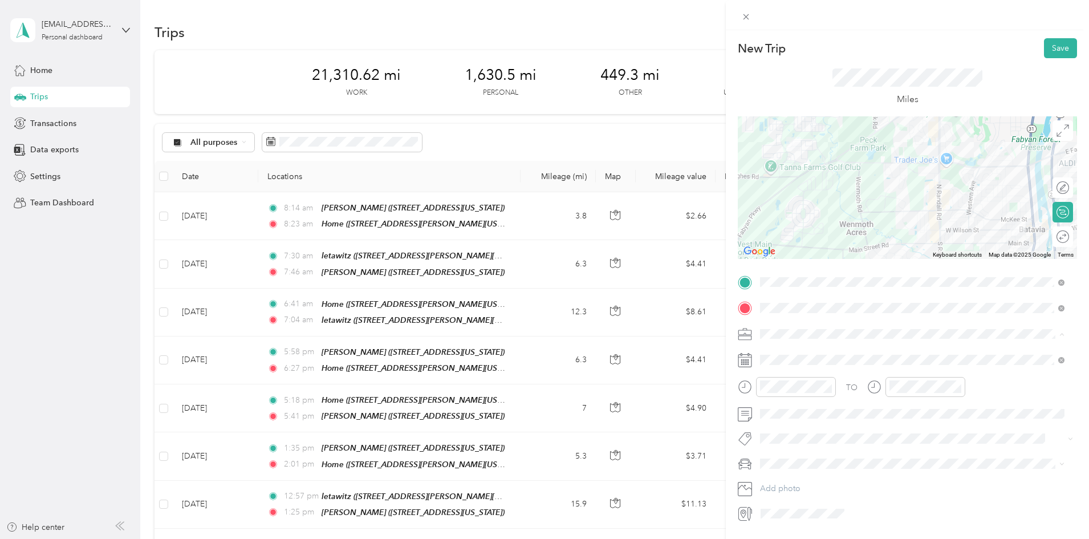
click at [780, 351] on span "Work" at bounding box center [773, 354] width 19 height 10
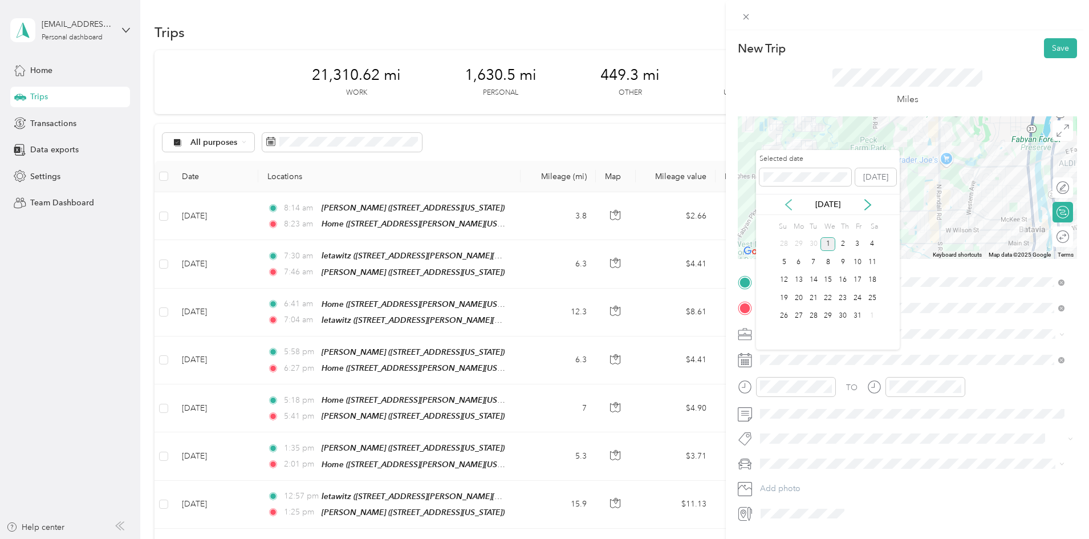
click at [787, 204] on icon at bounding box center [788, 204] width 11 height 11
click at [830, 297] on div "24" at bounding box center [828, 298] width 15 height 14
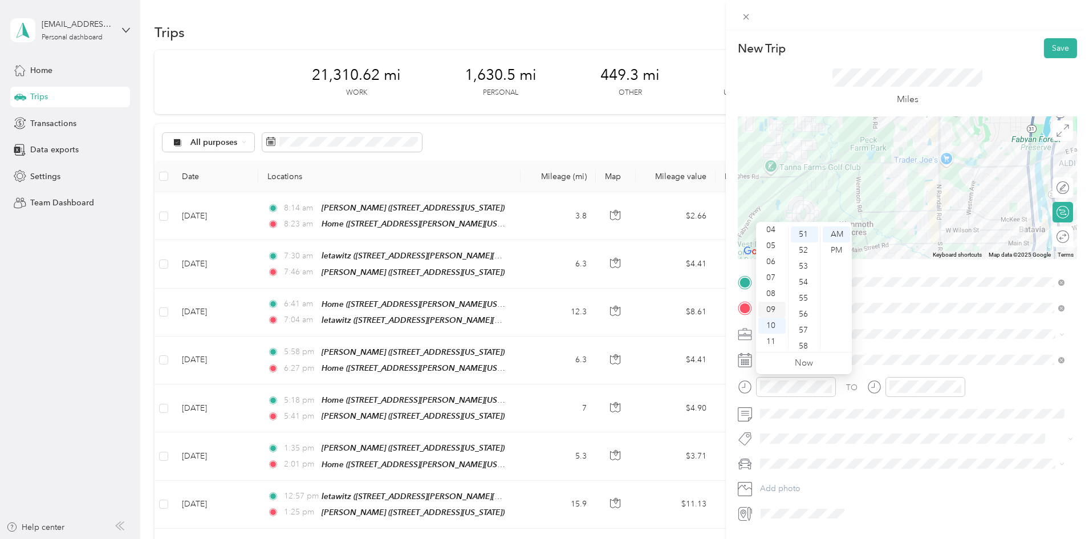
scroll to position [3, 0]
drag, startPoint x: 778, startPoint y: 330, endPoint x: 783, endPoint y: 325, distance: 7.3
click at [772, 235] on div "12" at bounding box center [772, 234] width 27 height 16
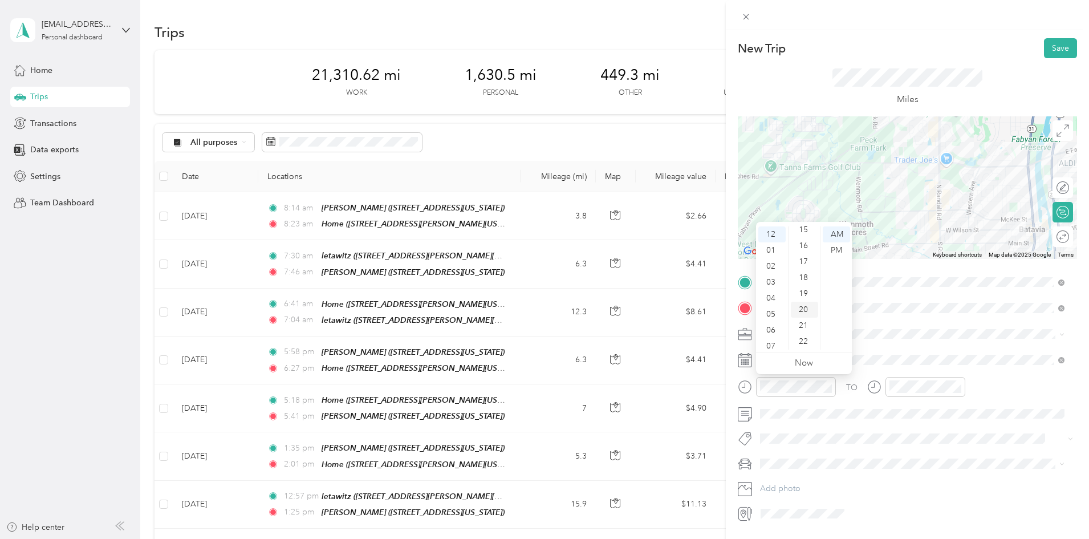
click at [810, 306] on div "20" at bounding box center [804, 310] width 27 height 16
click at [836, 246] on div "PM" at bounding box center [836, 250] width 27 height 16
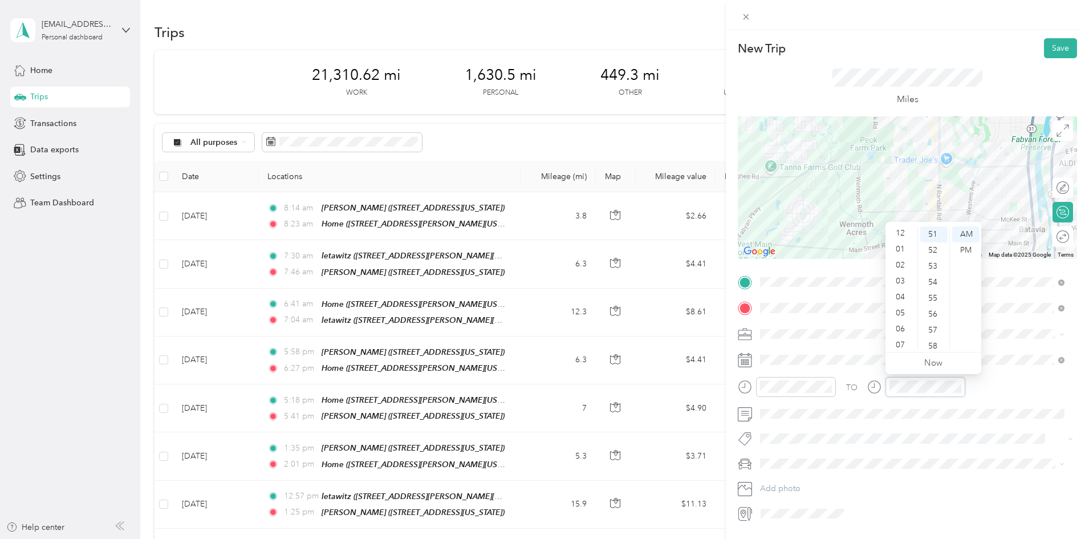
scroll to position [0, 0]
click at [903, 230] on div "12" at bounding box center [901, 234] width 27 height 16
click at [934, 229] on div "40" at bounding box center [934, 230] width 27 height 16
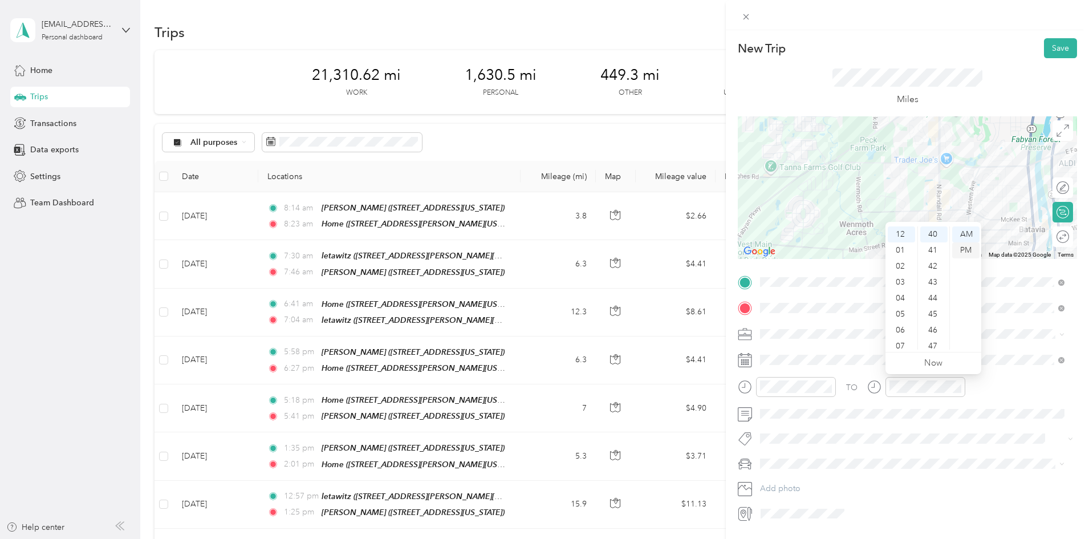
click at [968, 249] on div "PM" at bounding box center [966, 250] width 27 height 16
click at [1052, 46] on button "Save" at bounding box center [1060, 48] width 33 height 20
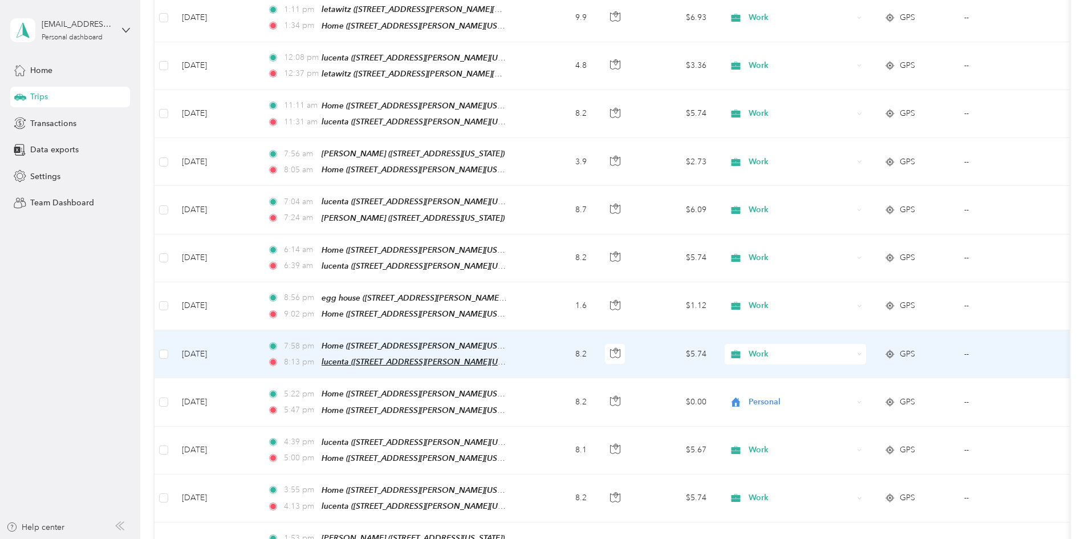
scroll to position [2909, 0]
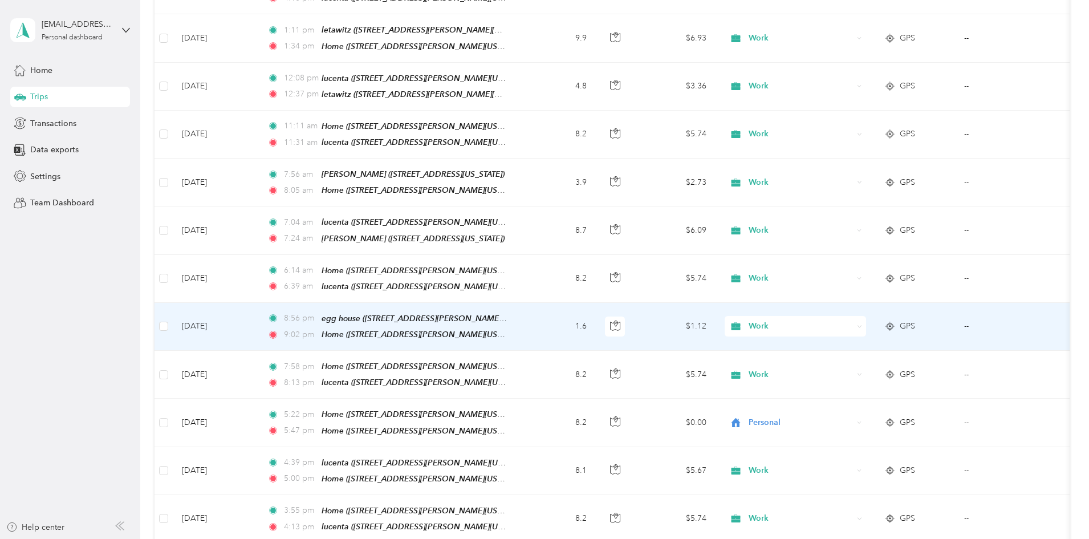
click at [596, 303] on td "1.6" at bounding box center [558, 327] width 75 height 48
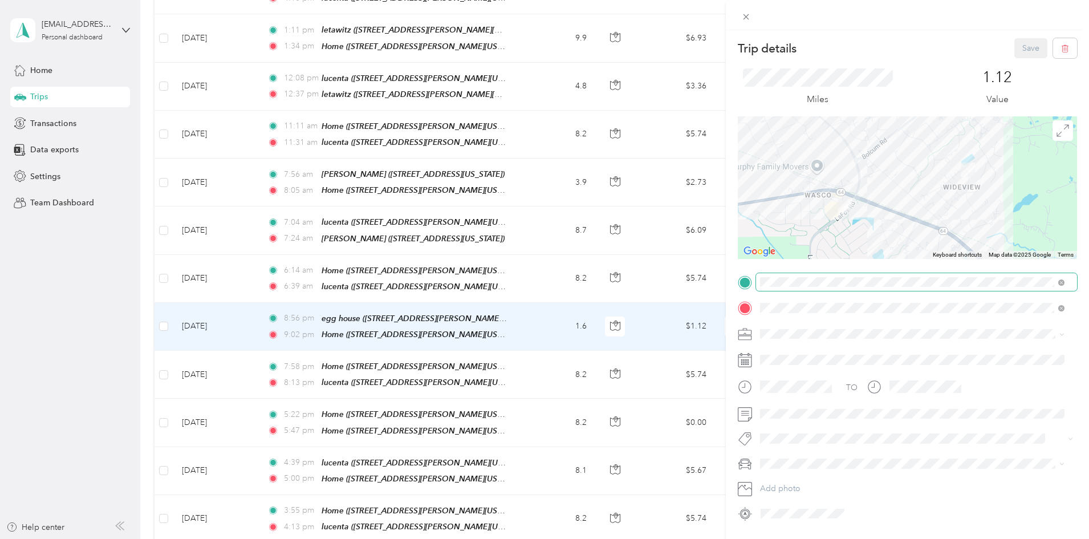
click at [1063, 279] on span at bounding box center [1062, 282] width 6 height 10
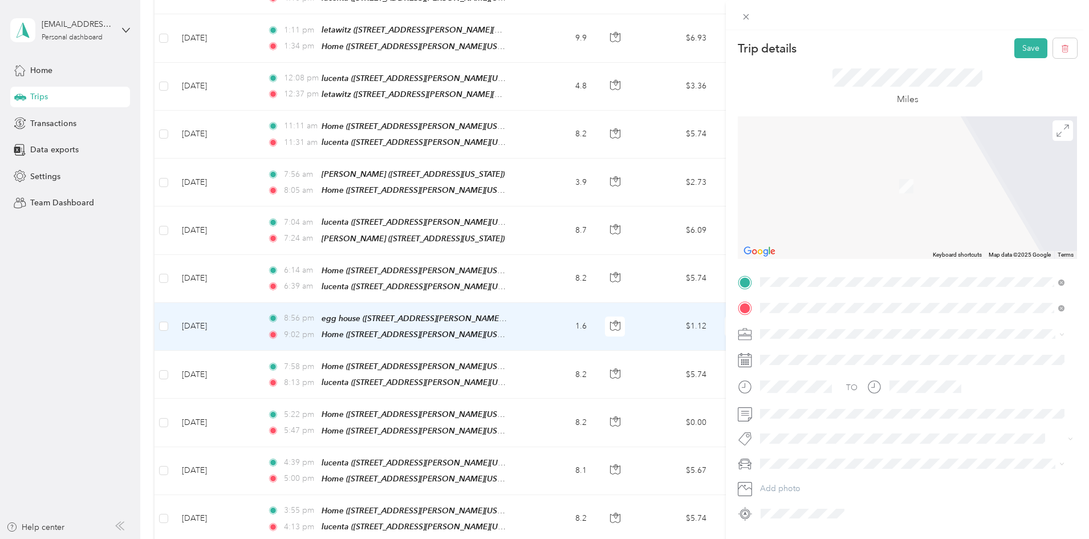
click at [800, 326] on strong "lucenta" at bounding box center [795, 327] width 27 height 10
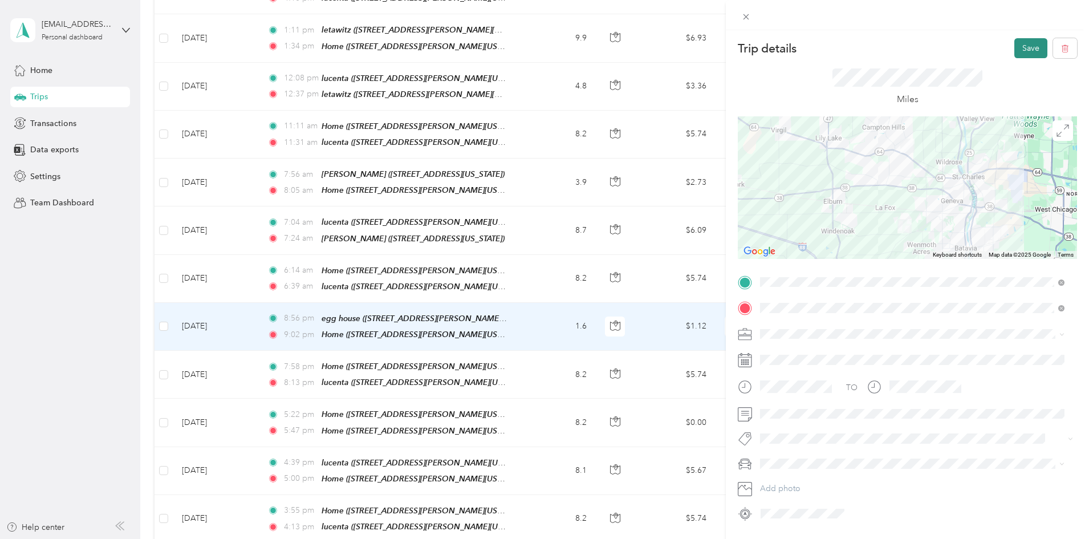
click at [1022, 44] on button "Save" at bounding box center [1031, 48] width 33 height 20
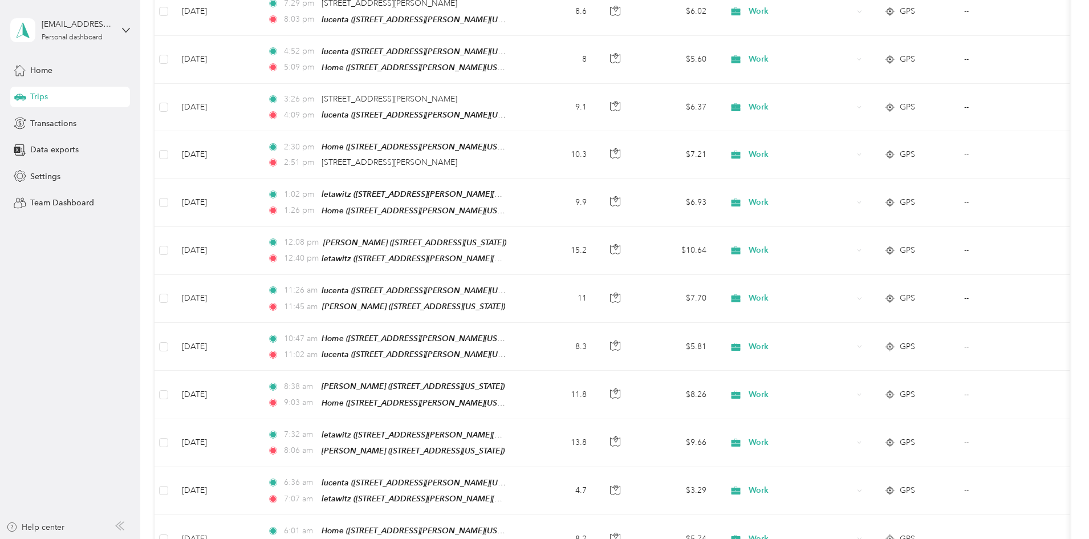
scroll to position [2168, 0]
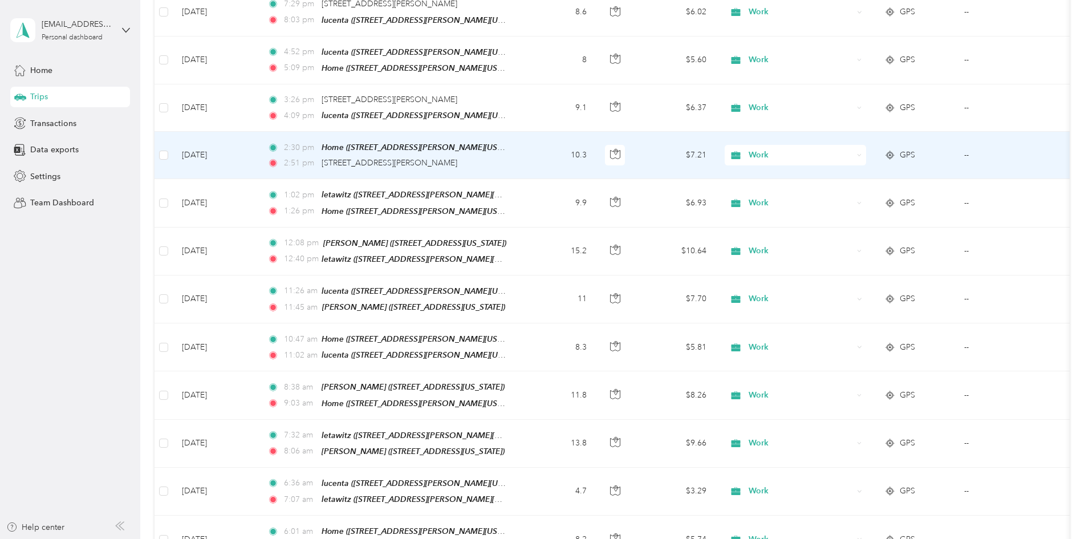
click at [862, 153] on icon at bounding box center [859, 155] width 5 height 5
click at [845, 152] on span "Personal" at bounding box center [882, 151] width 106 height 12
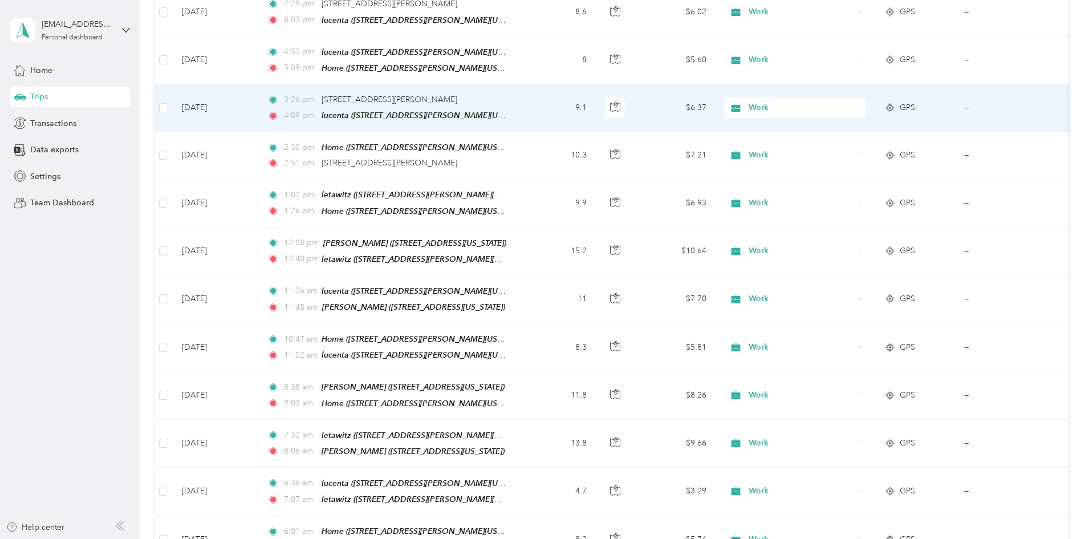
click at [596, 84] on td "9.1" at bounding box center [558, 107] width 75 height 47
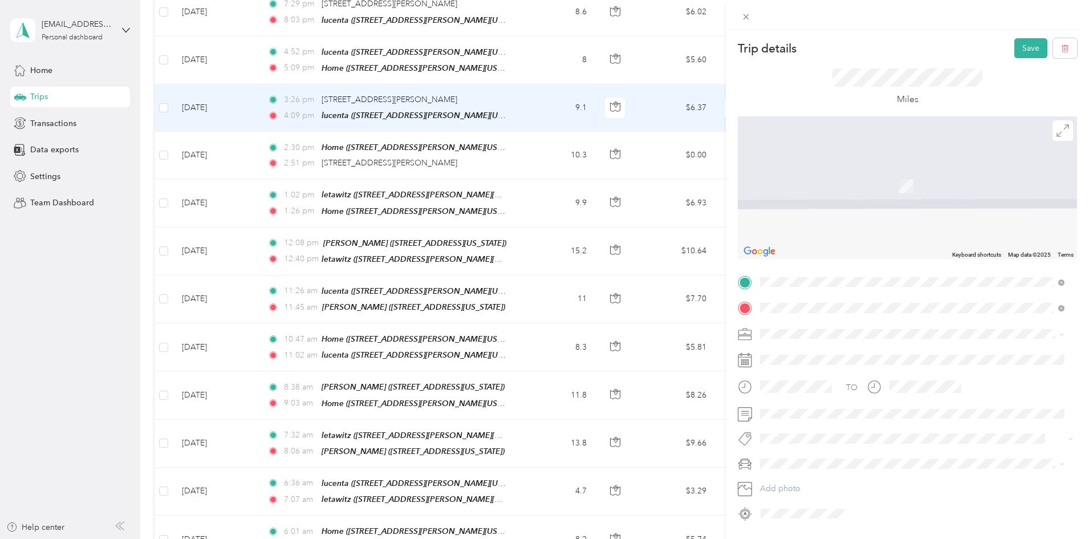
click at [800, 404] on div "Home [STREET_ADDRESS][GEOGRAPHIC_DATA][PERSON_NAME], [US_STATE], [GEOGRAPHIC_DA…" at bounding box center [921, 412] width 279 height 36
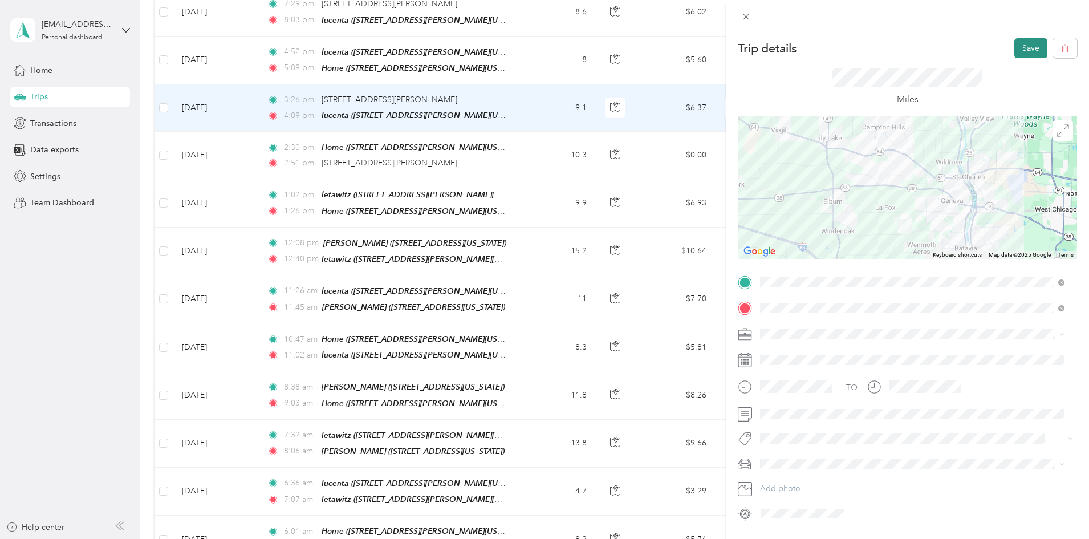
click at [1022, 44] on button "Save" at bounding box center [1031, 48] width 33 height 20
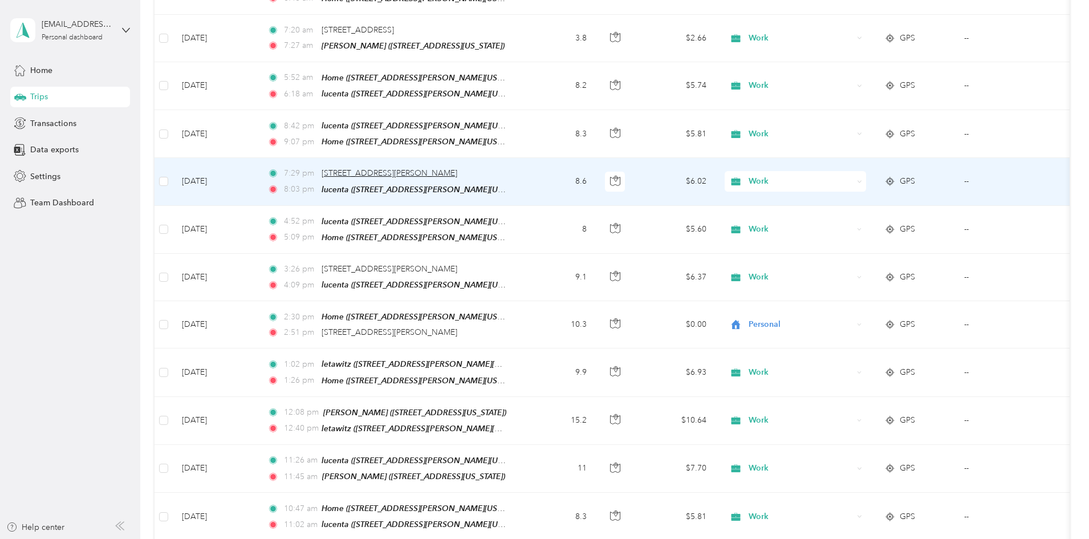
scroll to position [1996, 0]
click at [596, 160] on td "8.6" at bounding box center [558, 183] width 75 height 47
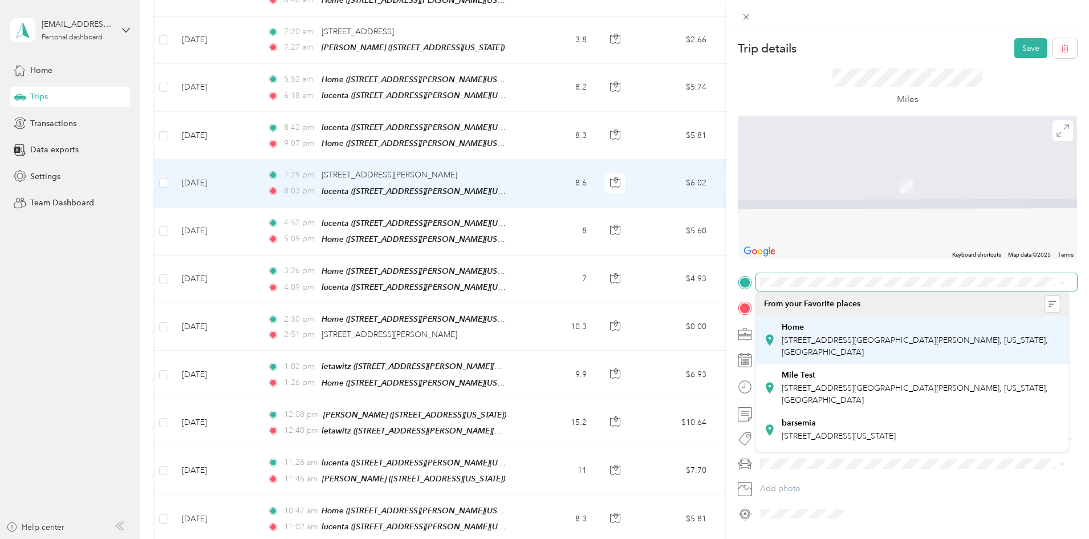
click at [853, 334] on div "Home [STREET_ADDRESS][GEOGRAPHIC_DATA][PERSON_NAME], [US_STATE], [GEOGRAPHIC_DA…" at bounding box center [921, 340] width 279 height 36
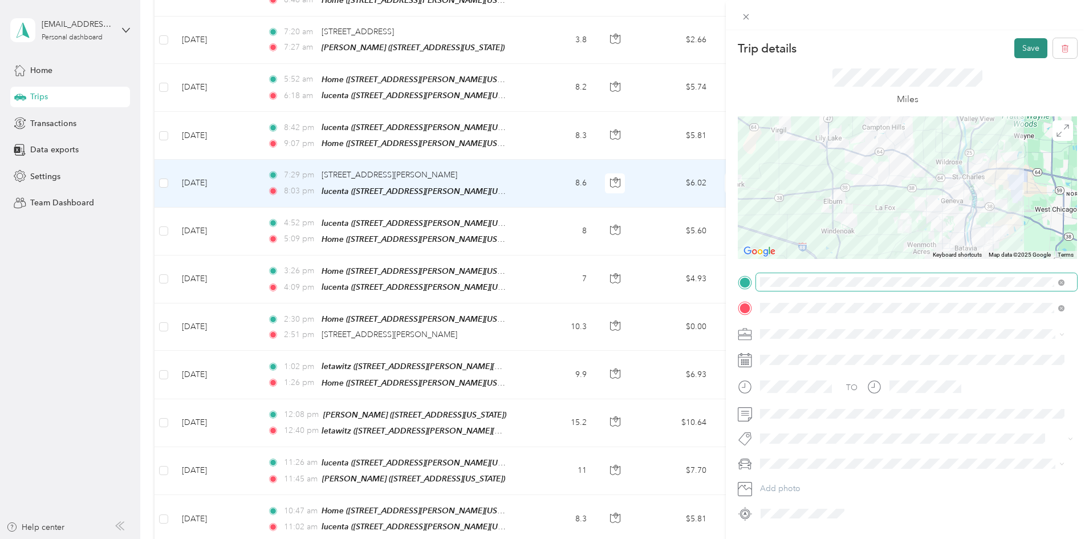
click at [1021, 48] on button "Save" at bounding box center [1031, 48] width 33 height 20
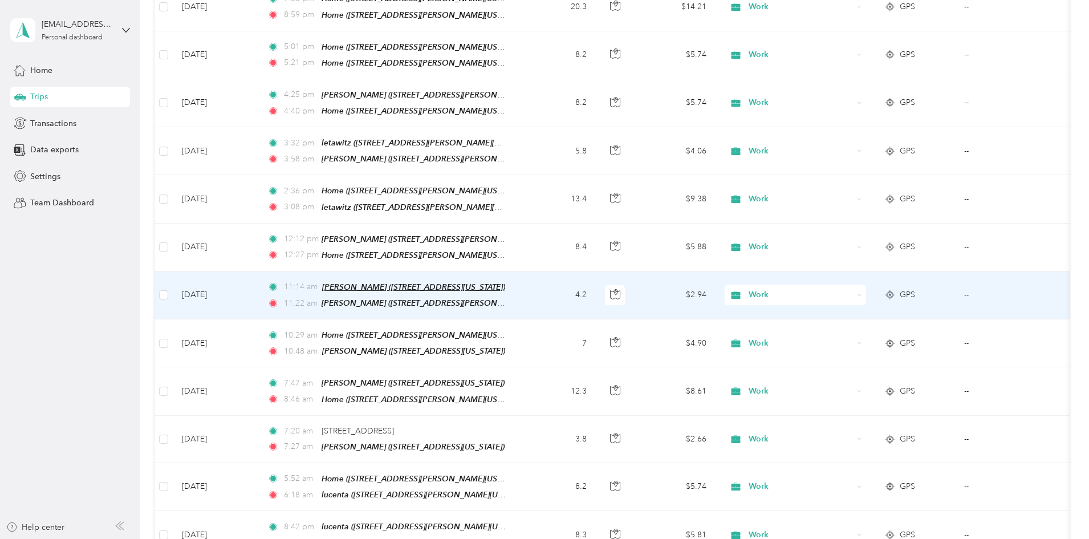
scroll to position [1540, 0]
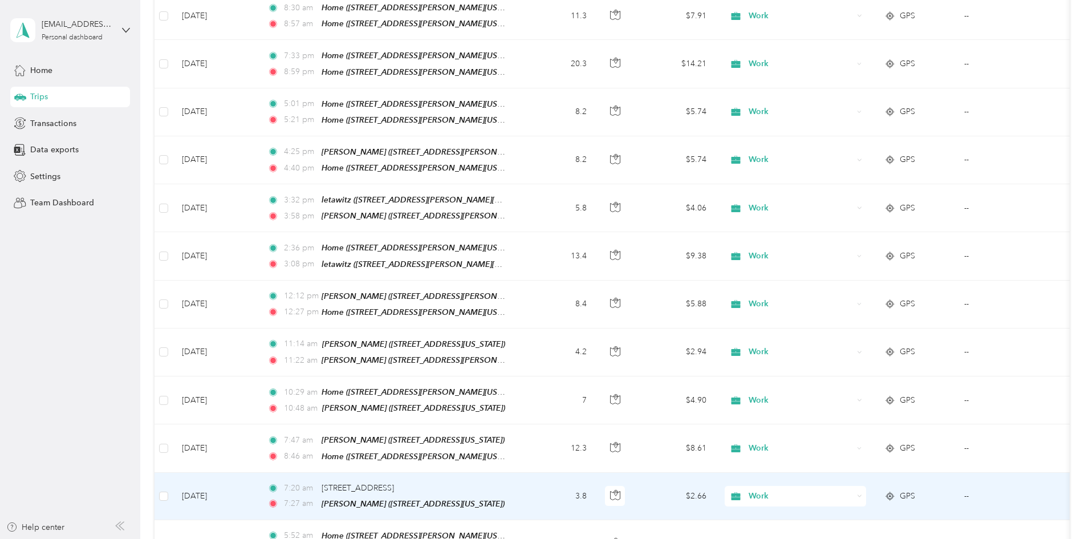
click at [596, 473] on td "3.8" at bounding box center [558, 496] width 75 height 47
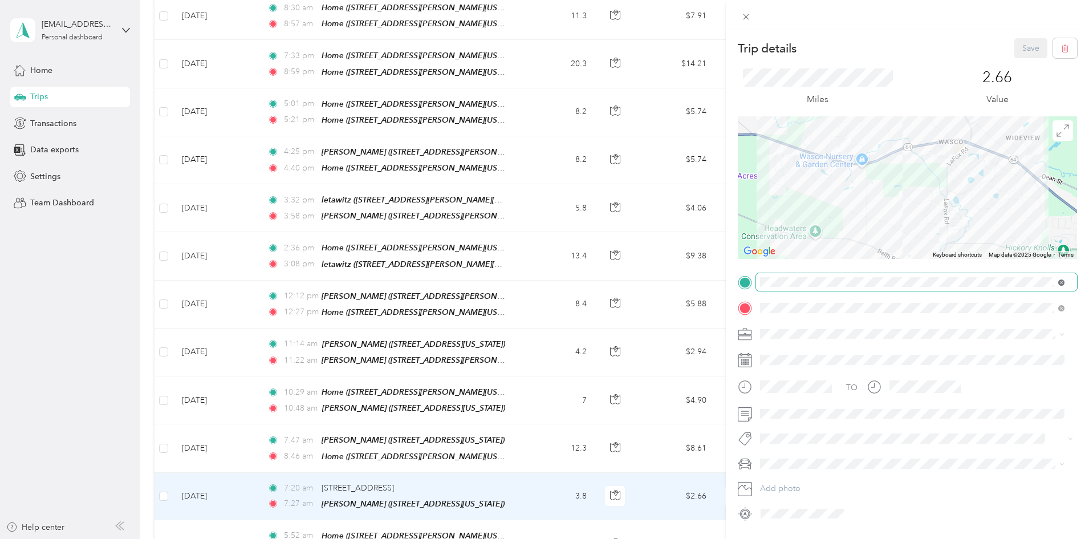
click at [1062, 281] on icon at bounding box center [1062, 282] width 6 height 6
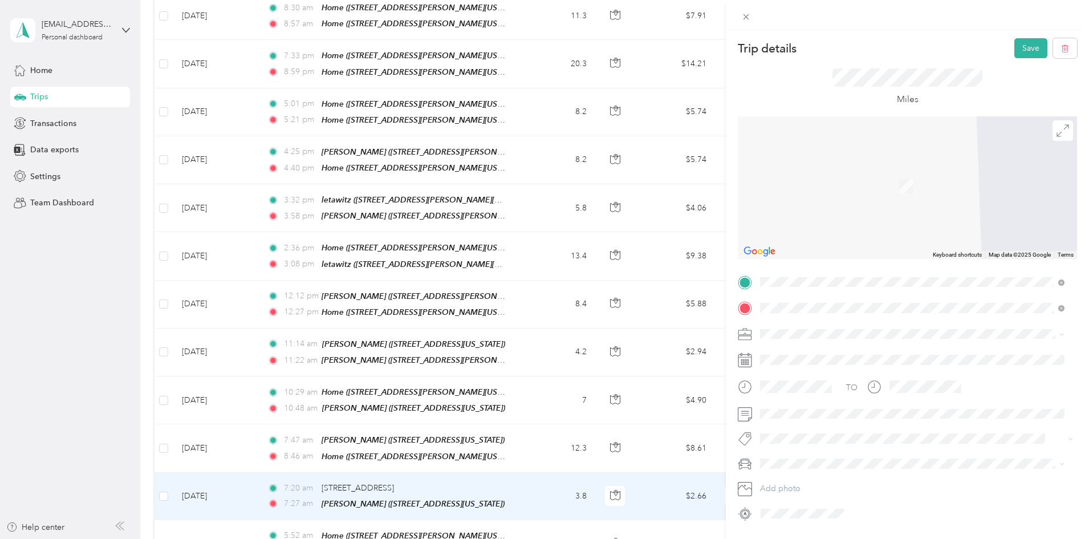
click at [794, 323] on strong "lucenta" at bounding box center [795, 327] width 27 height 10
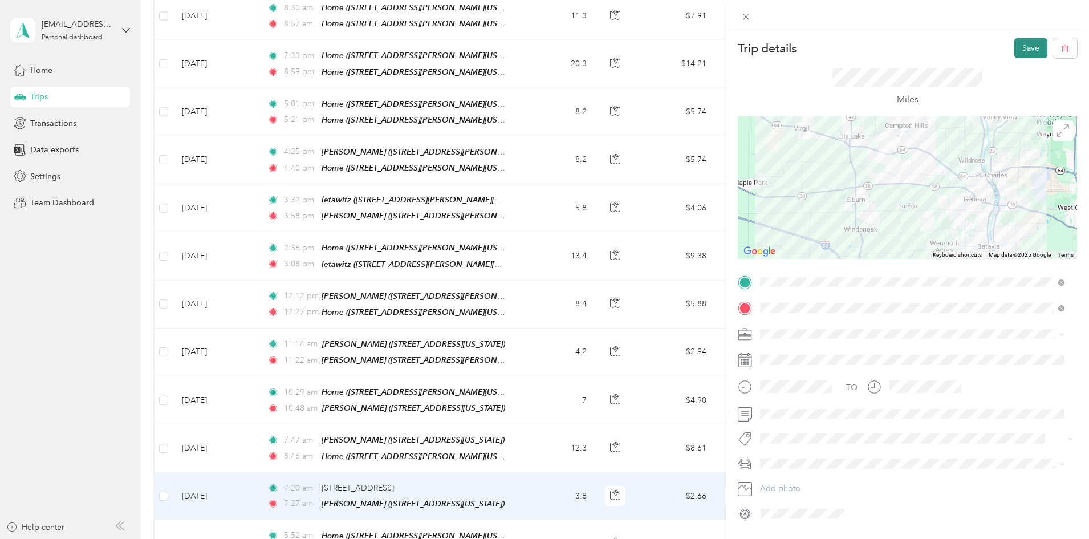
click at [1025, 44] on button "Save" at bounding box center [1031, 48] width 33 height 20
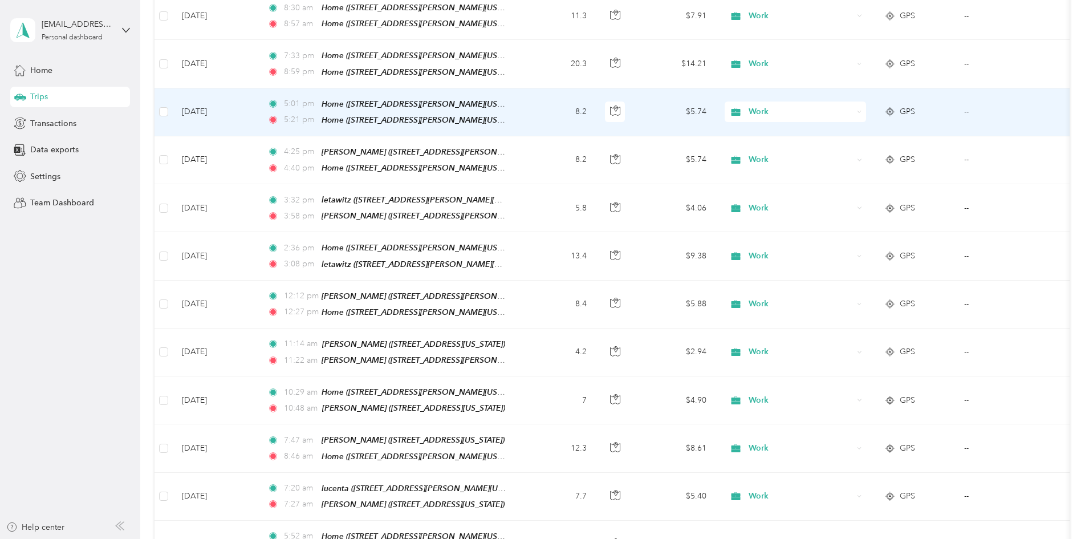
click at [835, 106] on span "Work" at bounding box center [801, 112] width 104 height 13
click at [839, 118] on li "Personal" at bounding box center [871, 121] width 141 height 20
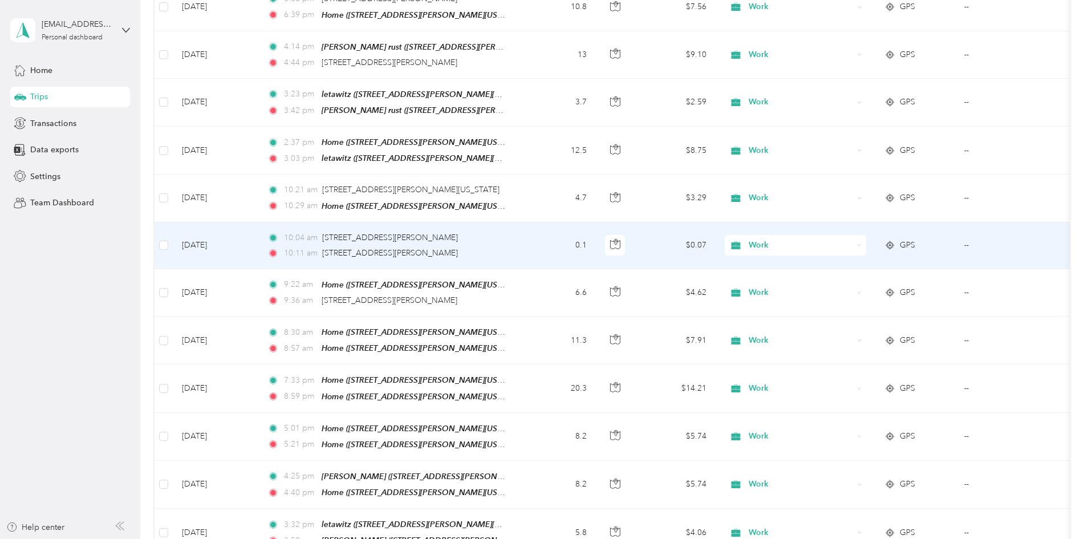
scroll to position [1198, 0]
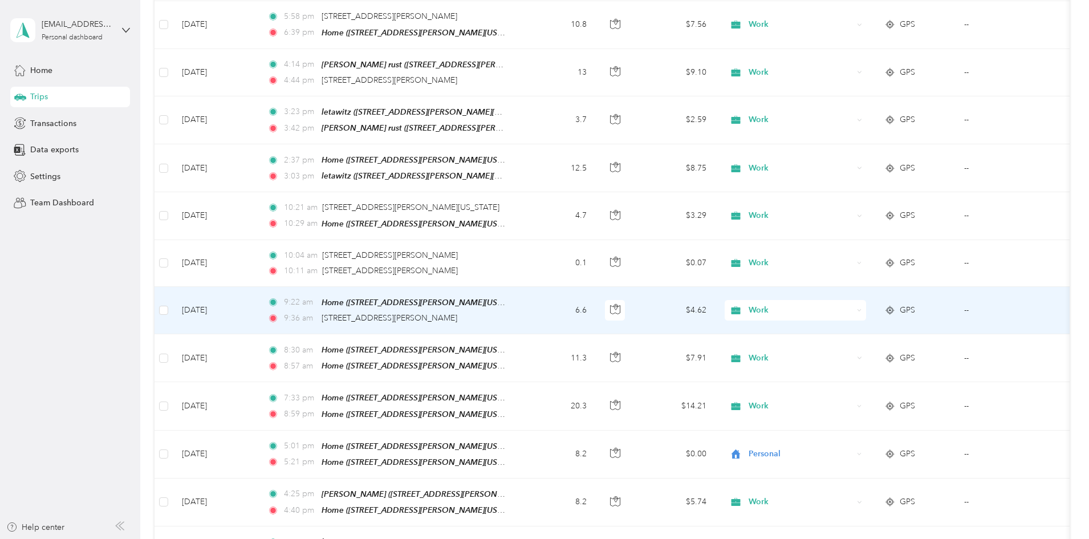
click at [866, 300] on div "Work" at bounding box center [795, 310] width 141 height 21
click at [845, 322] on span "Personal" at bounding box center [882, 325] width 106 height 12
click at [521, 287] on td "9:22 am Home ([STREET_ADDRESS][PERSON_NAME] , [GEOGRAPHIC_DATA], [US_STATE]) 9:…" at bounding box center [389, 310] width 262 height 47
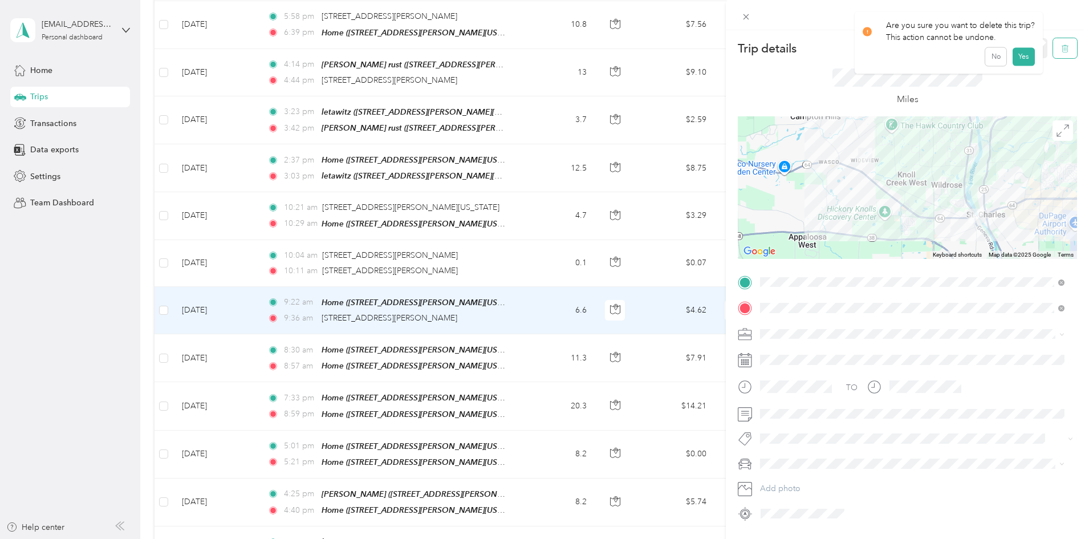
click at [1062, 47] on icon "button" at bounding box center [1066, 48] width 8 height 8
click at [1023, 58] on button "Yes" at bounding box center [1023, 62] width 22 height 18
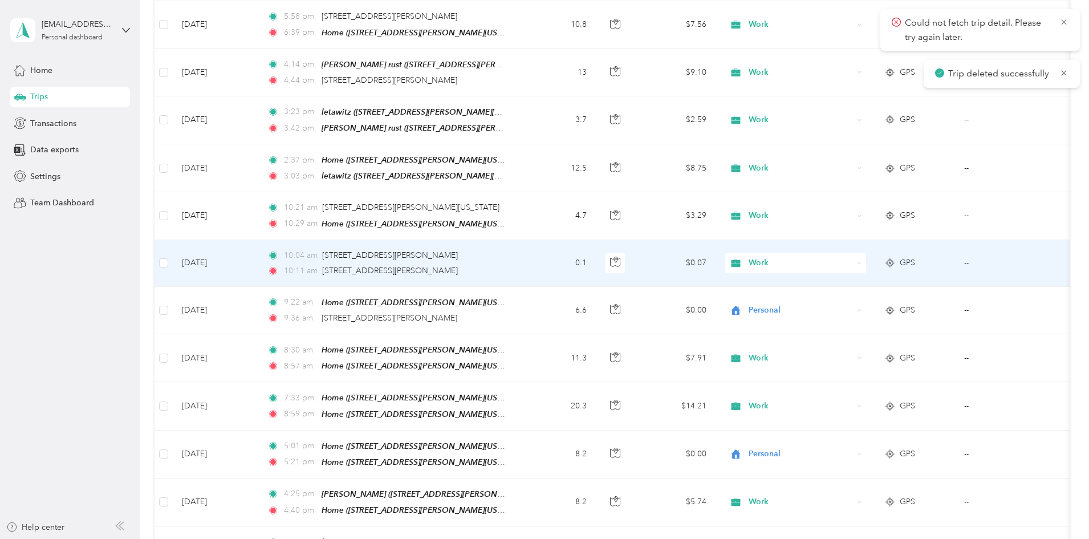
click at [521, 240] on td "10:04 am [STREET_ADDRESS][PERSON_NAME] 10:11 am [STREET_ADDRESS][PERSON_NAME]" at bounding box center [389, 263] width 262 height 47
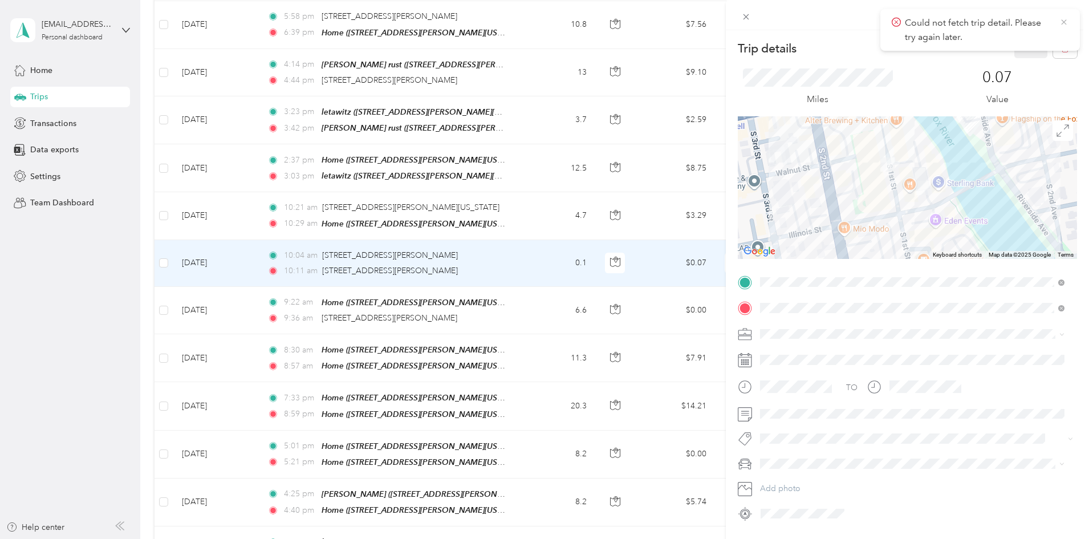
click at [1066, 18] on icon at bounding box center [1064, 22] width 9 height 10
click at [1062, 47] on icon "button" at bounding box center [1066, 48] width 8 height 8
click at [1021, 63] on button "Yes" at bounding box center [1023, 62] width 22 height 18
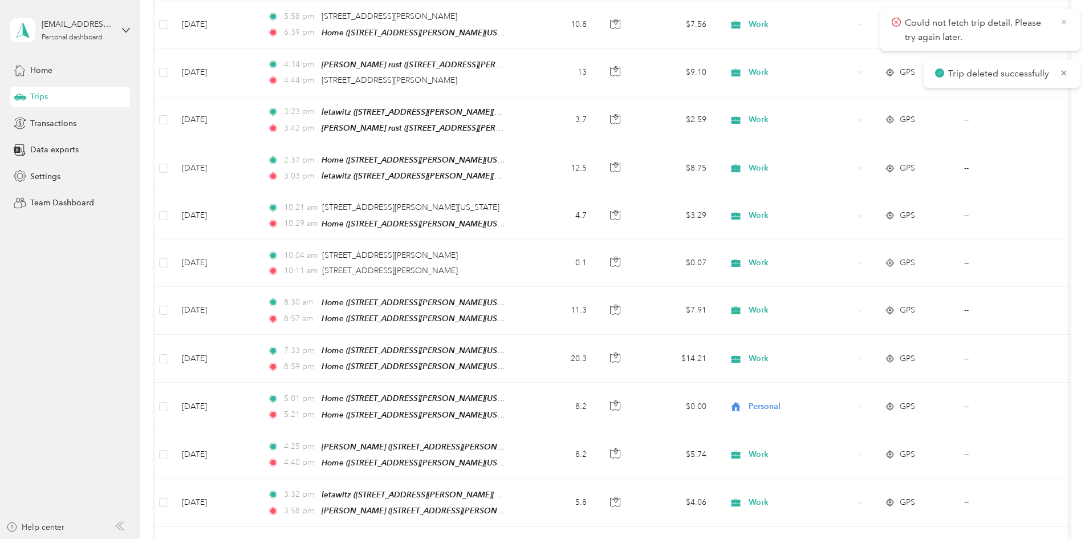
click at [1067, 18] on icon at bounding box center [1064, 22] width 9 height 10
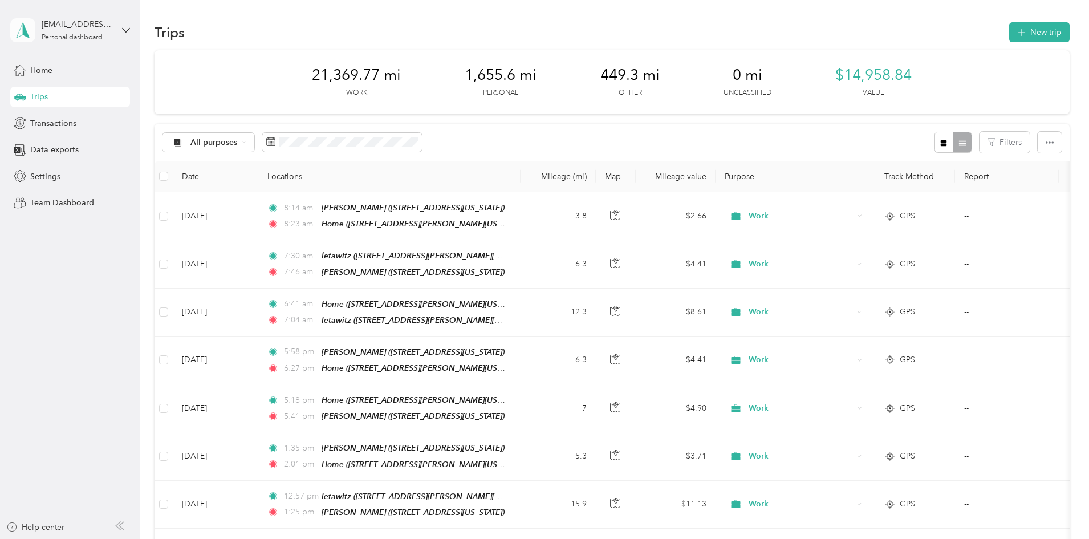
click at [27, 29] on icon at bounding box center [22, 30] width 17 height 16
click at [63, 94] on div "Log out" at bounding box center [130, 94] width 224 height 20
